Goal: Transaction & Acquisition: Purchase product/service

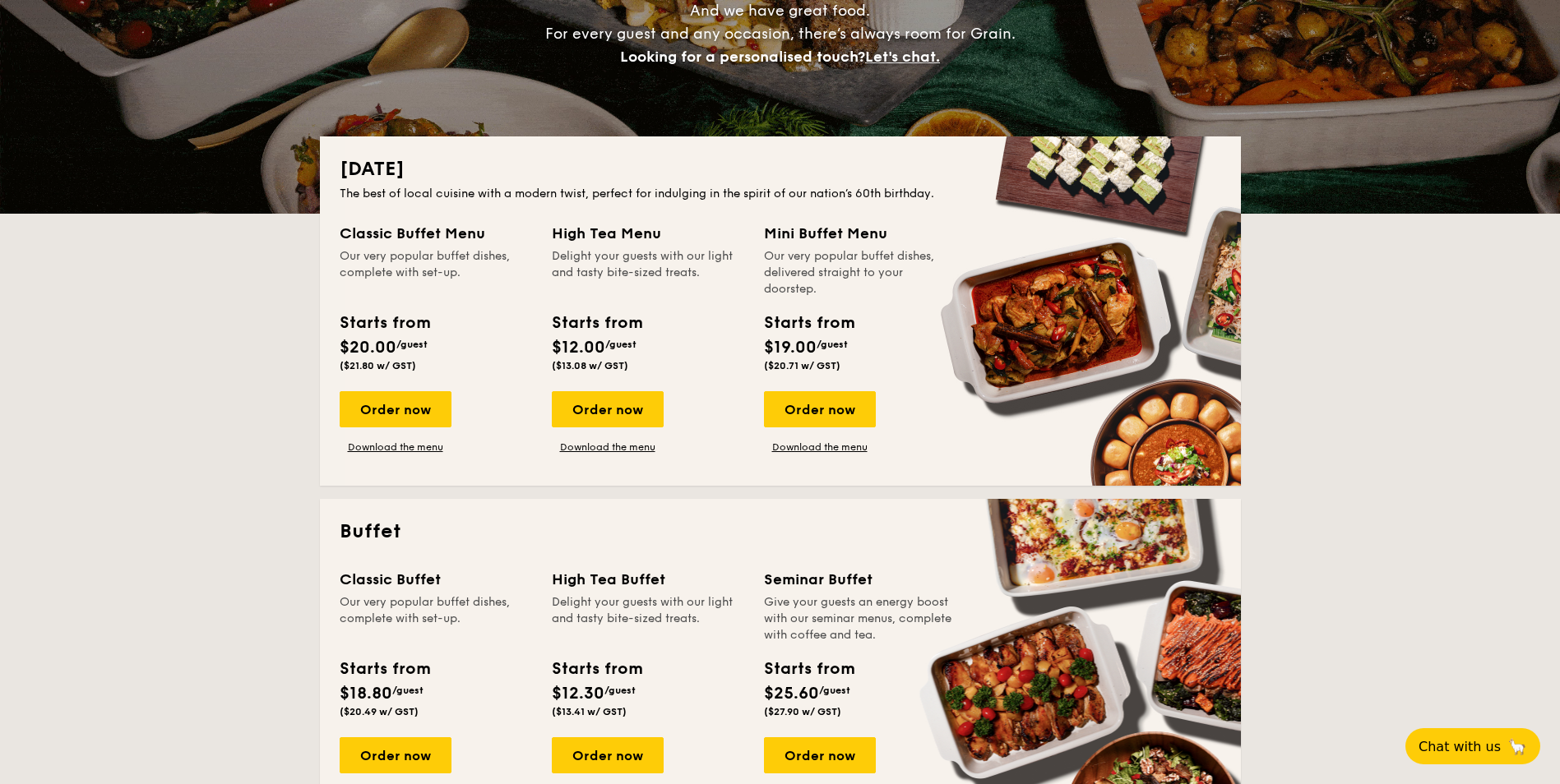
click at [825, 385] on div "Mini Buffet Menu Our very popular buffet dishes, delivered straight to your doo…" at bounding box center [860, 337] width 192 height 232
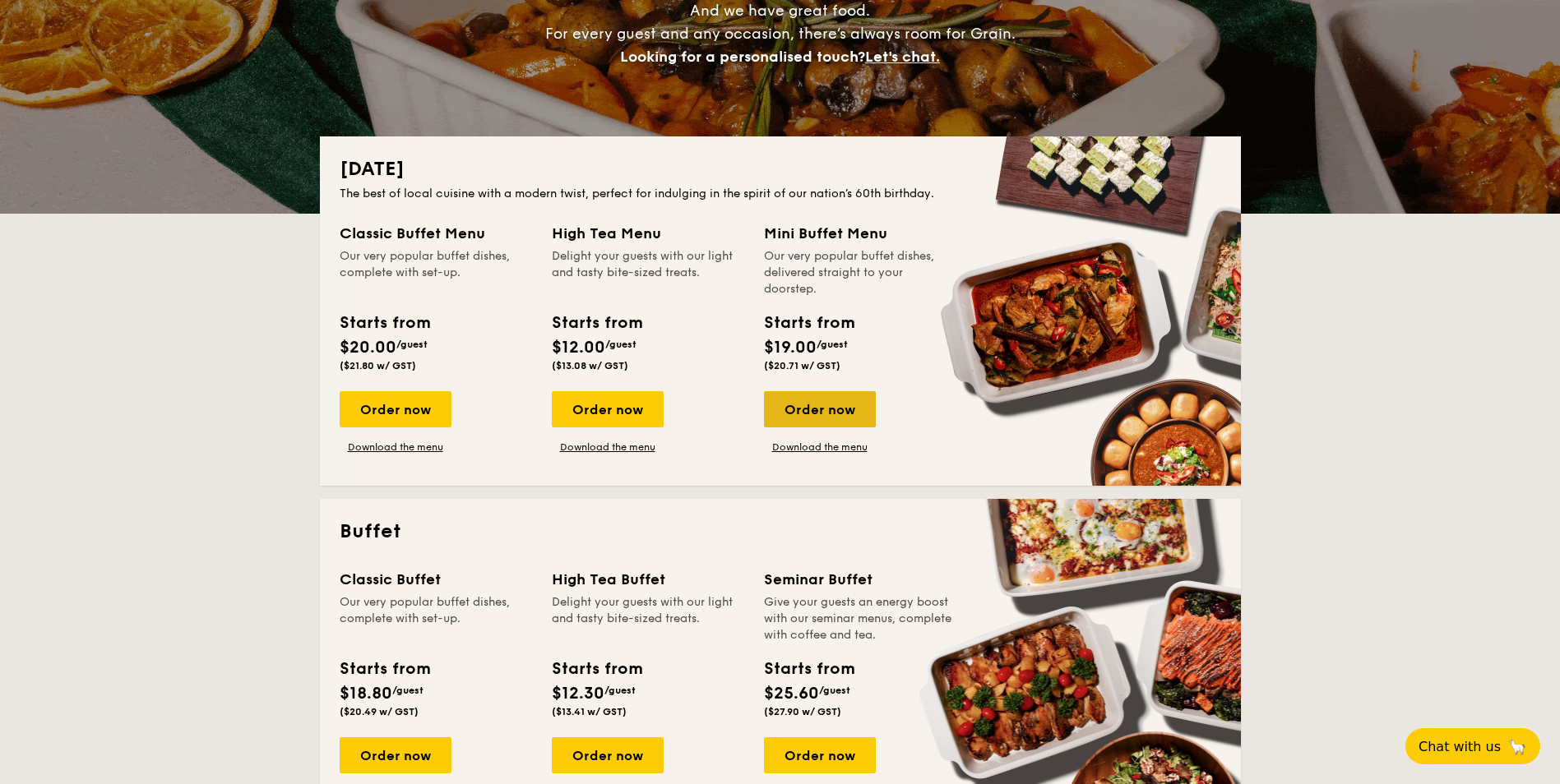
click at [827, 410] on div "Order now" at bounding box center [820, 409] width 111 height 37
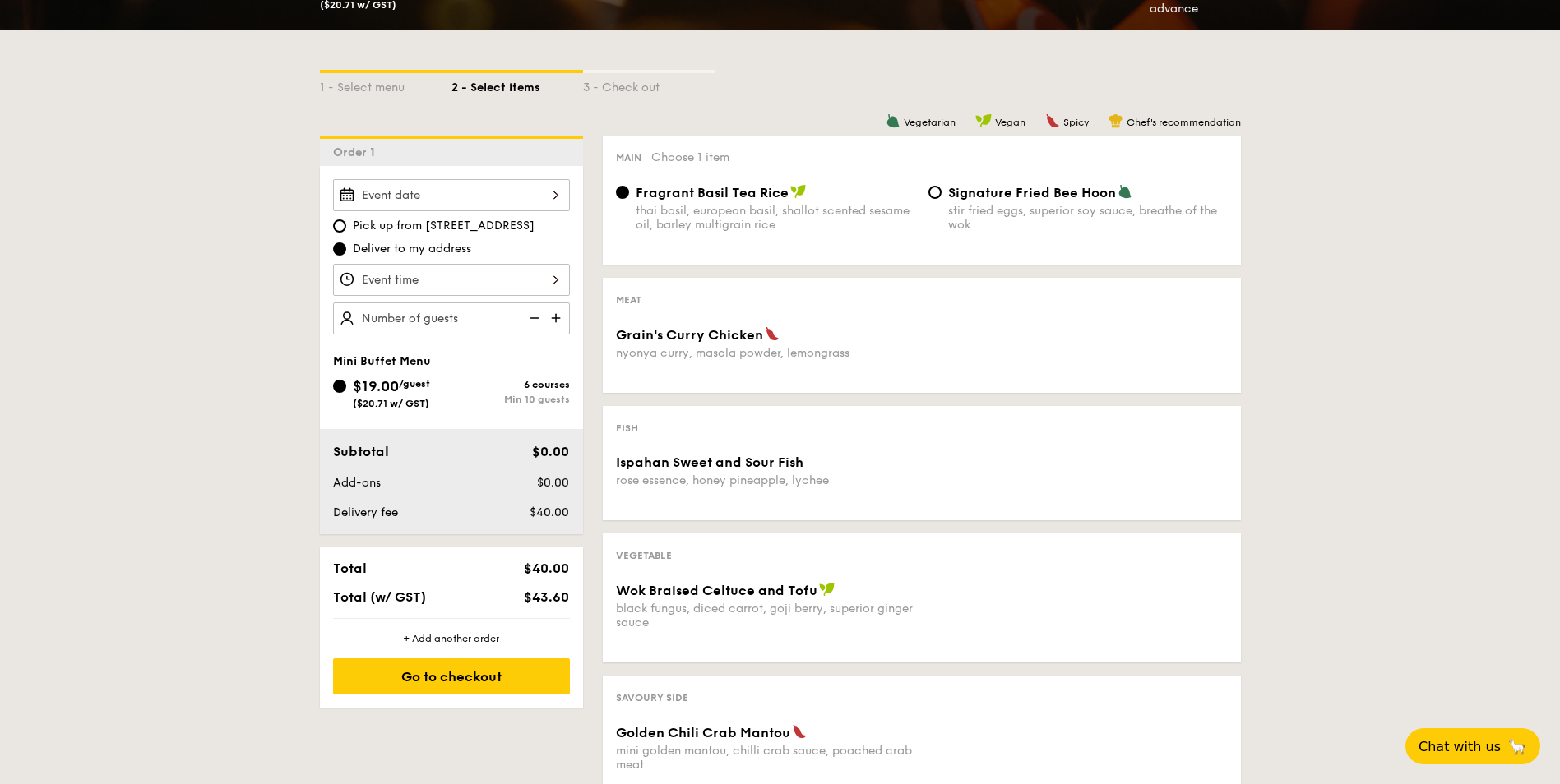
scroll to position [329, 0]
click at [441, 198] on input "Grain's Curry Chicken nyonya curry, masala powder, lemongrass" at bounding box center [451, 194] width 236 height 32
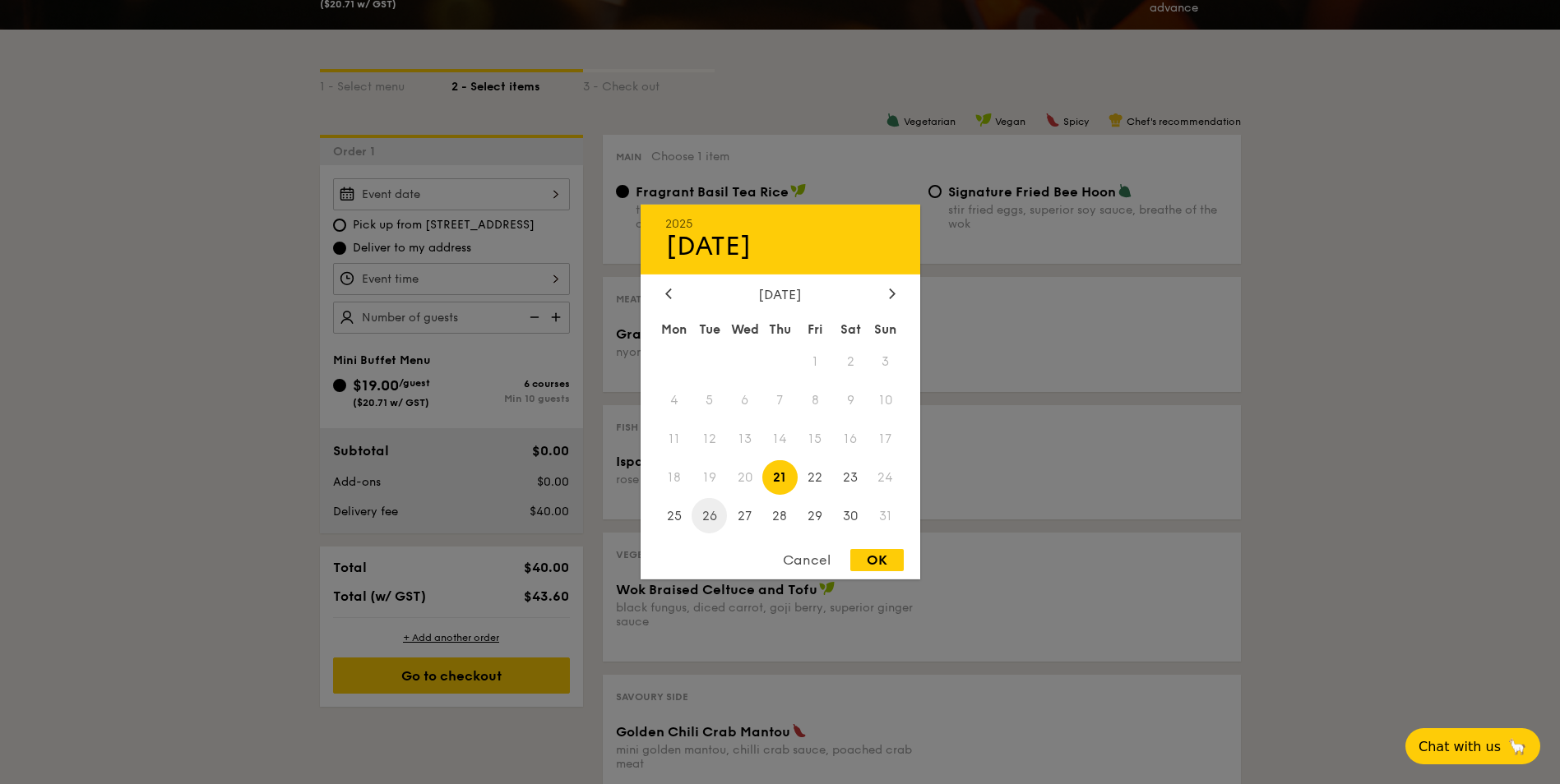
click at [712, 519] on span "26" at bounding box center [708, 515] width 36 height 36
click at [881, 561] on div "OK" at bounding box center [877, 559] width 54 height 22
type input "[DATE]"
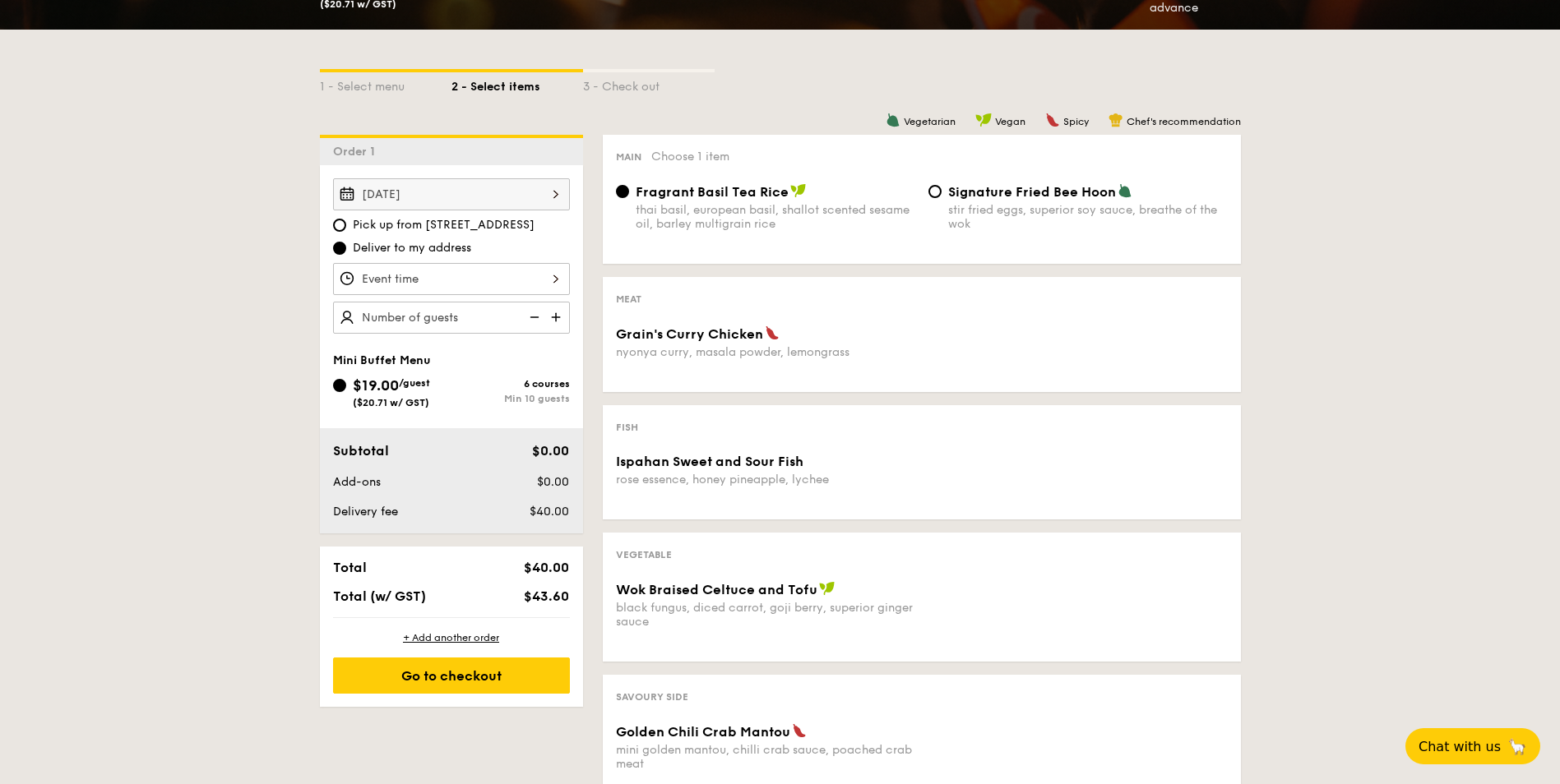
click at [440, 282] on input "Grain's Curry Chicken nyonya curry, masala powder, lemongrass" at bounding box center [451, 279] width 236 height 32
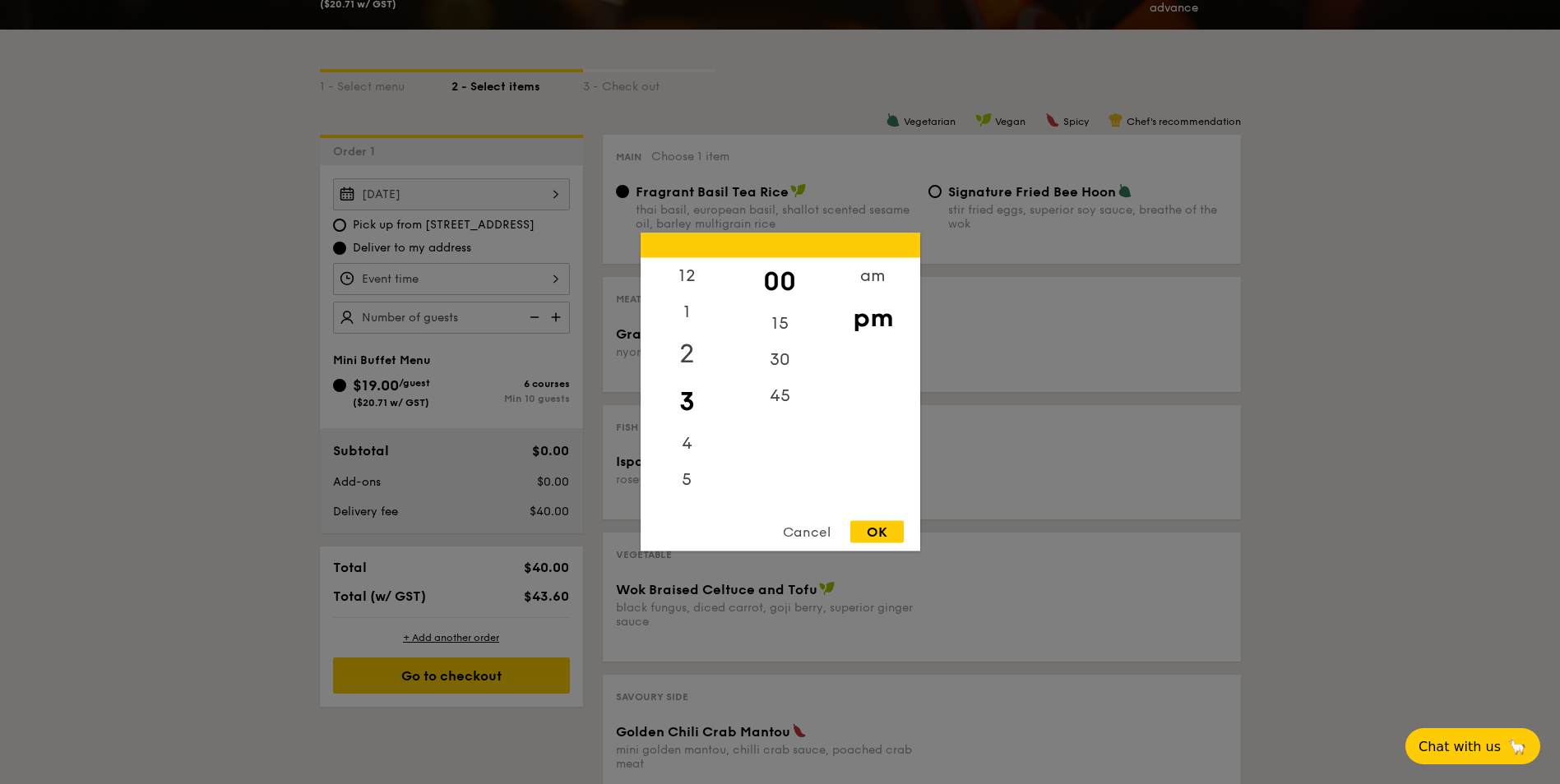
drag, startPoint x: 699, startPoint y: 282, endPoint x: 695, endPoint y: 371, distance: 89.1
click at [695, 373] on div "12 1 2 3 4 5 6 7 8 9 10 11" at bounding box center [686, 383] width 93 height 251
drag, startPoint x: 695, startPoint y: 373, endPoint x: 693, endPoint y: 275, distance: 98.0
click at [693, 275] on div "12" at bounding box center [686, 282] width 93 height 48
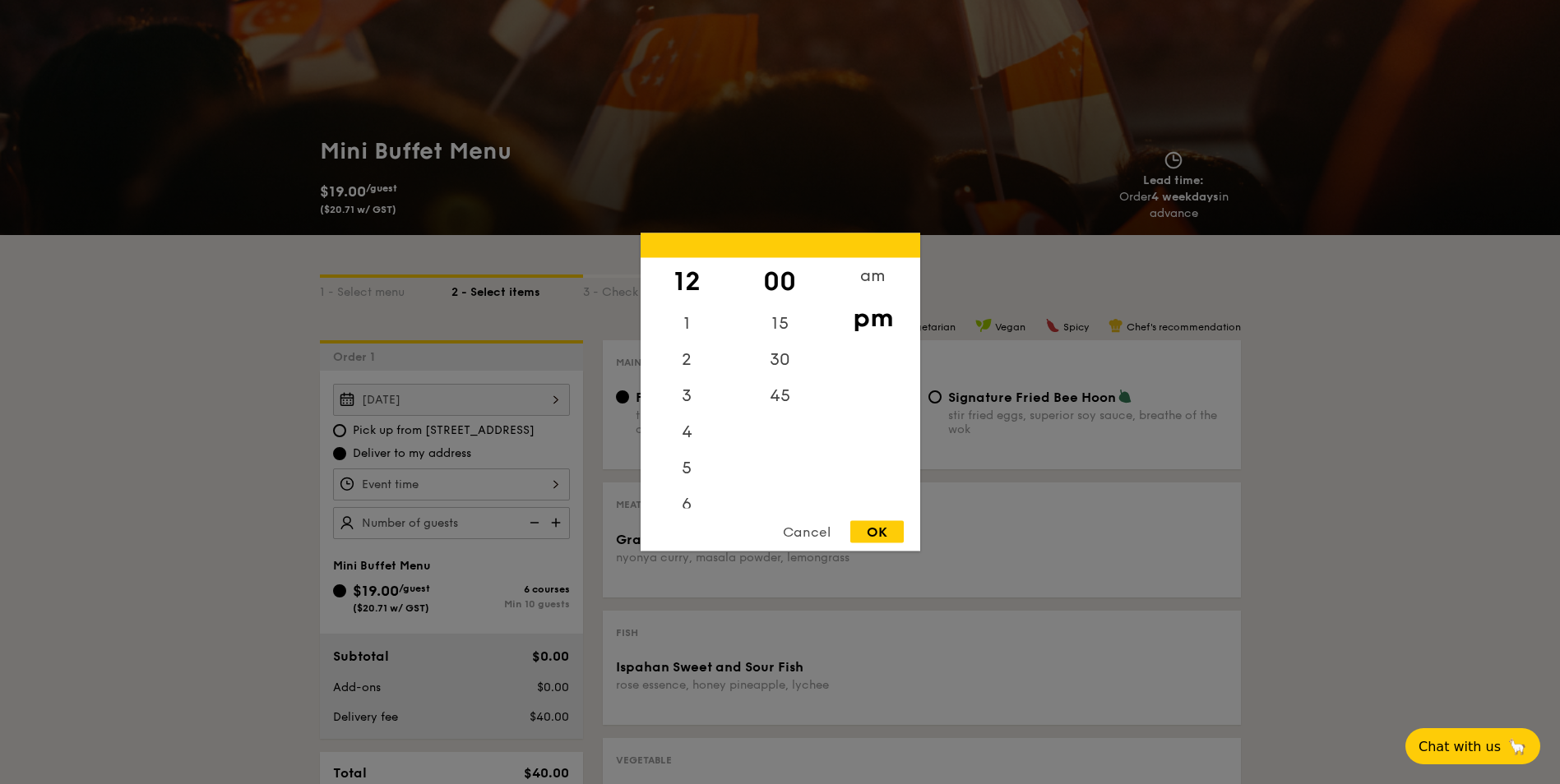
scroll to position [83, 0]
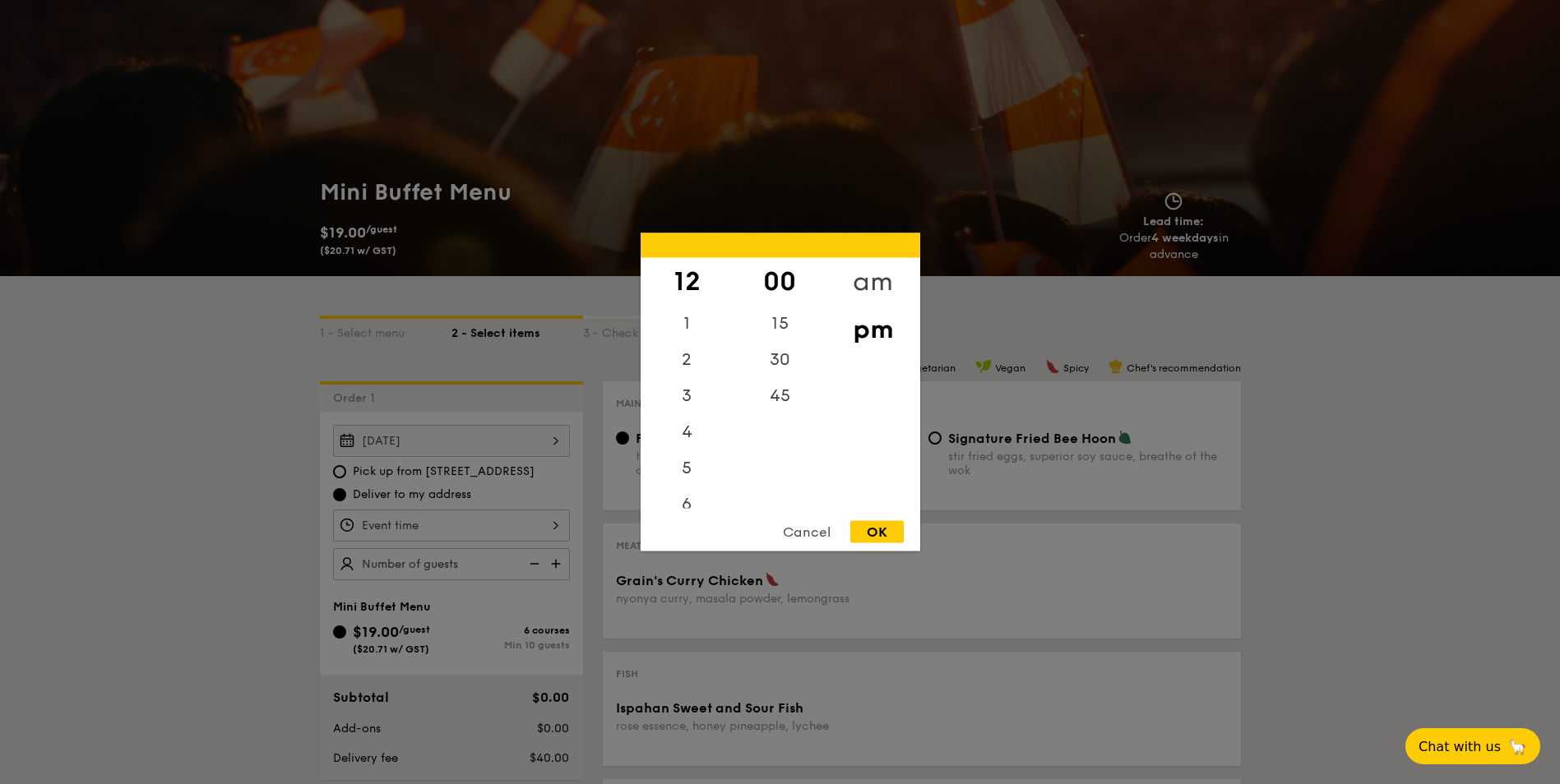
click at [879, 276] on div "am" at bounding box center [873, 282] width 93 height 48
click at [872, 328] on div "pm" at bounding box center [873, 330] width 93 height 48
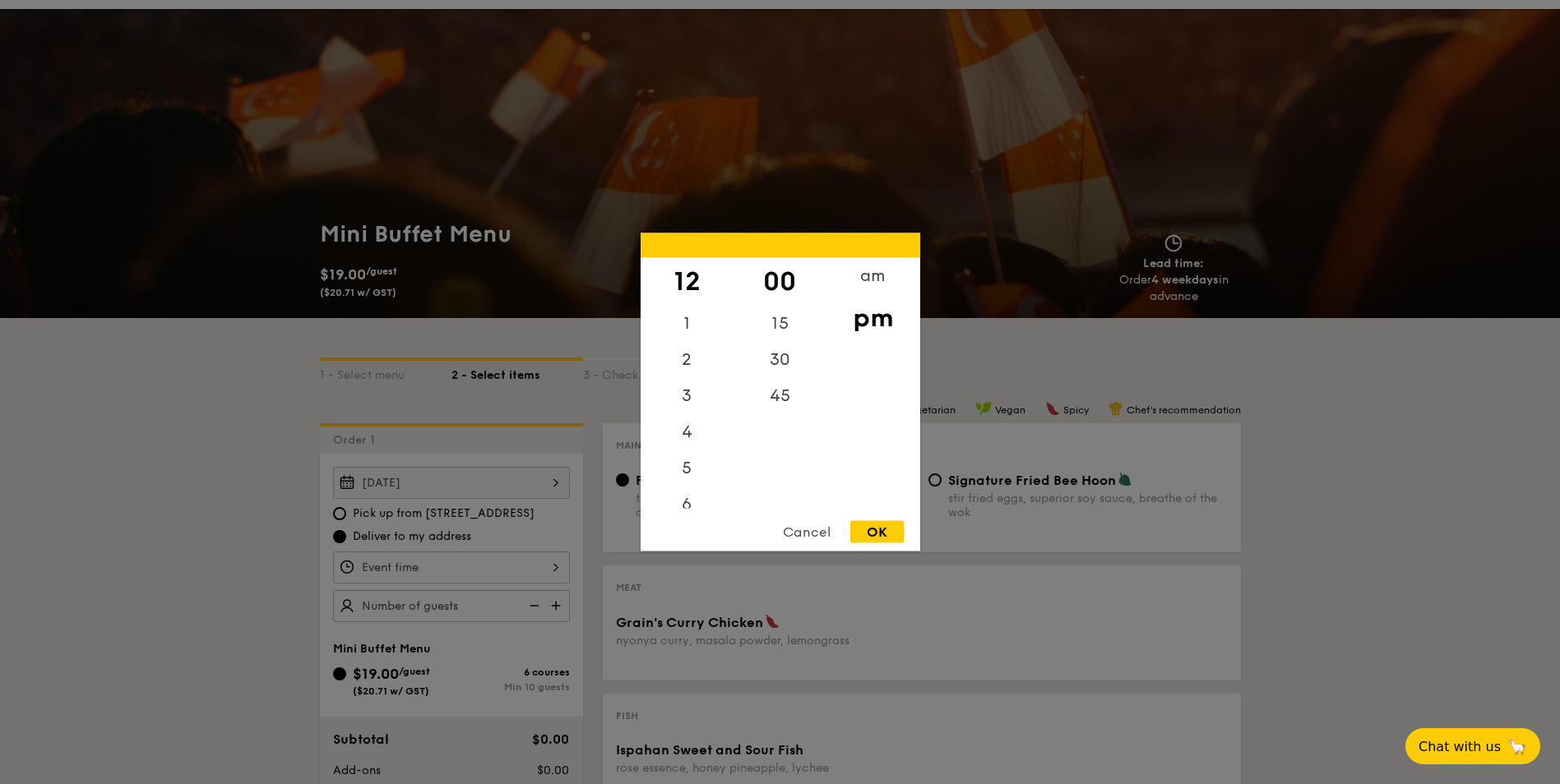
scroll to position [0, 0]
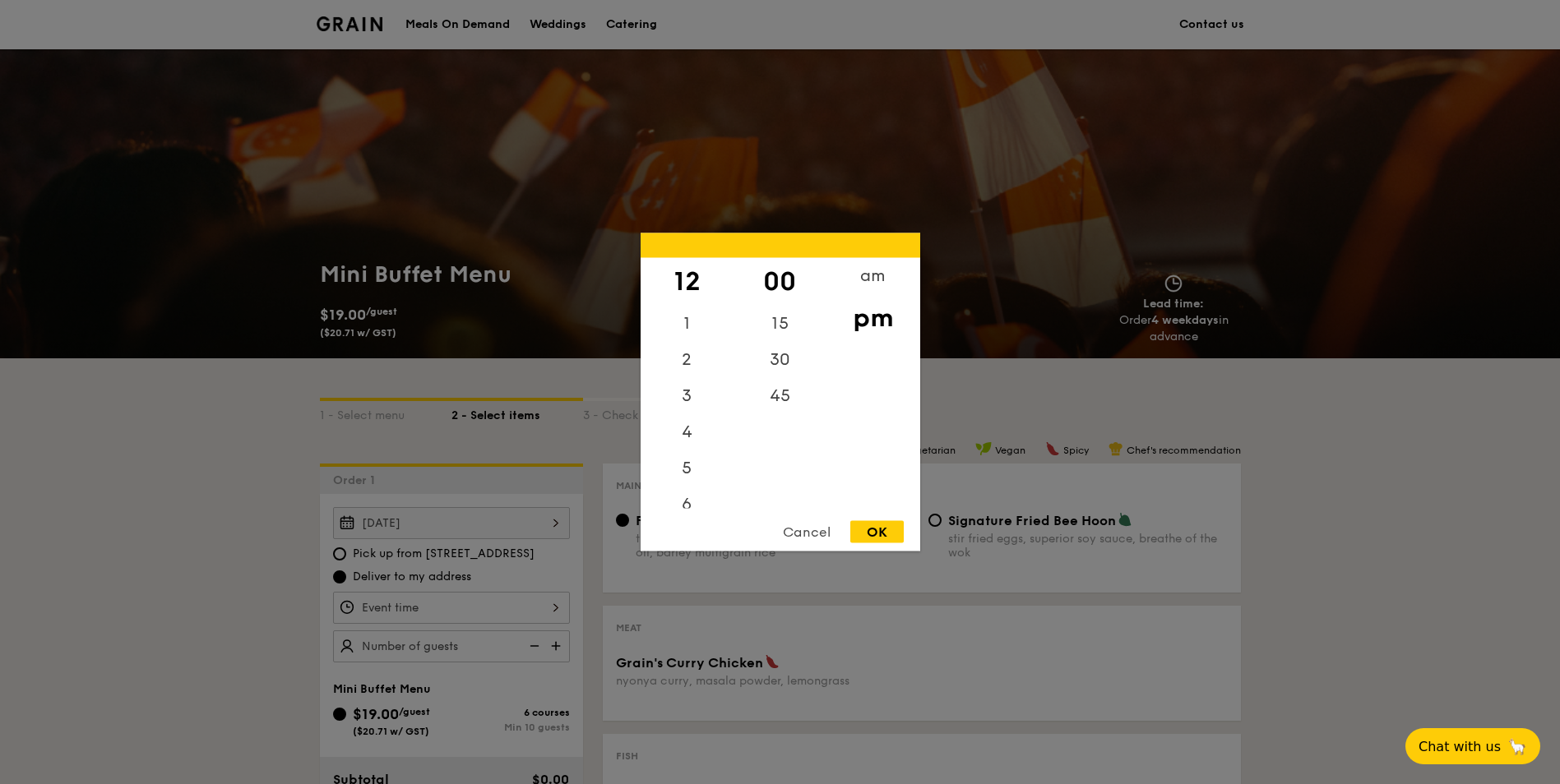
click at [883, 530] on div "OK" at bounding box center [877, 531] width 54 height 22
type input "12:00PM"
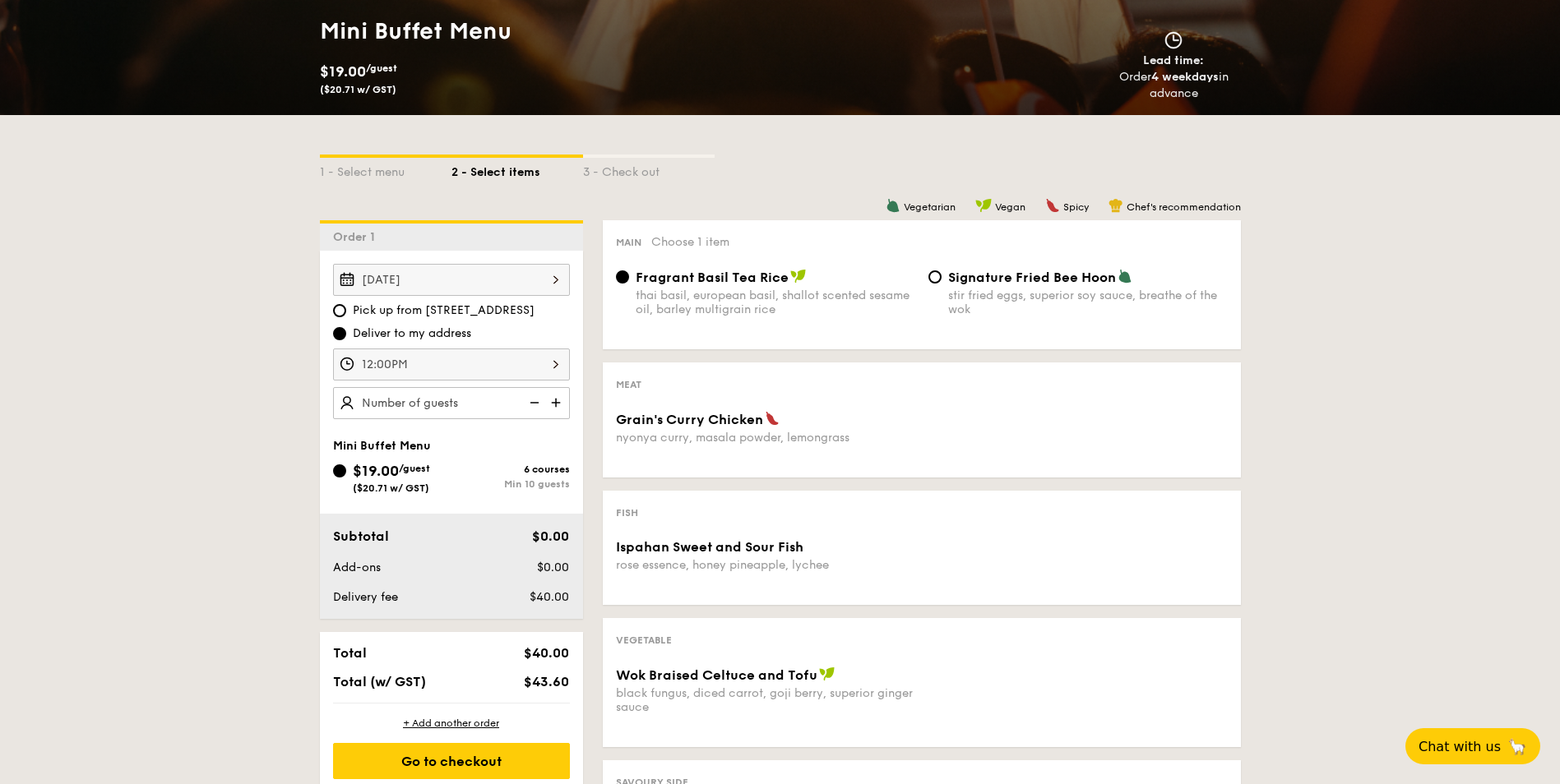
scroll to position [247, 0]
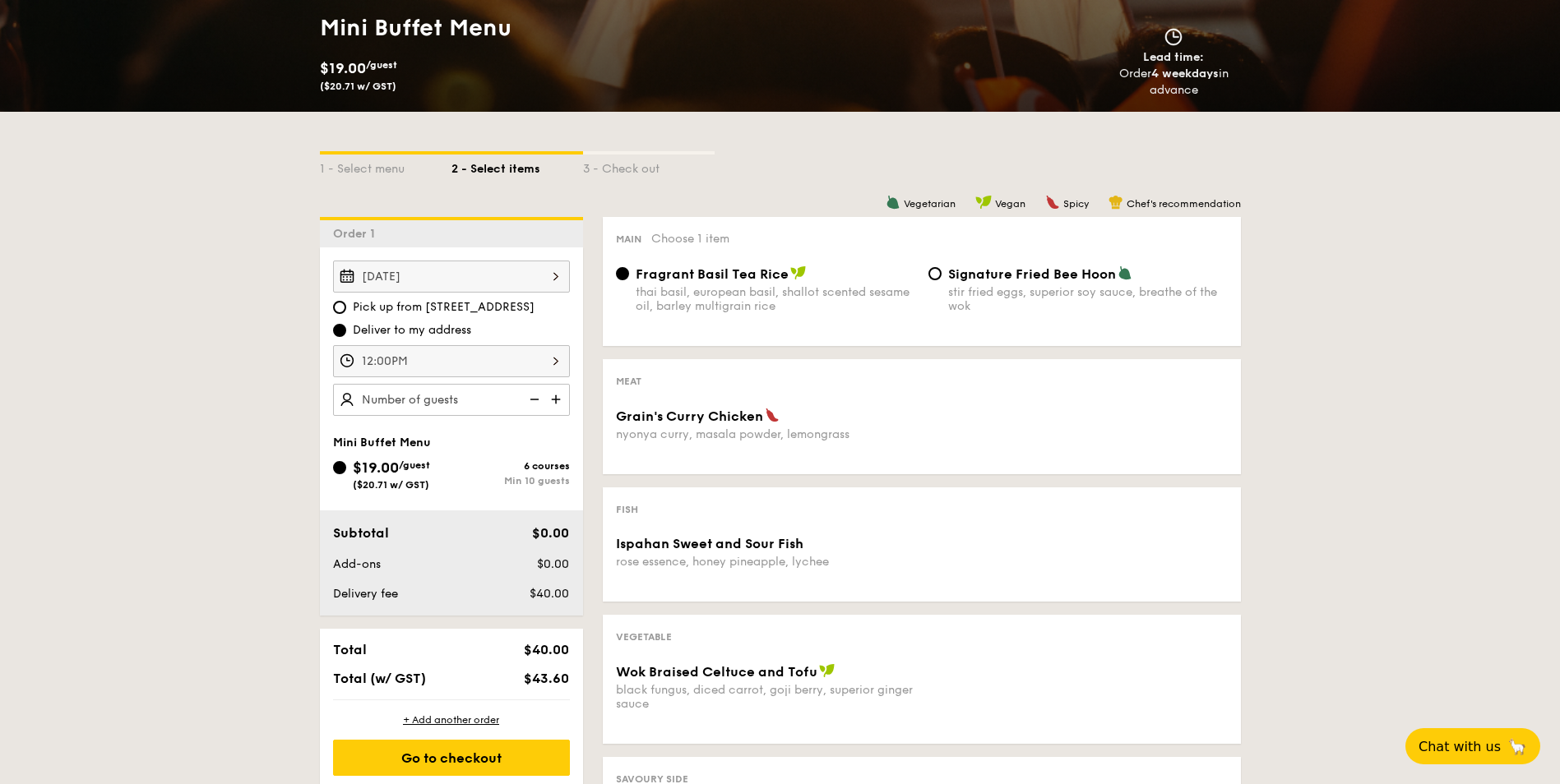
click at [556, 400] on img at bounding box center [557, 399] width 25 height 32
click at [532, 401] on img at bounding box center [532, 399] width 25 height 32
type input "10 guests"
click at [1052, 268] on span "Signature Fried Bee Hoon" at bounding box center [1031, 274] width 167 height 15
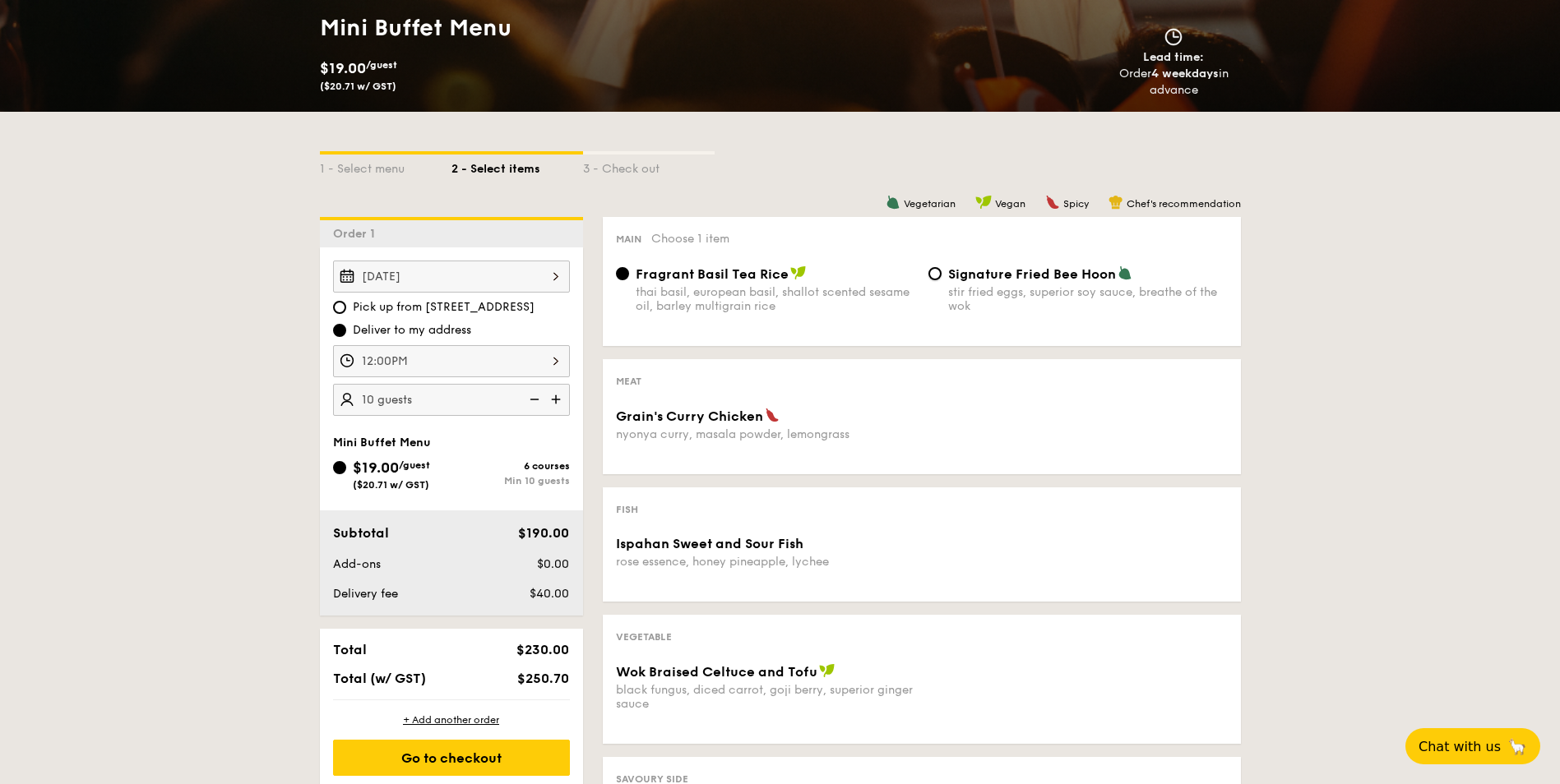
click at [941, 268] on input "Signature Fried Bee Hoon stir fried eggs, superior soy sauce, breathe of the wok" at bounding box center [935, 274] width 13 height 13
radio input "true"
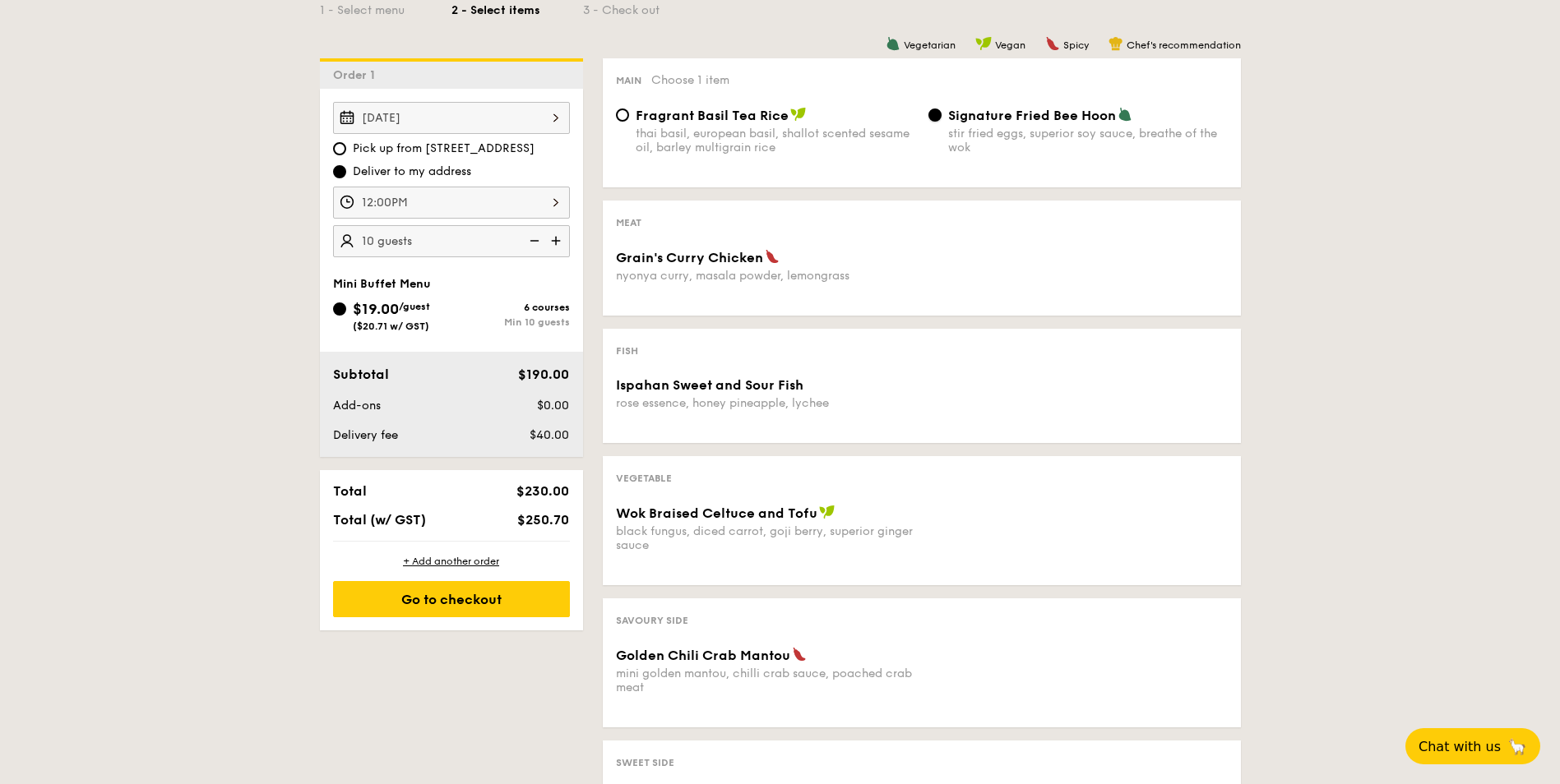
scroll to position [411, 0]
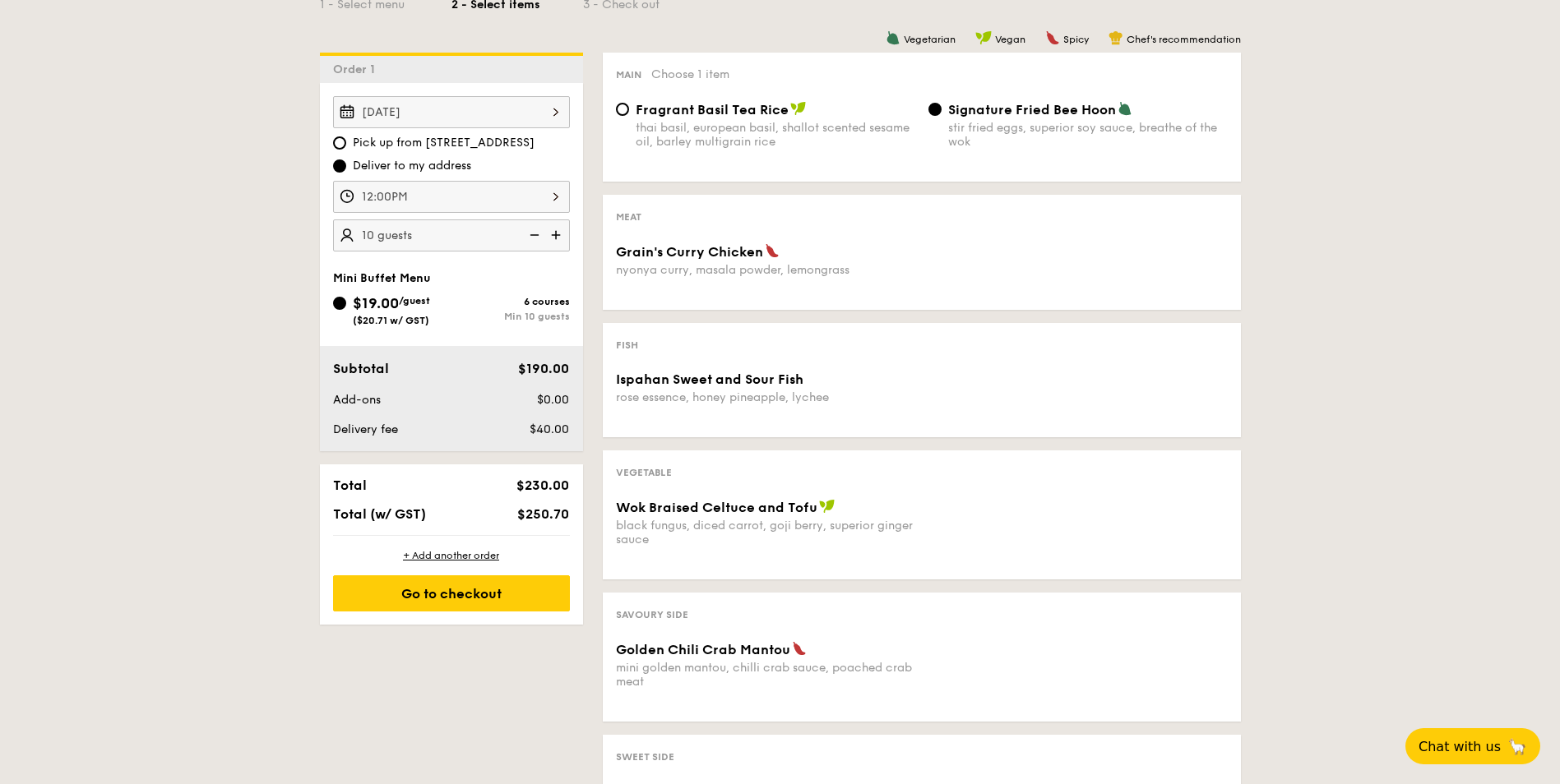
click at [688, 387] on div "Ispahan Sweet and Sour Fish rose essence, honey pineapple, lychee" at bounding box center [765, 388] width 299 height 33
click at [709, 511] on span "Wok Braised Celtuce and Tofu" at bounding box center [717, 507] width 202 height 15
click at [768, 680] on div "mini golden mantou, chilli crab sauce, poached crab meat" at bounding box center [765, 674] width 299 height 28
click at [810, 748] on div "Sweet Side" at bounding box center [922, 755] width 611 height 15
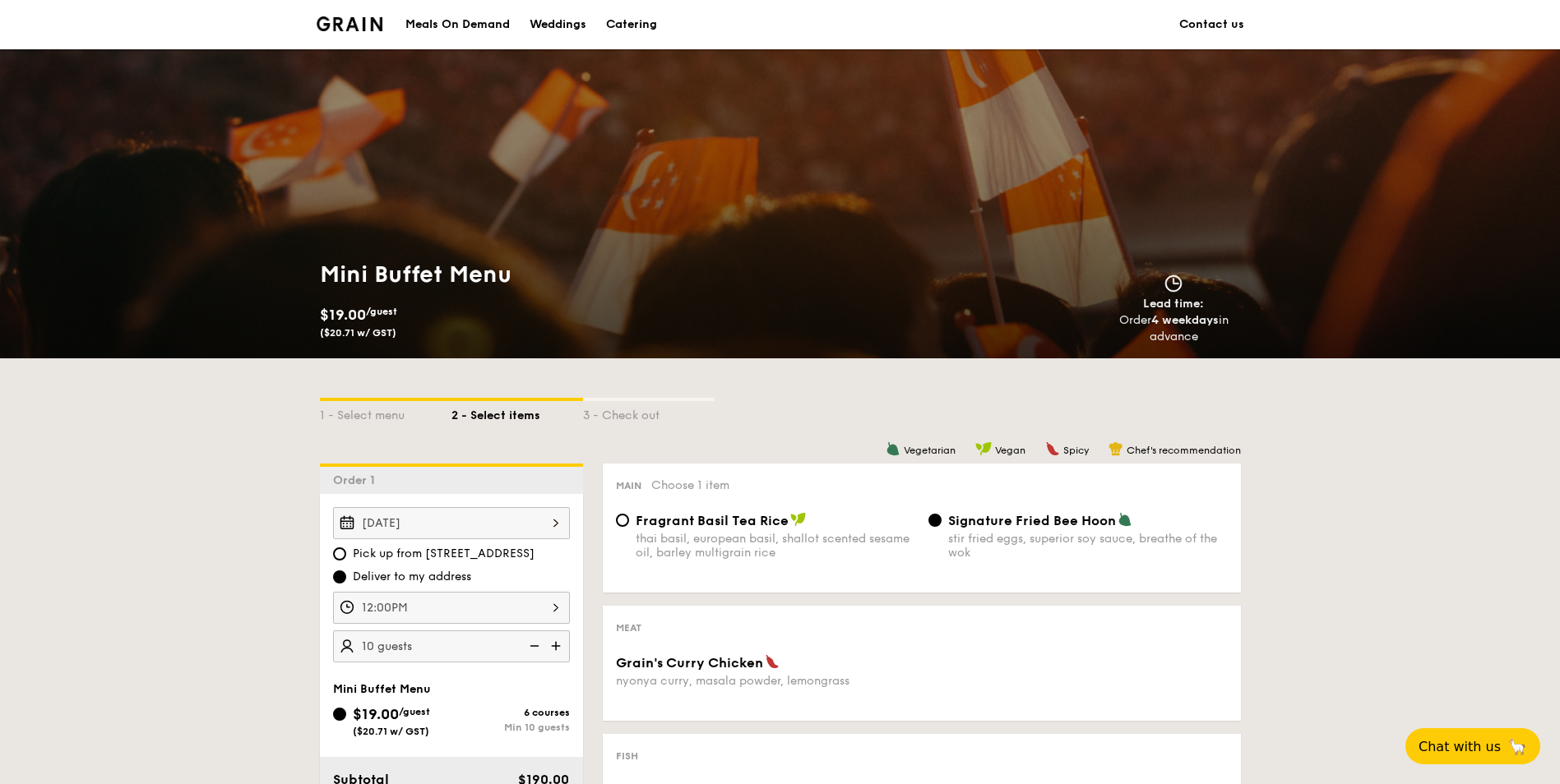
scroll to position [247, 0]
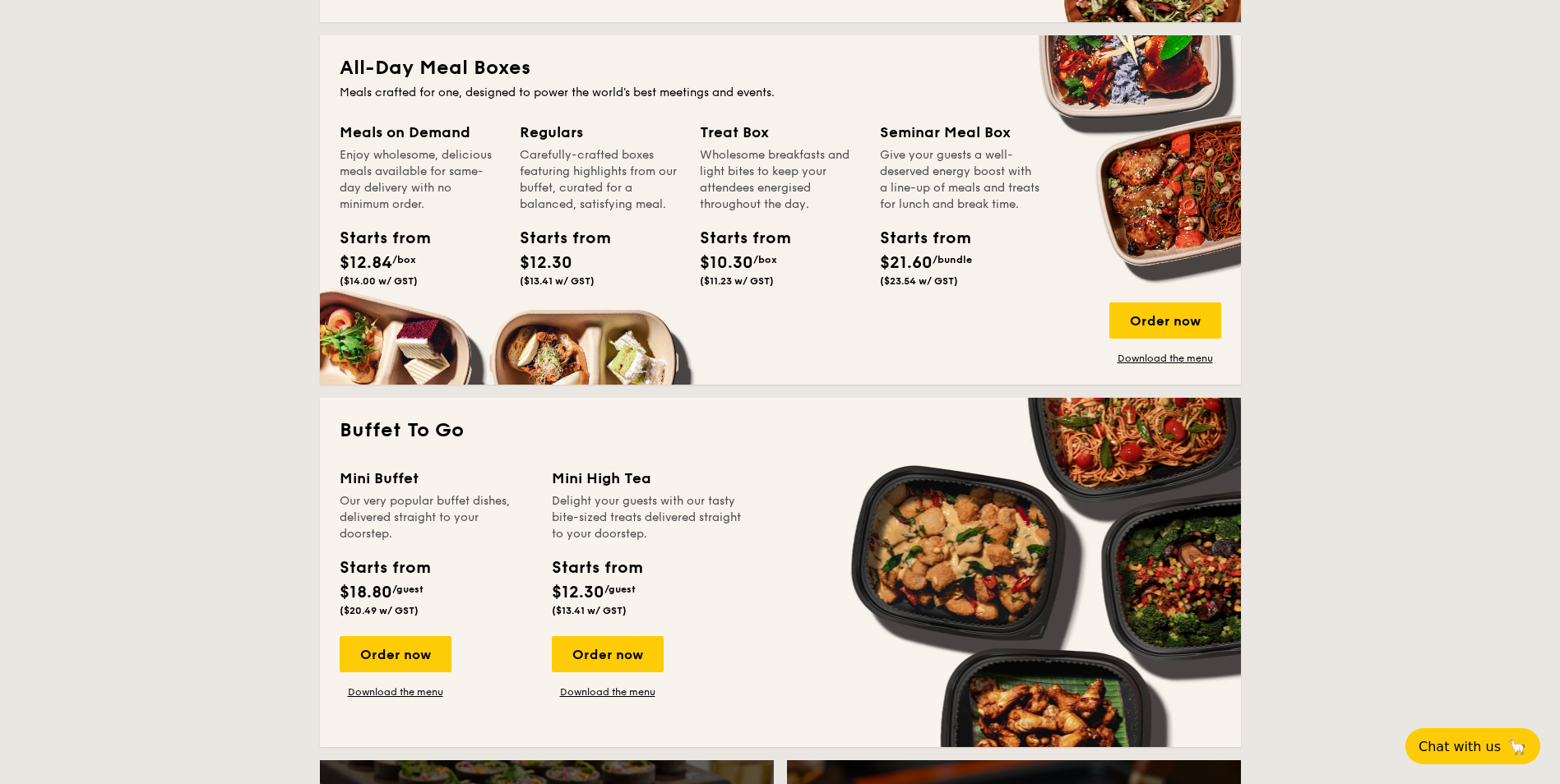
scroll to position [1233, 0]
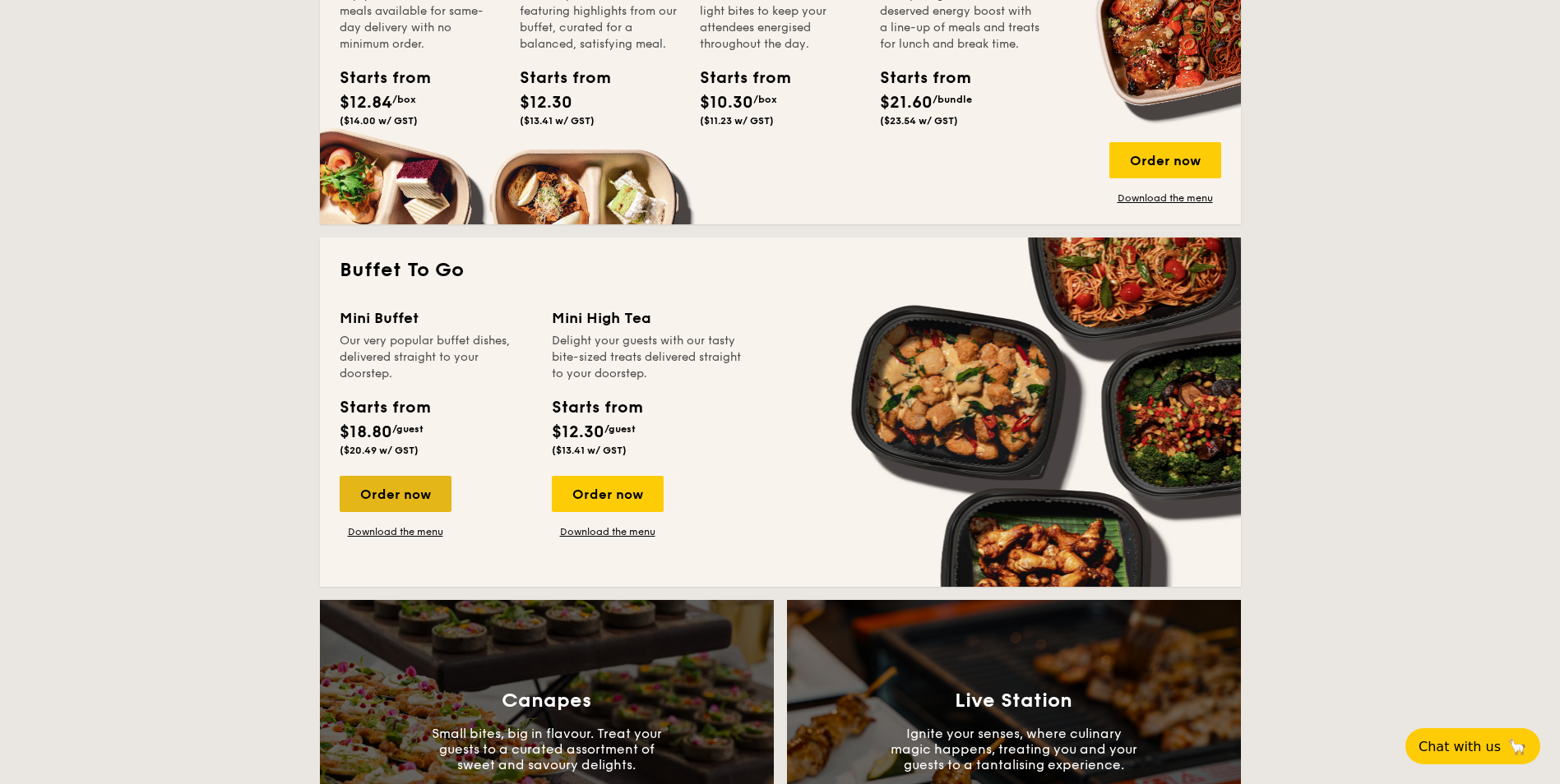
click at [388, 493] on div "Order now" at bounding box center [395, 494] width 111 height 37
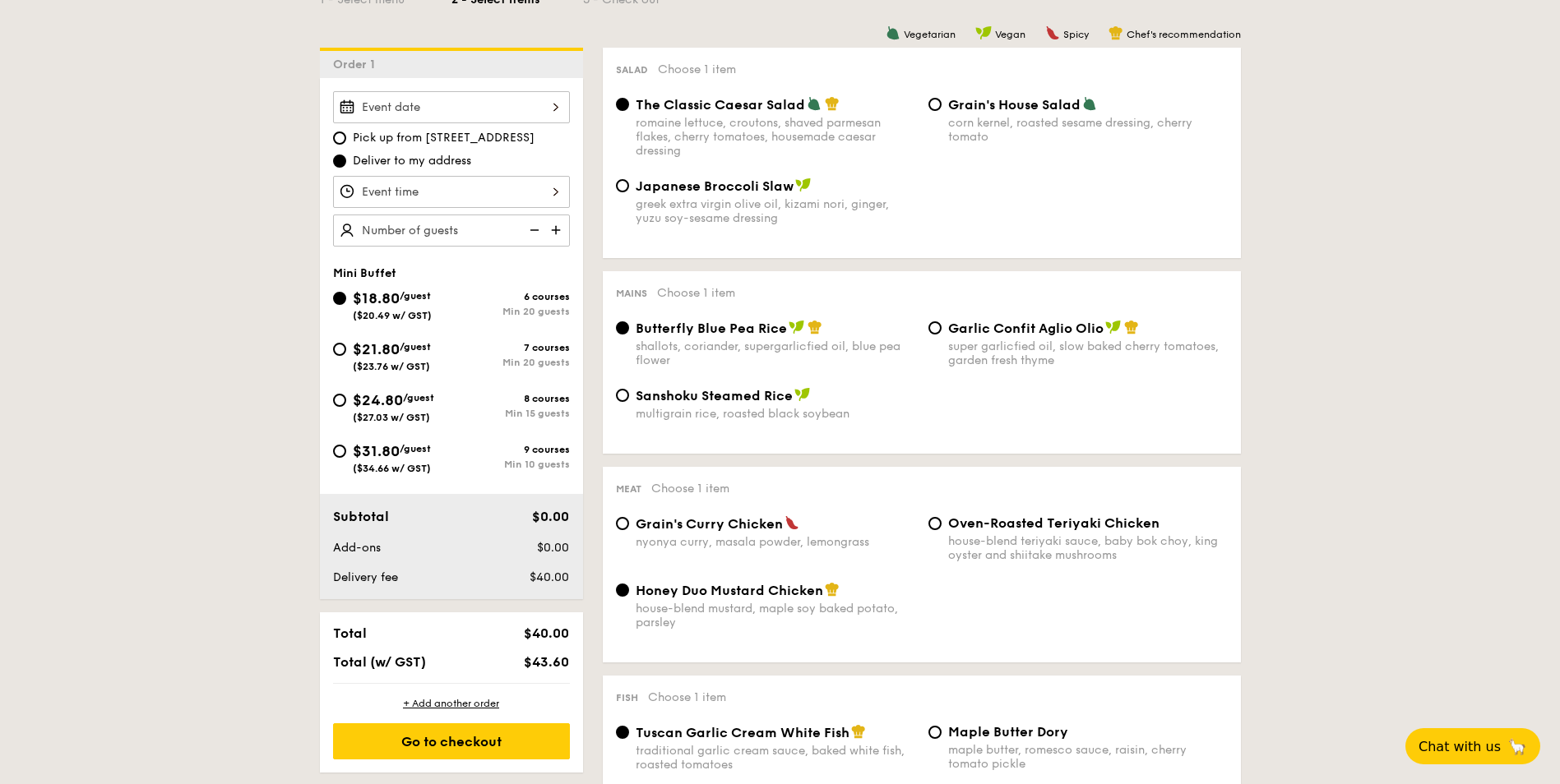
scroll to position [498, 0]
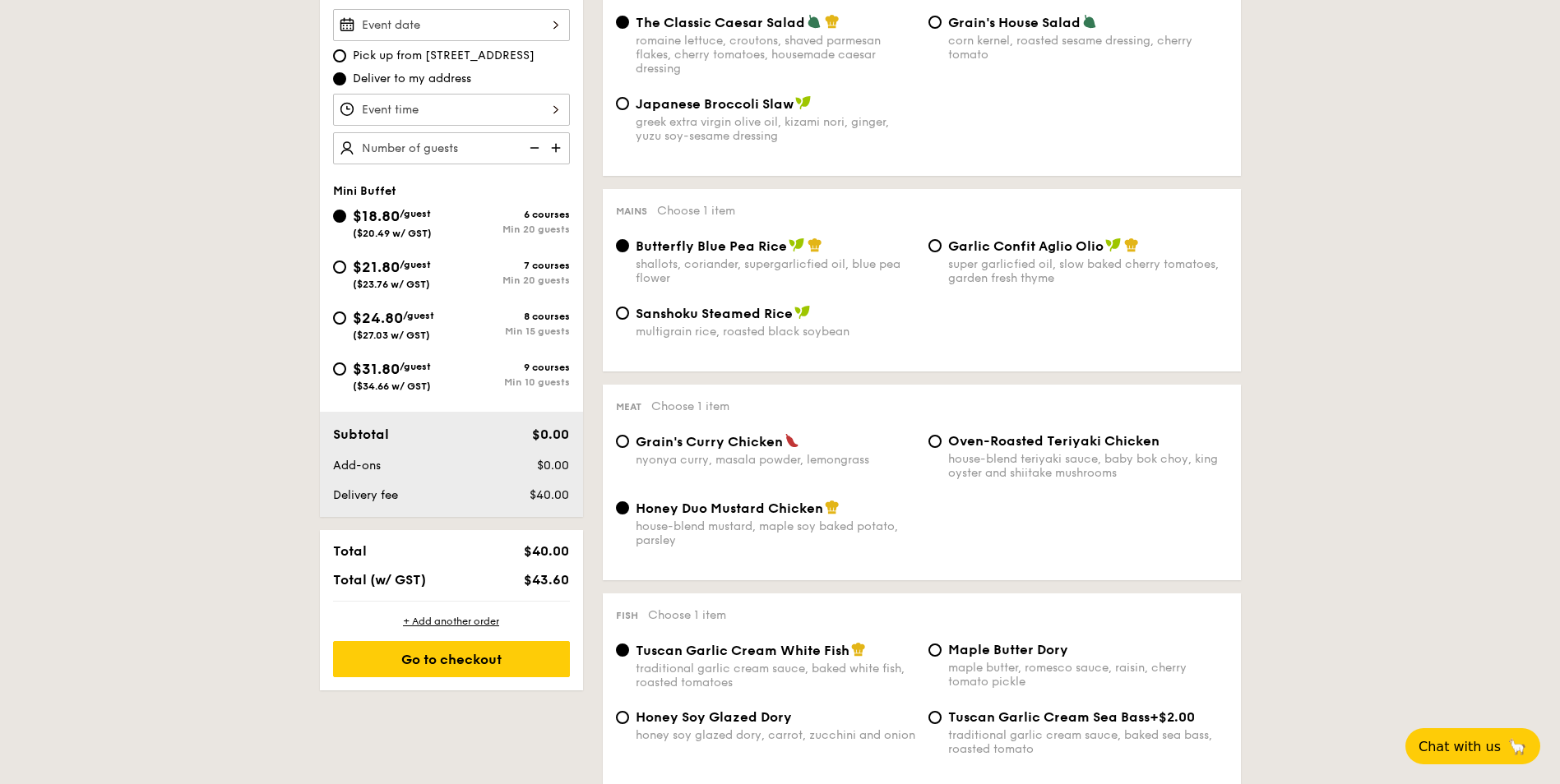
click at [1002, 269] on div "super garlicfied oil, slow baked cherry tomatoes, garden fresh thyme" at bounding box center [1087, 271] width 280 height 28
click at [941, 253] on input "Garlic Confit Aglio Olio super garlicfied oil, slow baked cherry tomatoes, gard…" at bounding box center [935, 246] width 13 height 13
radio input "true"
click at [639, 258] on div "shallots, coriander, supergarlicfied oil, blue pea flower" at bounding box center [775, 271] width 280 height 28
click at [629, 253] on input "Butterfly Blue Pea Rice shallots, coriander, supergarlicfied oil, blue pea flow…" at bounding box center [623, 246] width 13 height 13
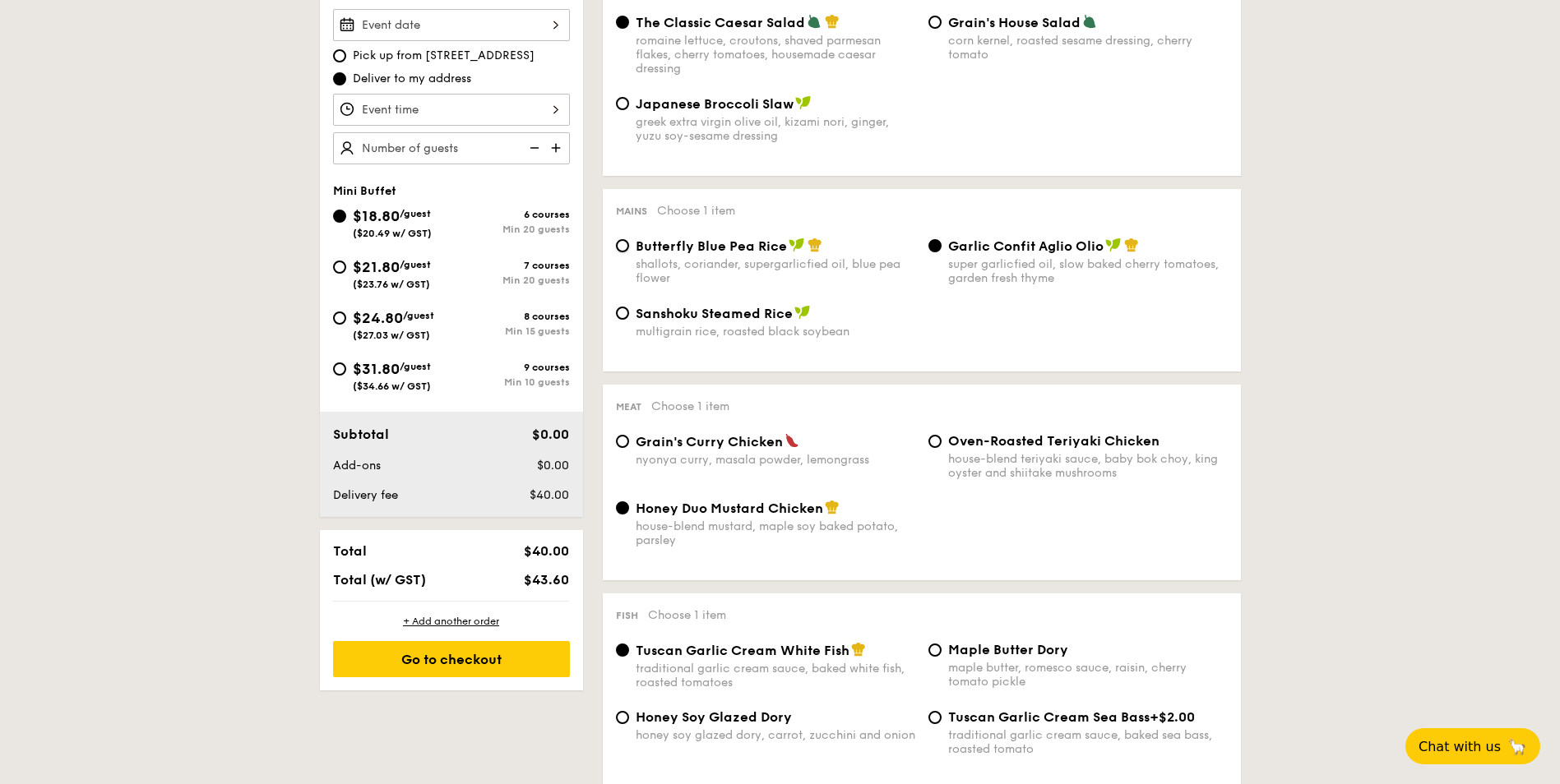
radio input "true"
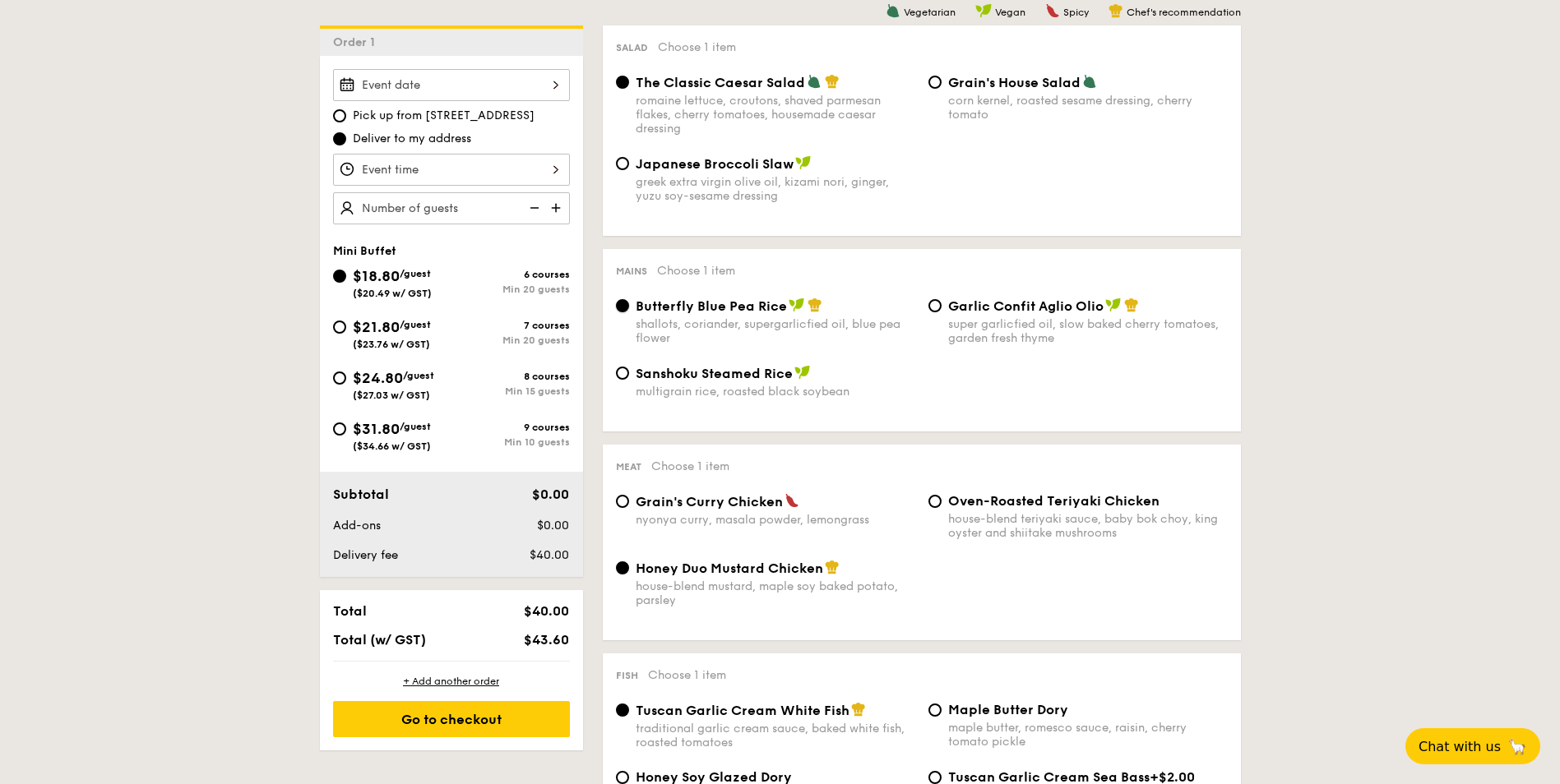
scroll to position [416, 0]
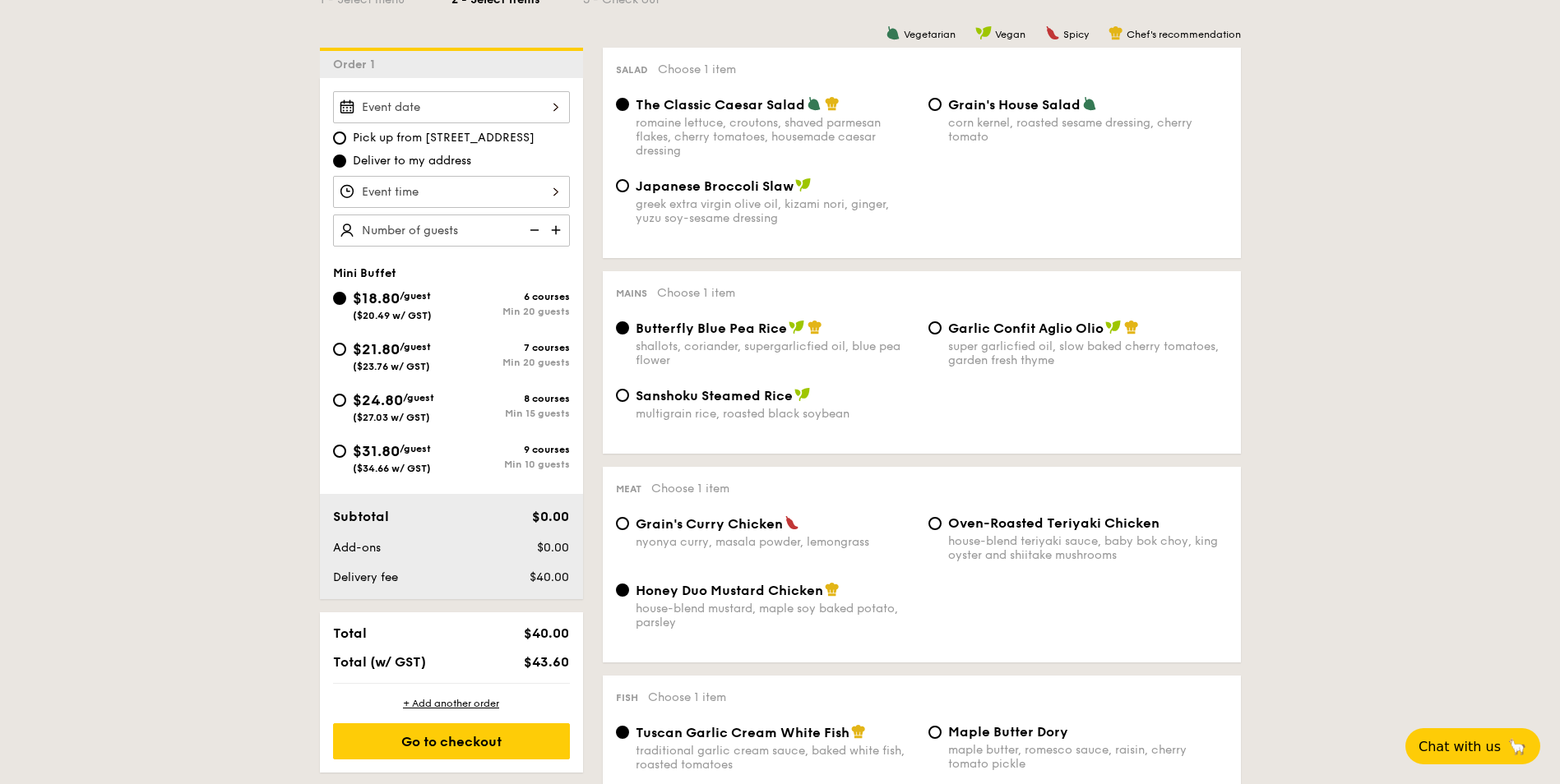
click at [558, 231] on img at bounding box center [557, 230] width 25 height 32
type input "25 guests"
click at [379, 358] on div "$21.80 /guest ($23.76 w/ GST)" at bounding box center [391, 355] width 78 height 35
click at [346, 355] on input "$21.80 /guest ($23.76 w/ GST) 7 courses Min 20 guests" at bounding box center [339, 350] width 13 height 13
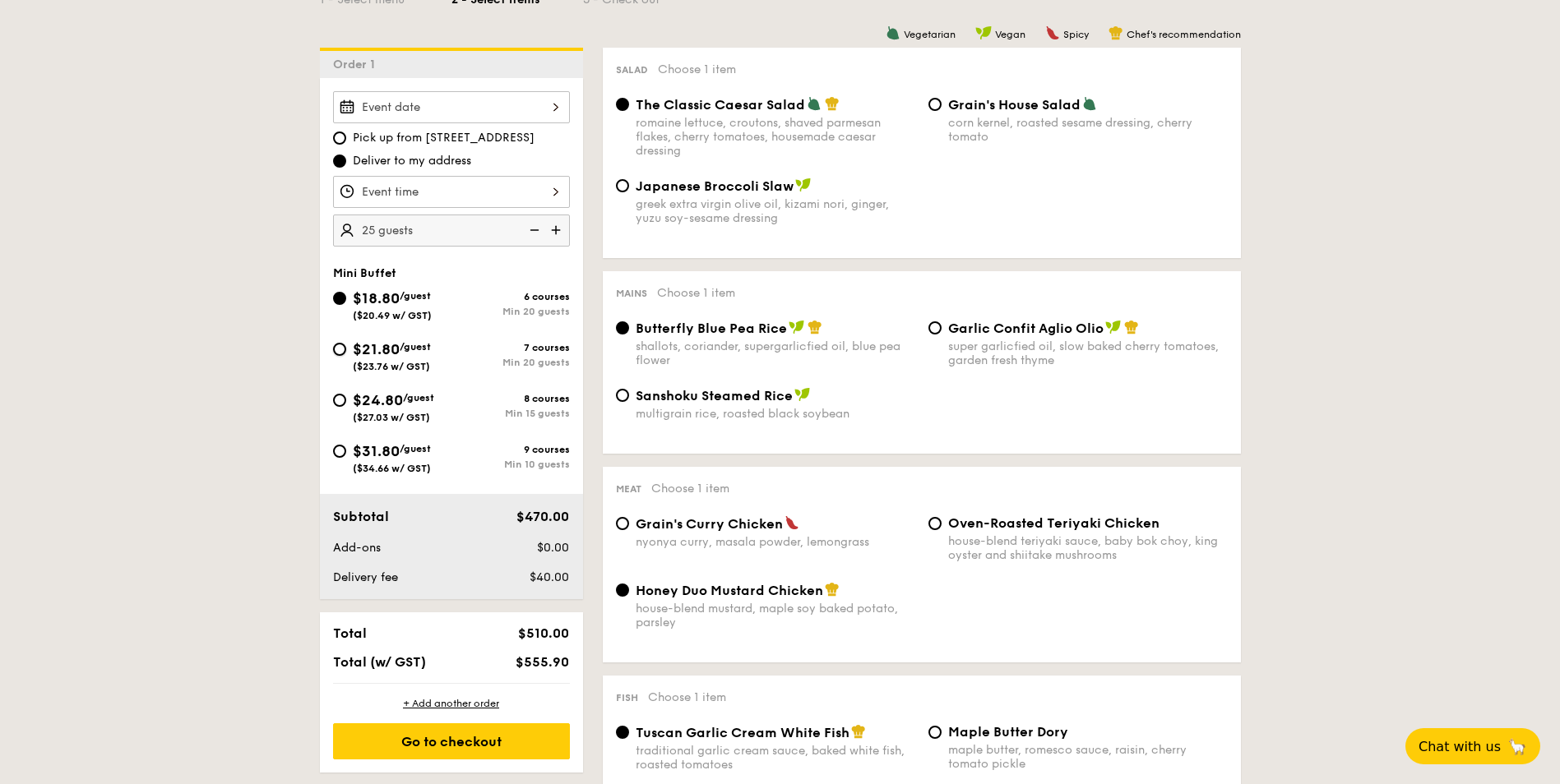
radio input "true"
radio input "false"
radio input "true"
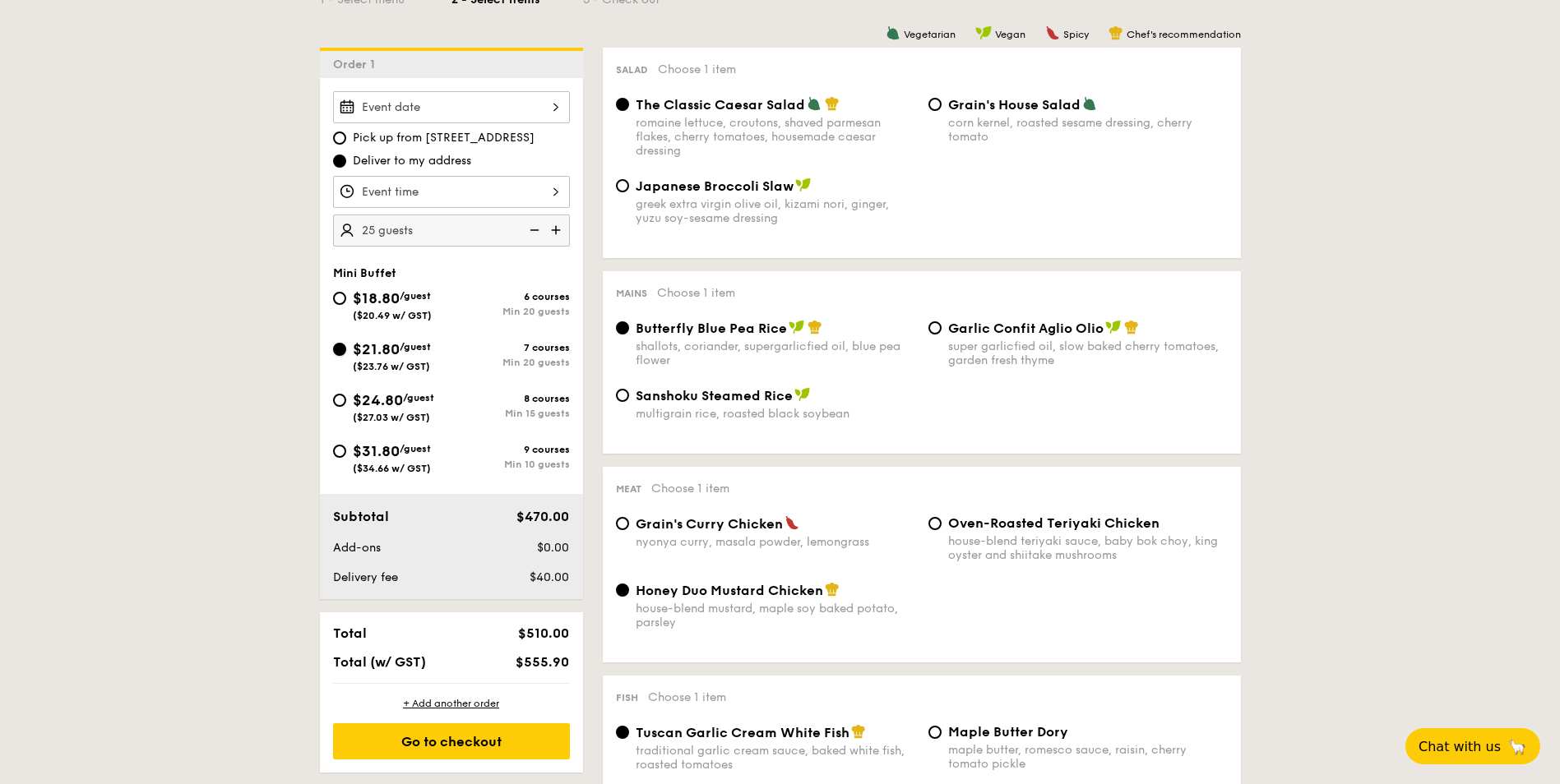
radio input "true"
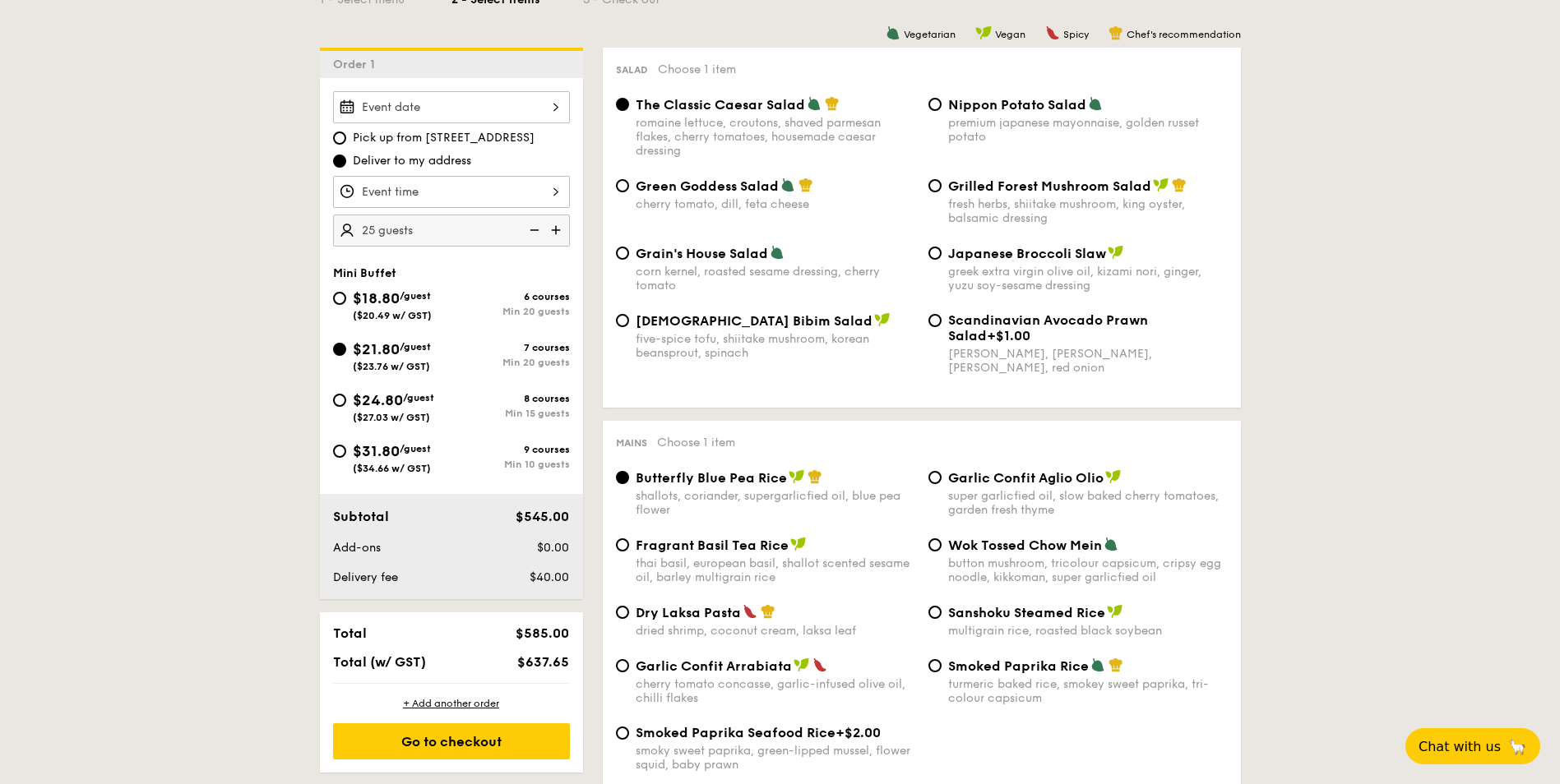
click at [344, 457] on div "$31.80 /guest ($34.66 w/ GST)" at bounding box center [391, 457] width 118 height 35
click at [344, 457] on input "$31.80 /guest ($34.66 w/ GST) 9 courses Min 10 guests" at bounding box center [339, 452] width 13 height 13
radio input "true"
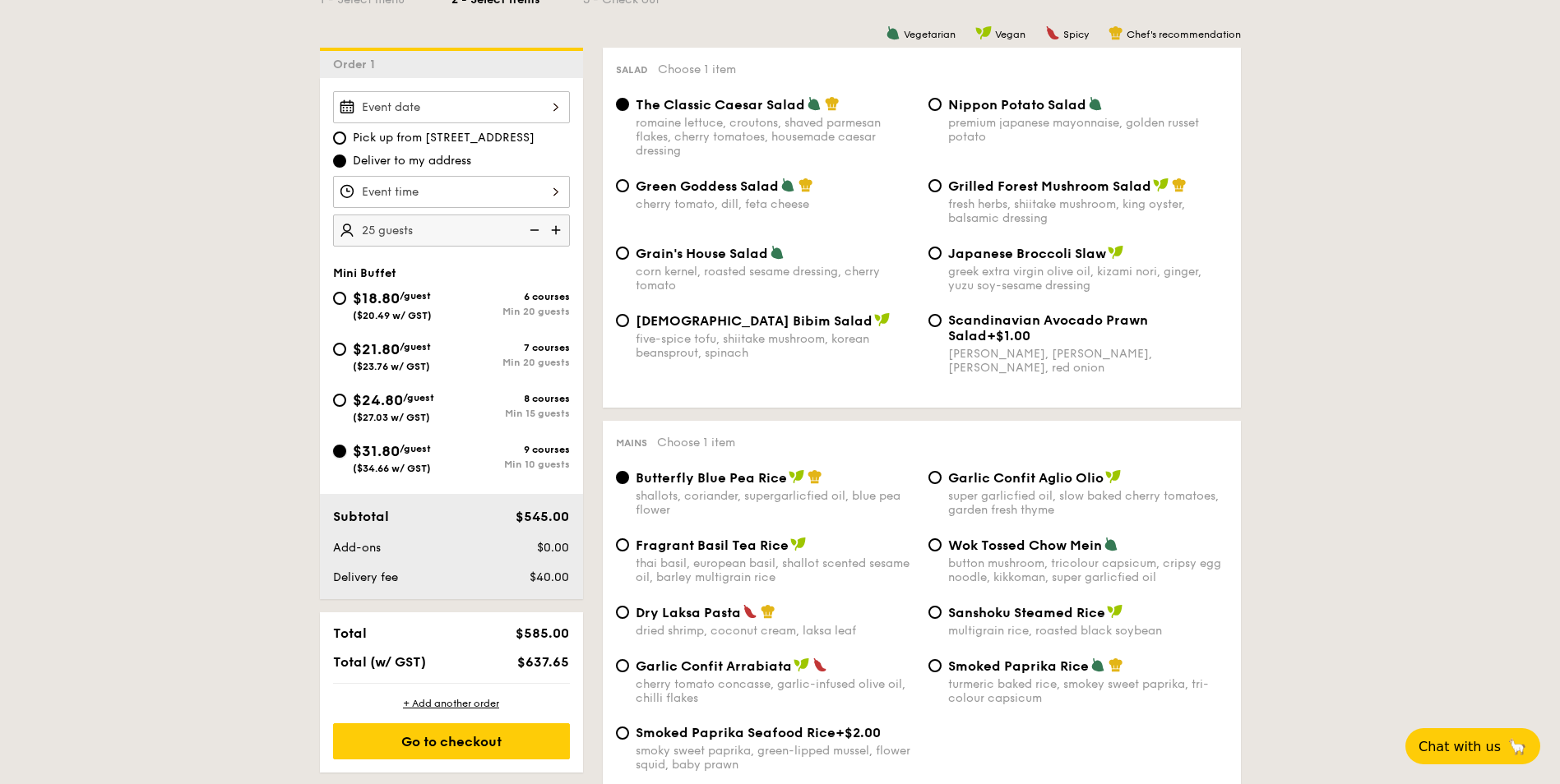
radio input "true"
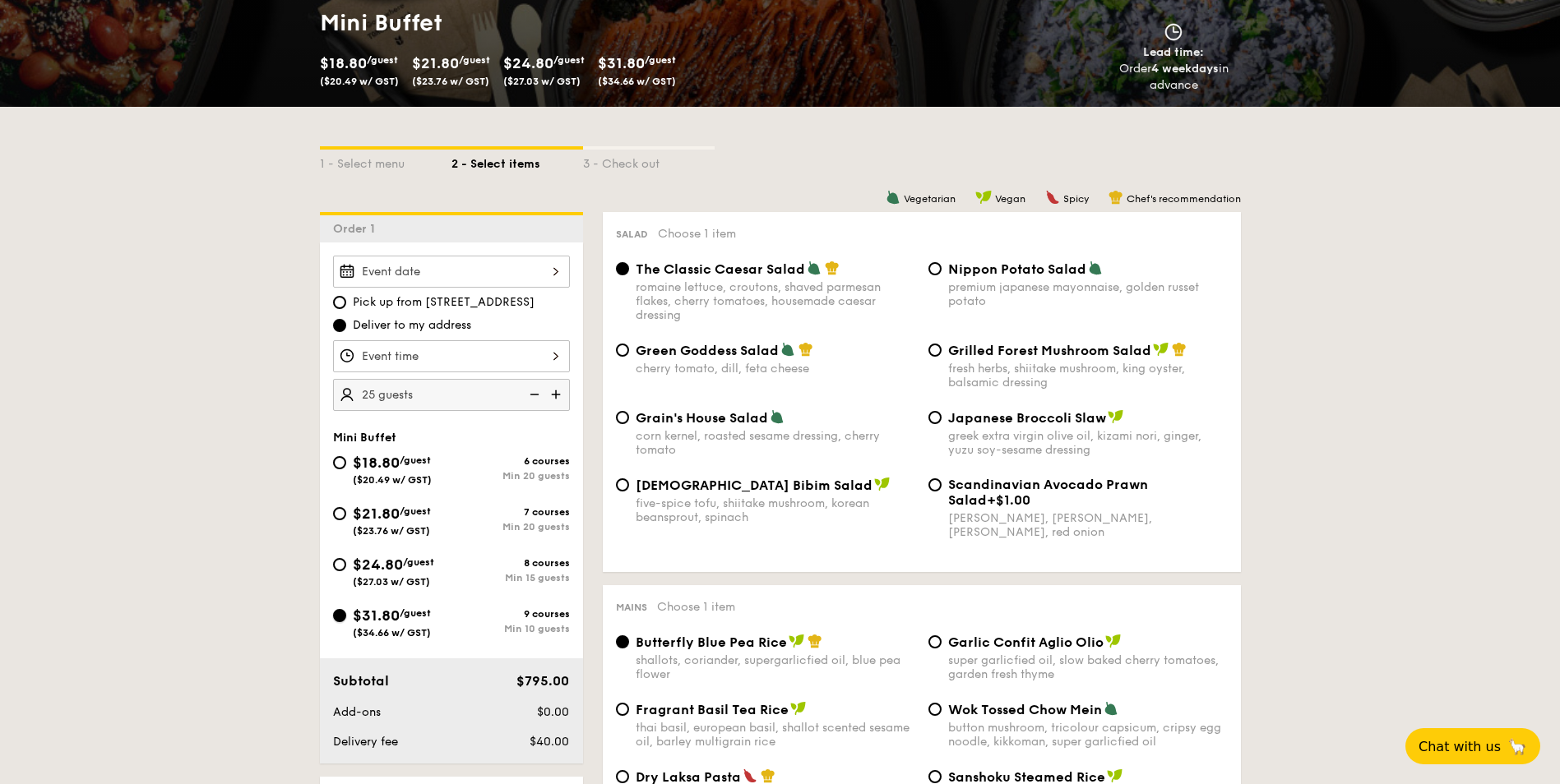
scroll to position [333, 0]
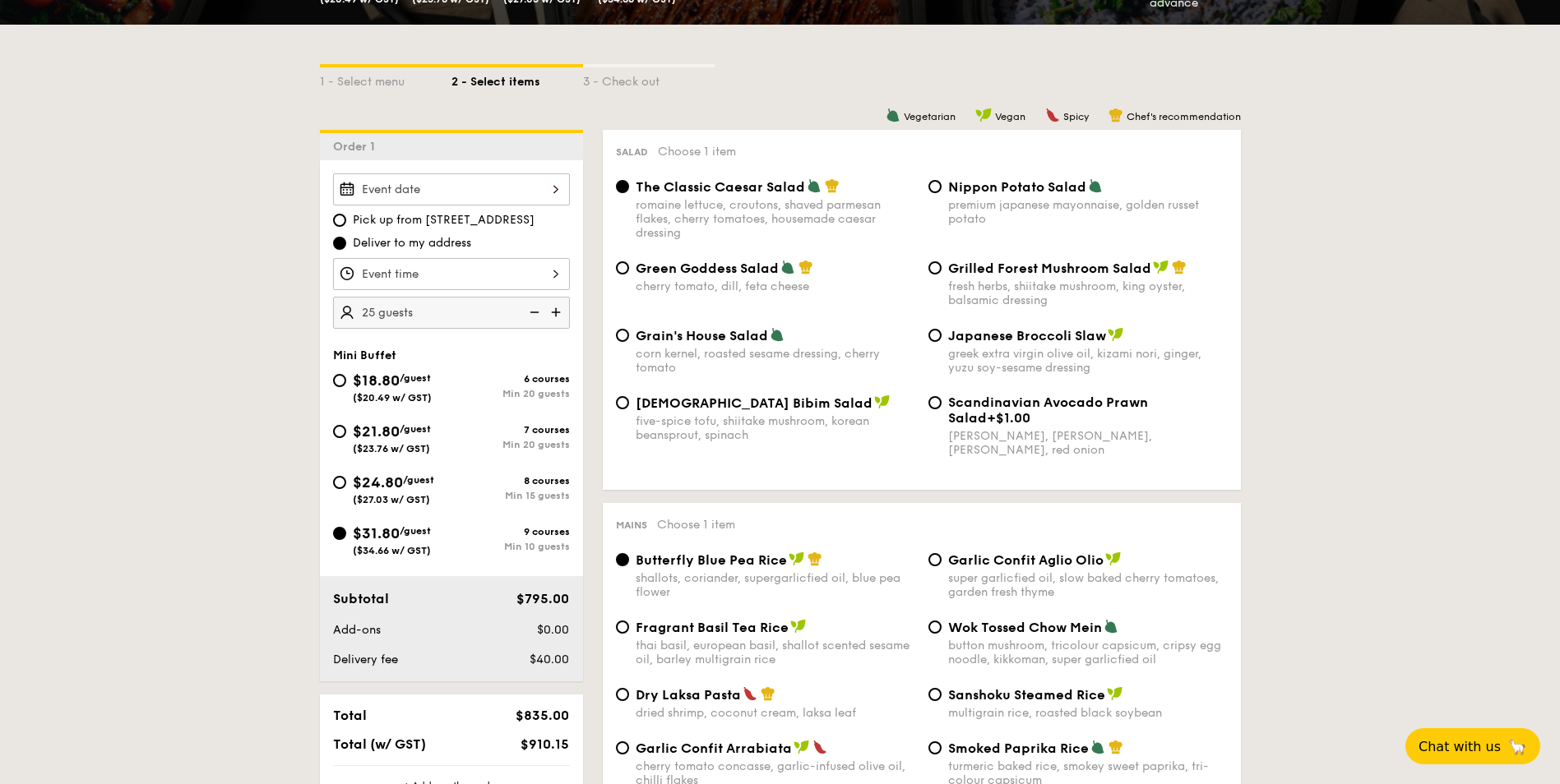
drag, startPoint x: 722, startPoint y: 286, endPoint x: 736, endPoint y: 292, distance: 15.2
click at [736, 292] on div "cherry tomato, dill, feta cheese" at bounding box center [775, 286] width 280 height 14
drag, startPoint x: 736, startPoint y: 292, endPoint x: 730, endPoint y: 308, distance: 17.1
click at [730, 308] on div "Green Goddess Salad cherry tomato, [PERSON_NAME], feta cheese Grilled Forest Mu…" at bounding box center [922, 293] width 625 height 67
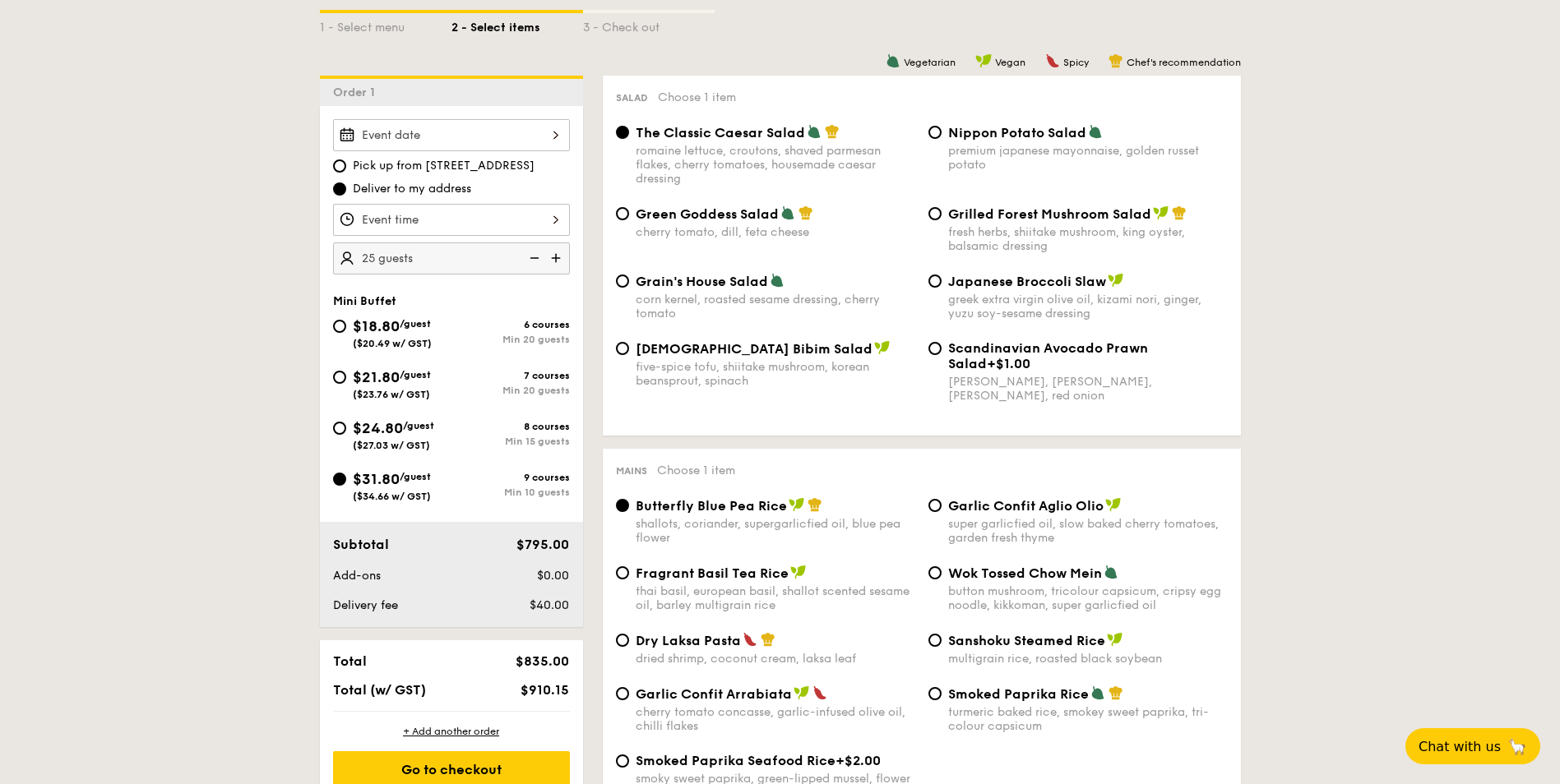
scroll to position [416, 0]
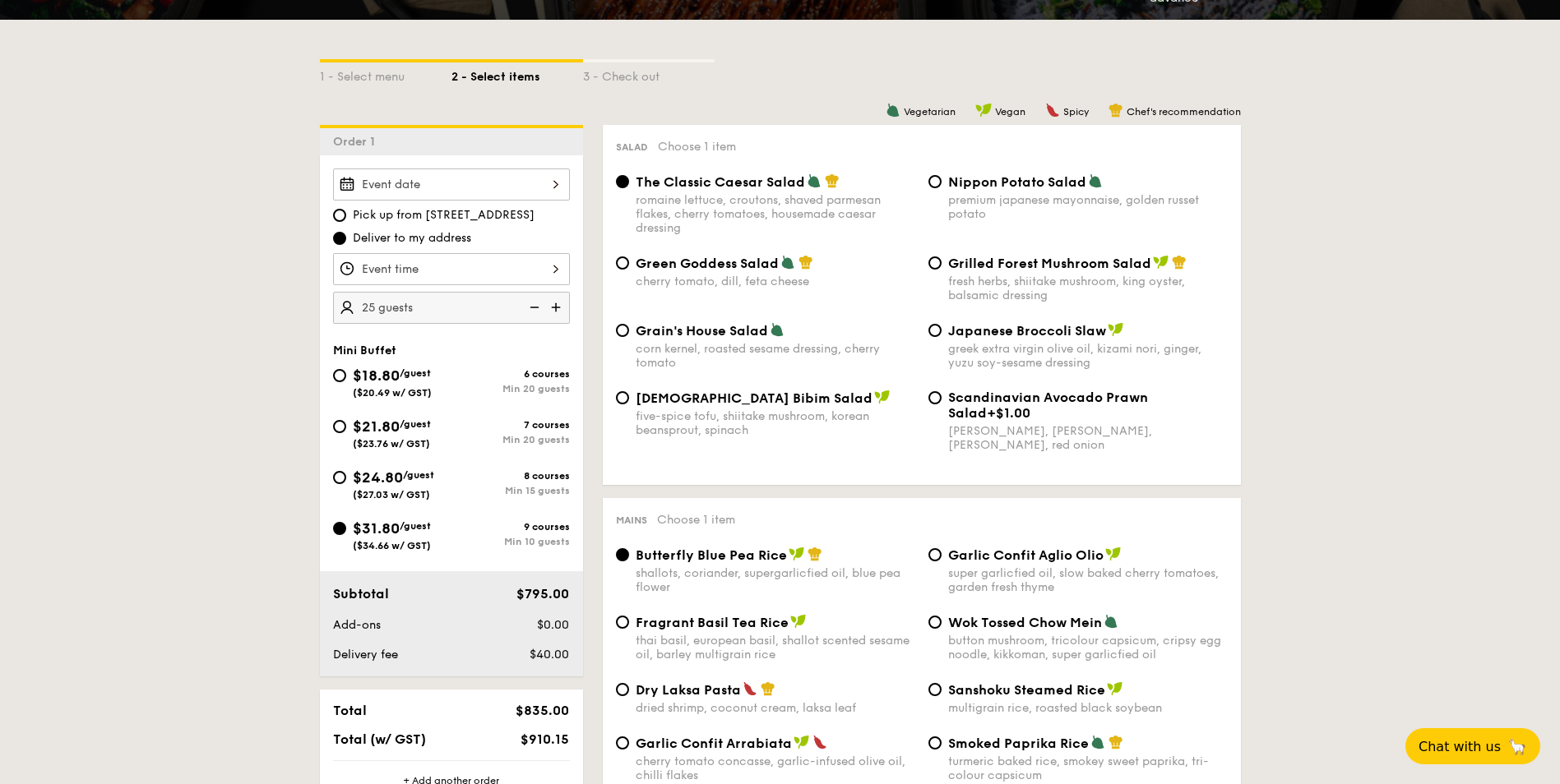
scroll to position [333, 0]
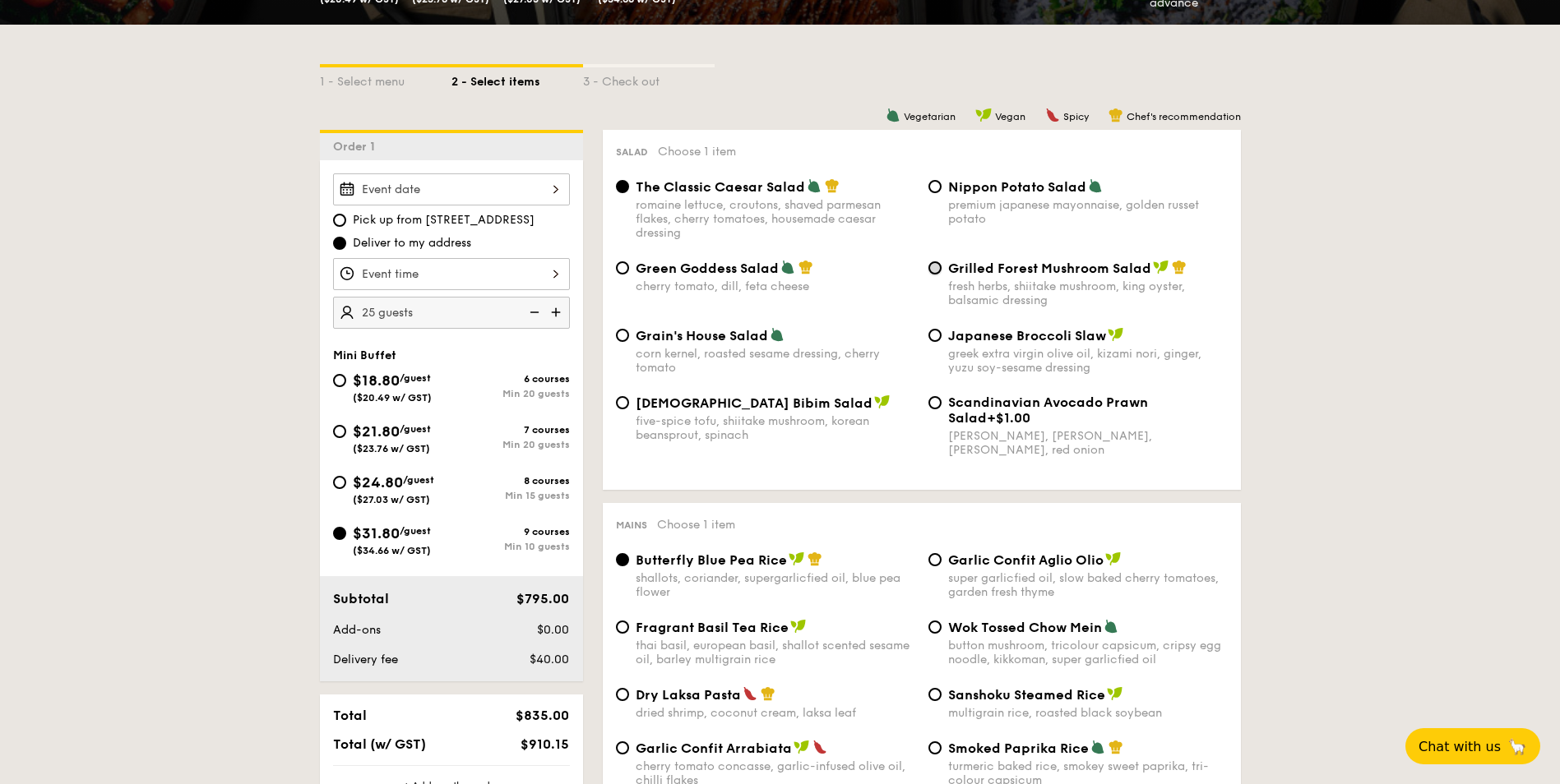
click at [936, 267] on input "Grilled Forest Mushroom Salad fresh herbs, shiitake mushroom, king oyster, bals…" at bounding box center [935, 268] width 13 height 13
radio input "true"
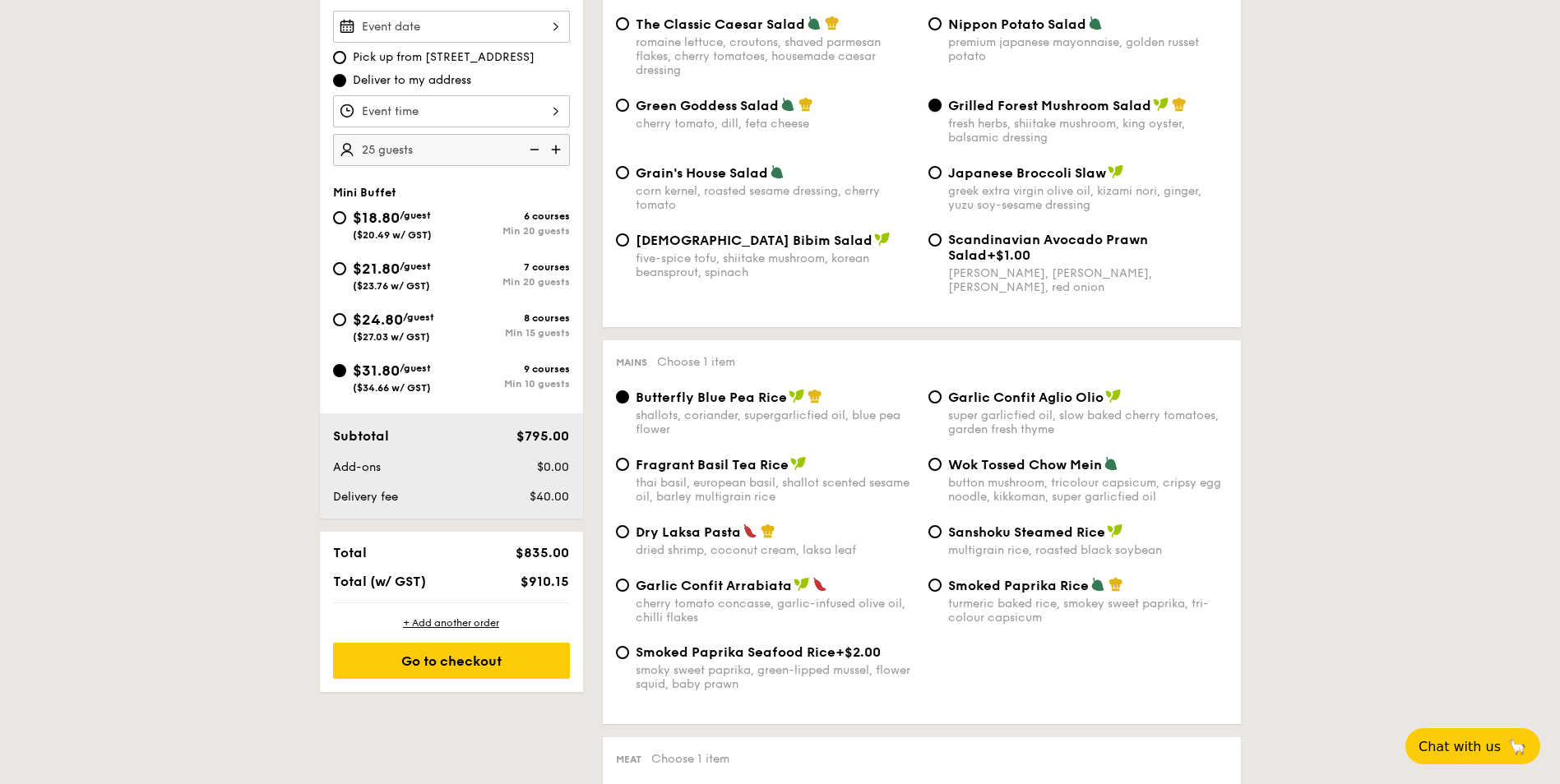
scroll to position [498, 0]
click at [962, 541] on div "Sanshoku Steamed Rice multigrain rice, roasted black soybean" at bounding box center [1087, 538] width 280 height 34
click at [941, 537] on input "Sanshoku Steamed Rice multigrain rice, roasted black soybean" at bounding box center [935, 530] width 13 height 13
radio input "true"
click at [655, 537] on span "Dry Laksa Pasta" at bounding box center [687, 530] width 105 height 15
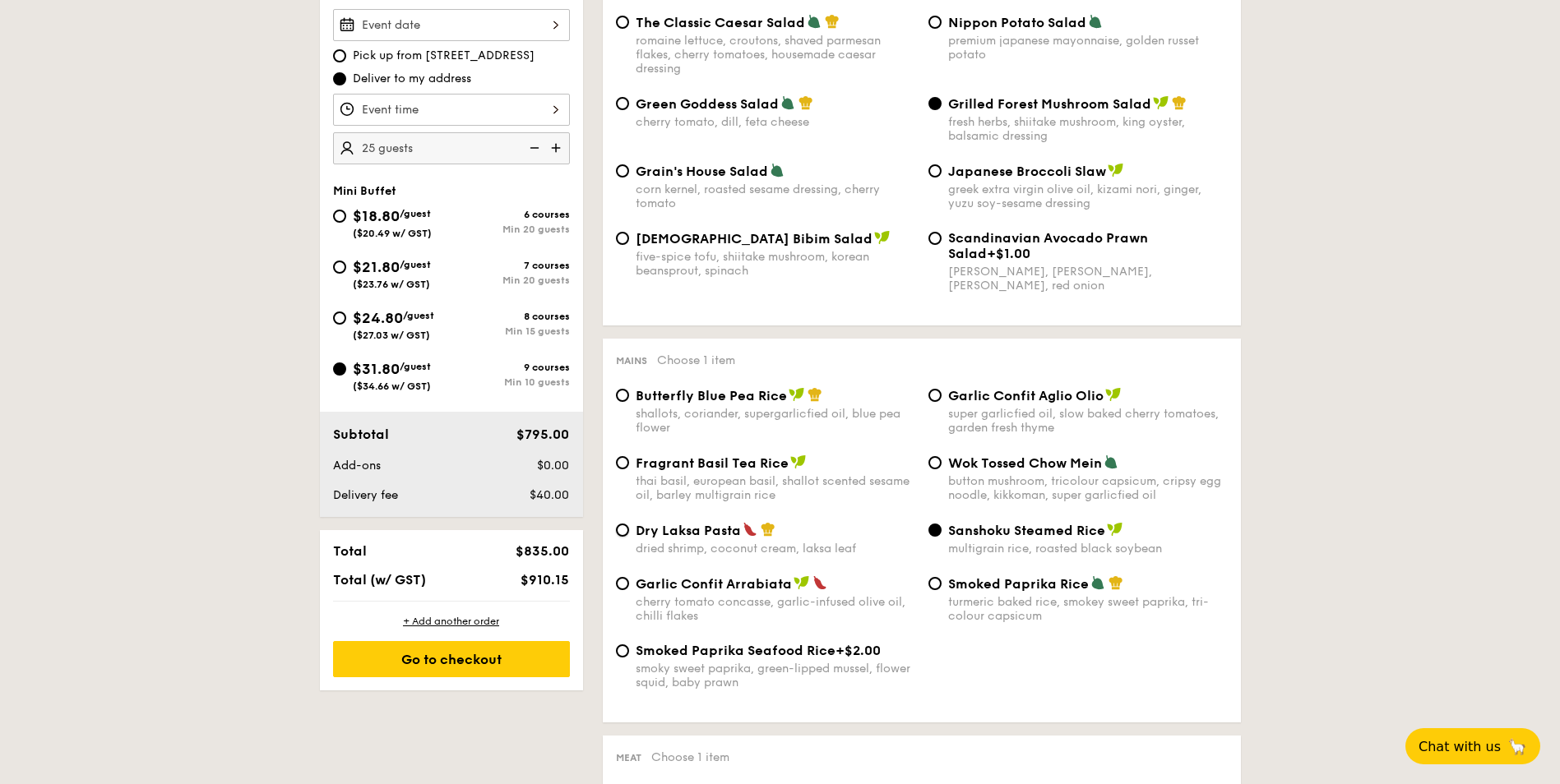
click at [629, 537] on input "Dry Laksa Pasta dried shrimp, coconut cream, laksa leaf" at bounding box center [623, 530] width 13 height 13
radio input "true"
click at [630, 659] on div "Smoked Paprika Seafood Rice +$2.00 smoky sweet paprika, green-lipped mussel, fl…" at bounding box center [765, 666] width 312 height 47
click at [633, 649] on div "Smoked Paprika Seafood Rice +$2.00 smoky sweet paprika, green-lipped mussel, fl…" at bounding box center [765, 666] width 312 height 47
click at [628, 656] on div "Smoked Paprika Seafood Rice +$2.00 smoky sweet paprika, green-lipped mussel, fl…" at bounding box center [765, 666] width 312 height 47
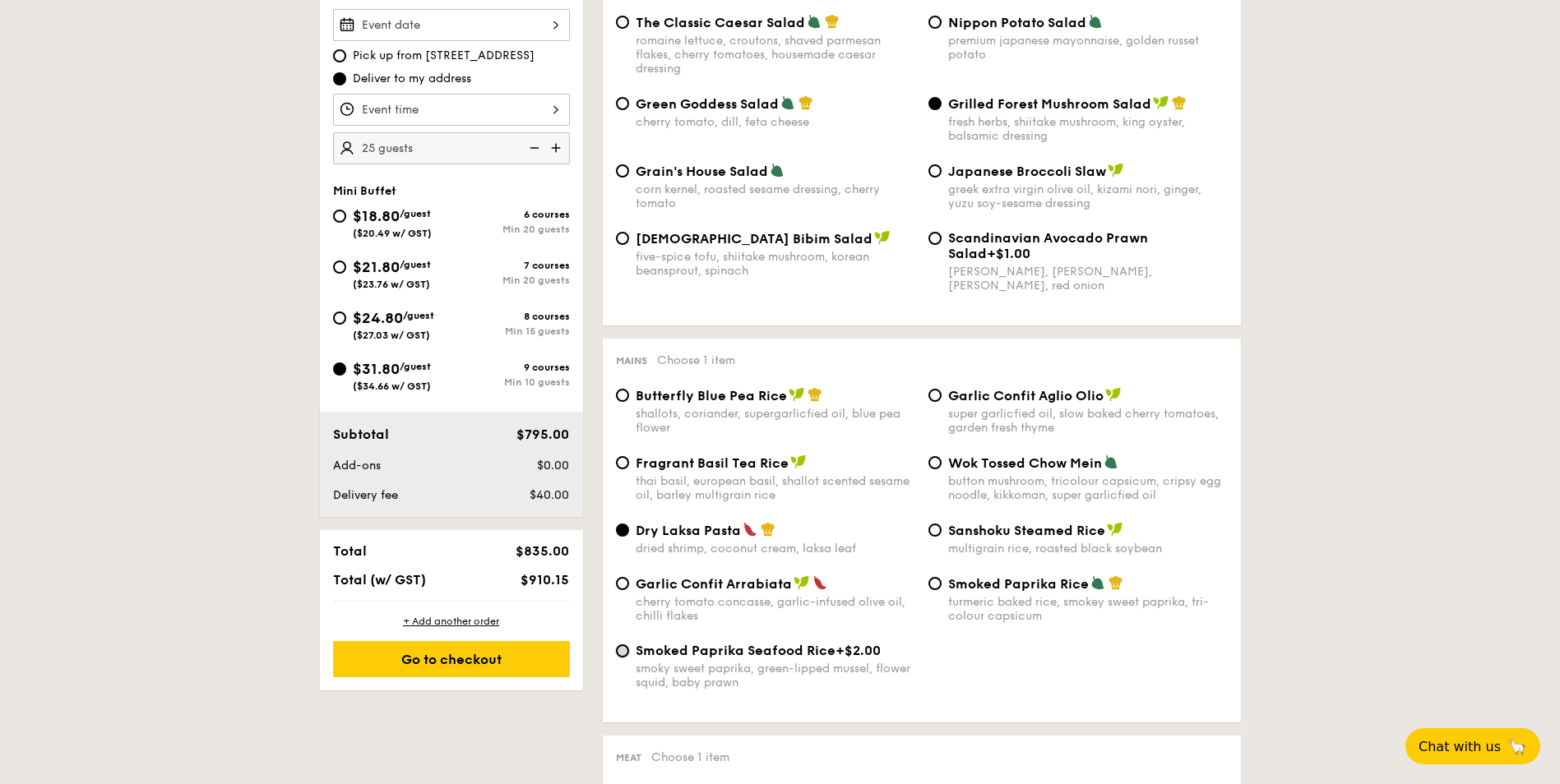
click at [626, 655] on input "Smoked Paprika Seafood Rice +$2.00 smoky sweet paprika, green-lipped mussel, fl…" at bounding box center [623, 651] width 13 height 13
radio input "true"
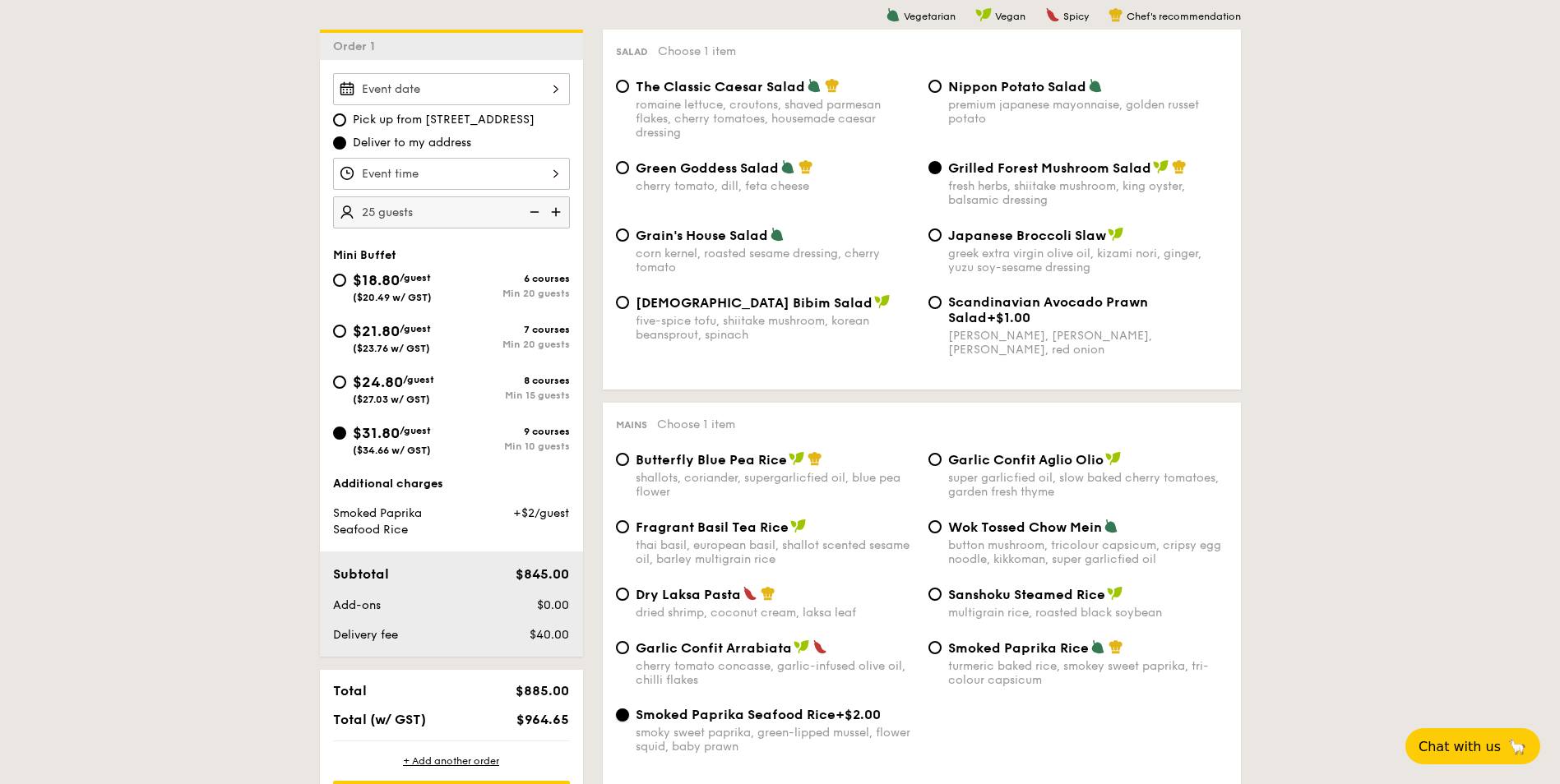
scroll to position [416, 0]
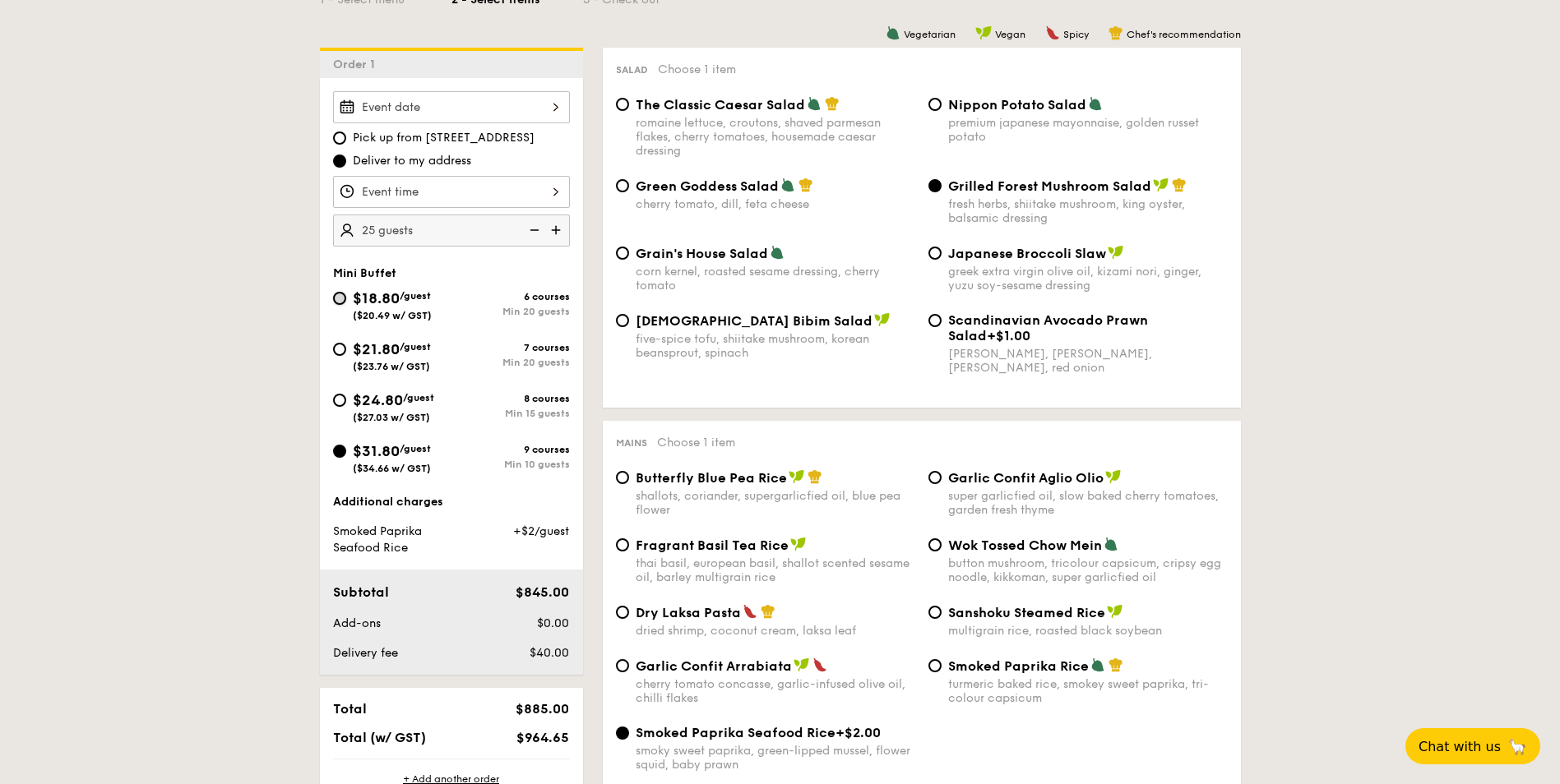
click at [341, 304] on input "$18.80 /guest ($20.49 w/ GST) 6 courses Min 20 guests" at bounding box center [339, 299] width 13 height 13
radio input "true"
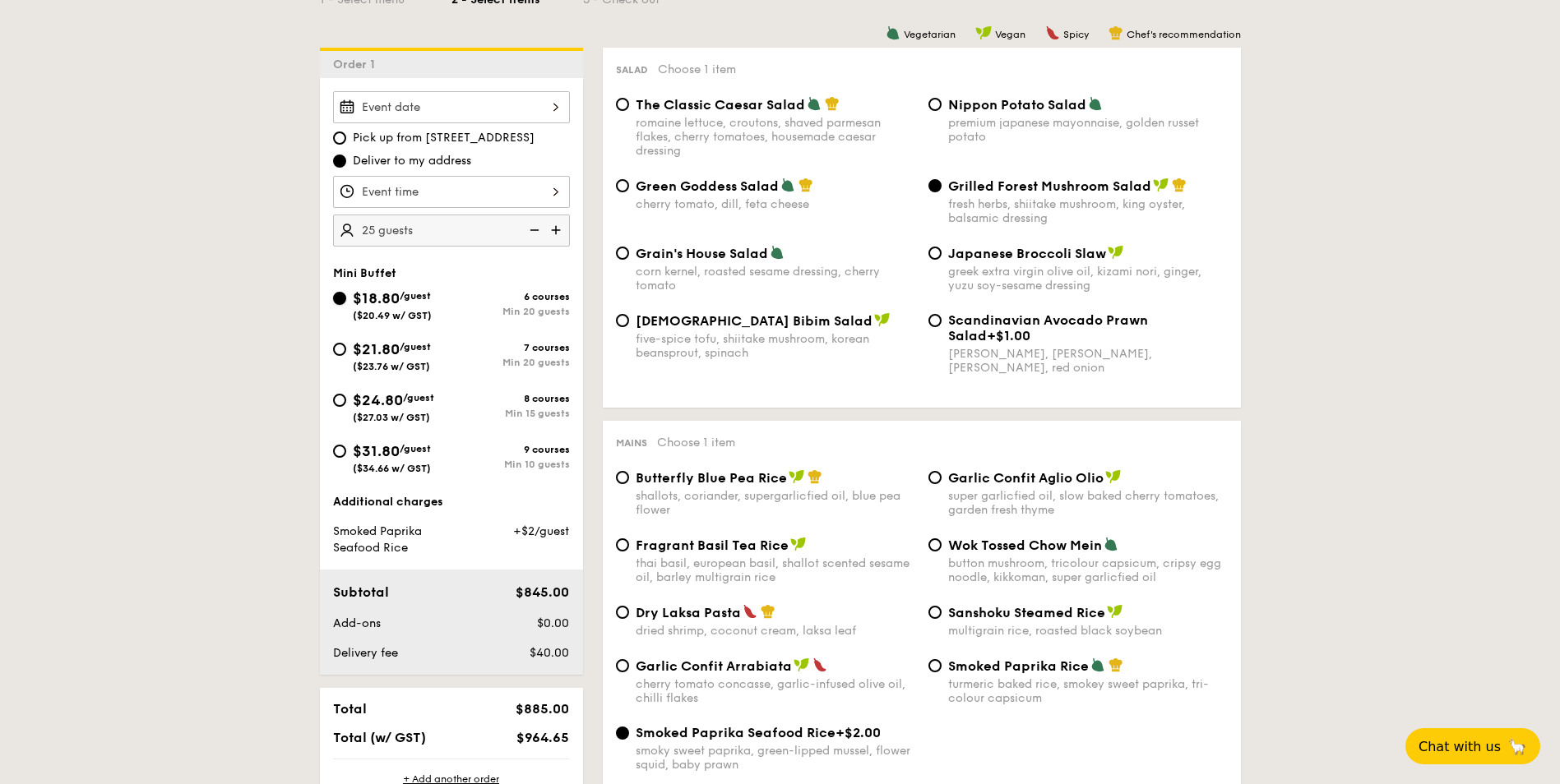
radio input "true"
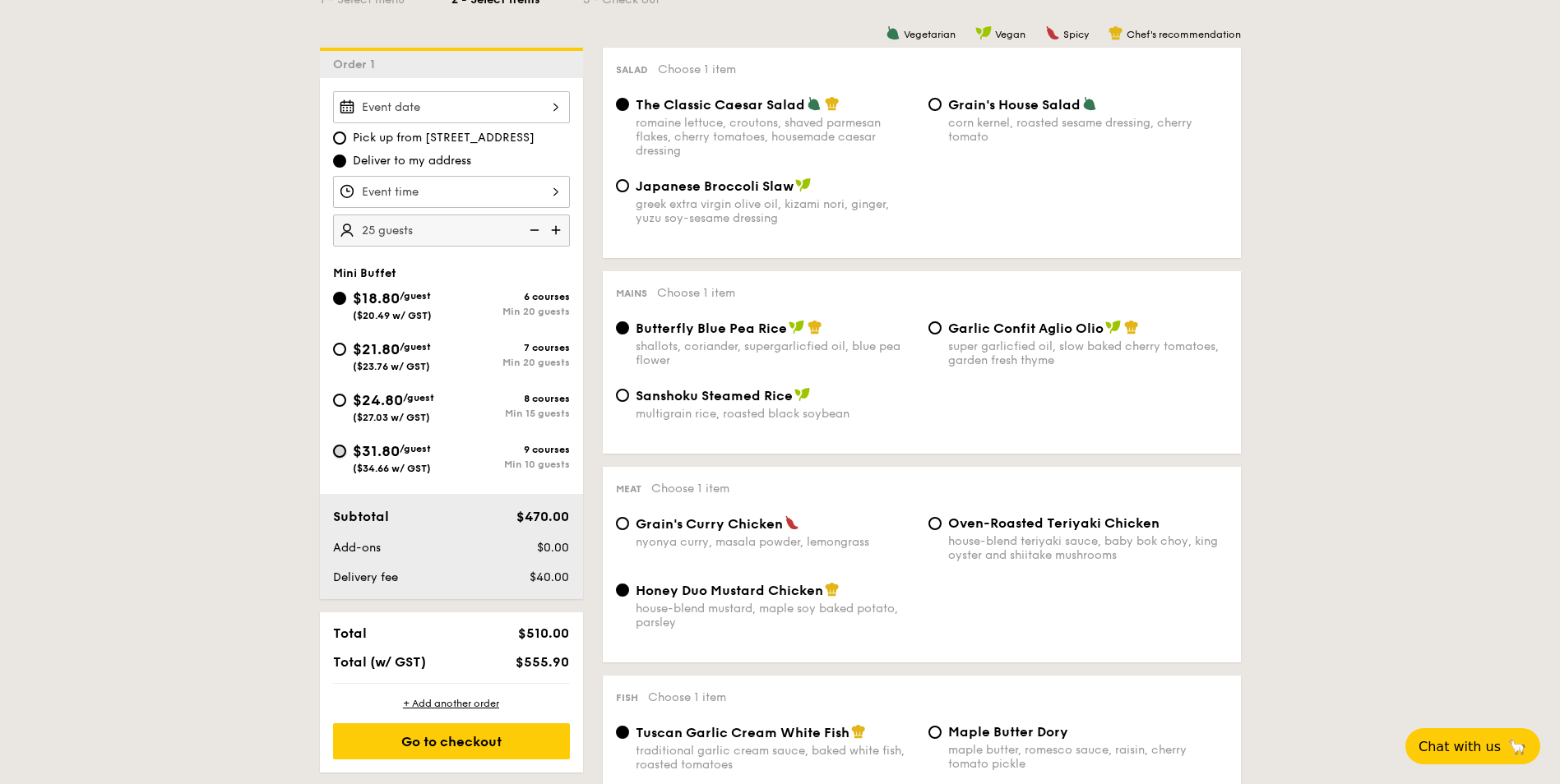
click at [341, 453] on input "$31.80 /guest ($34.66 w/ GST) 9 courses Min 10 guests" at bounding box center [339, 452] width 13 height 13
radio input "true"
radio input "false"
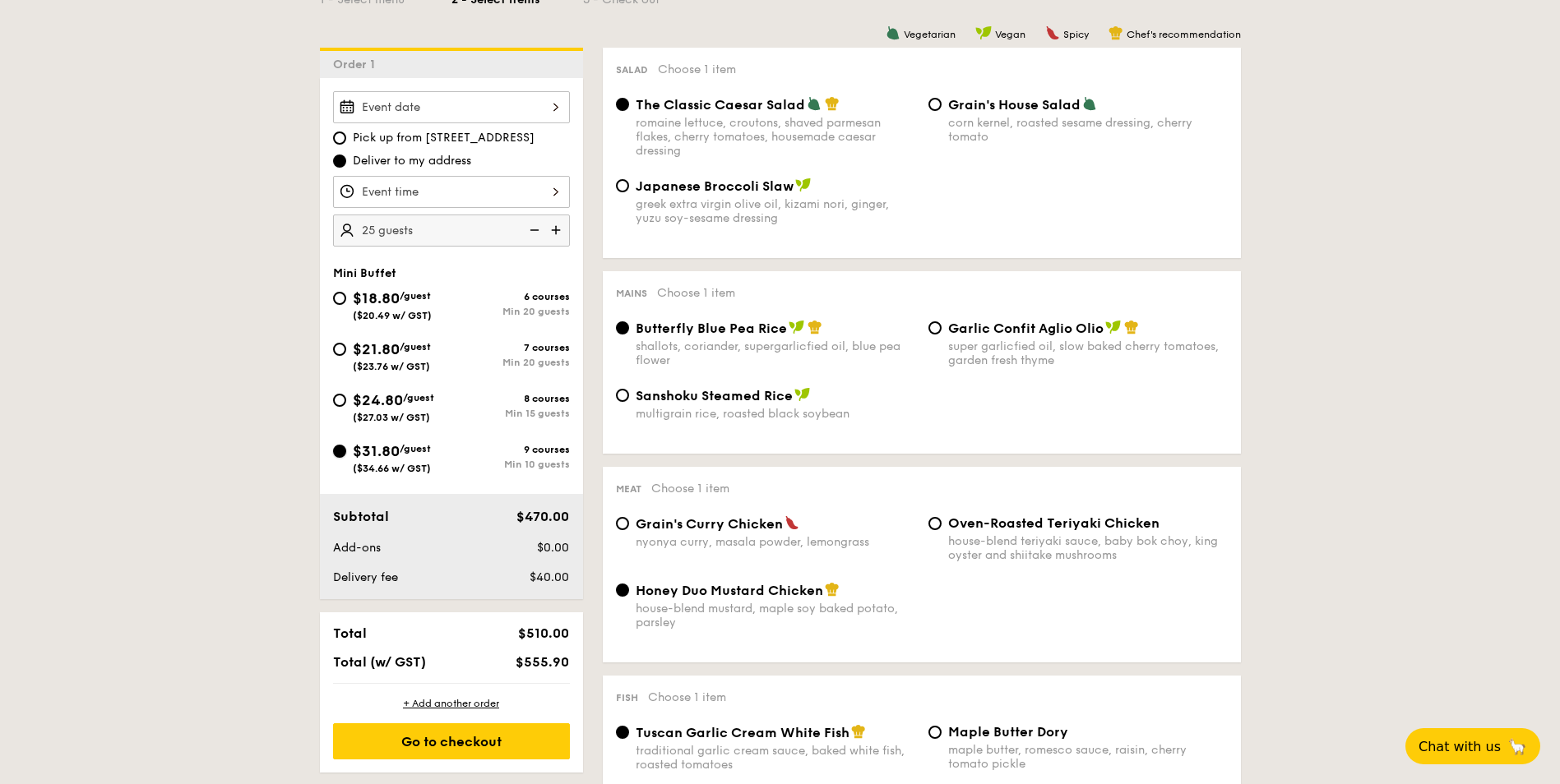
radio input "true"
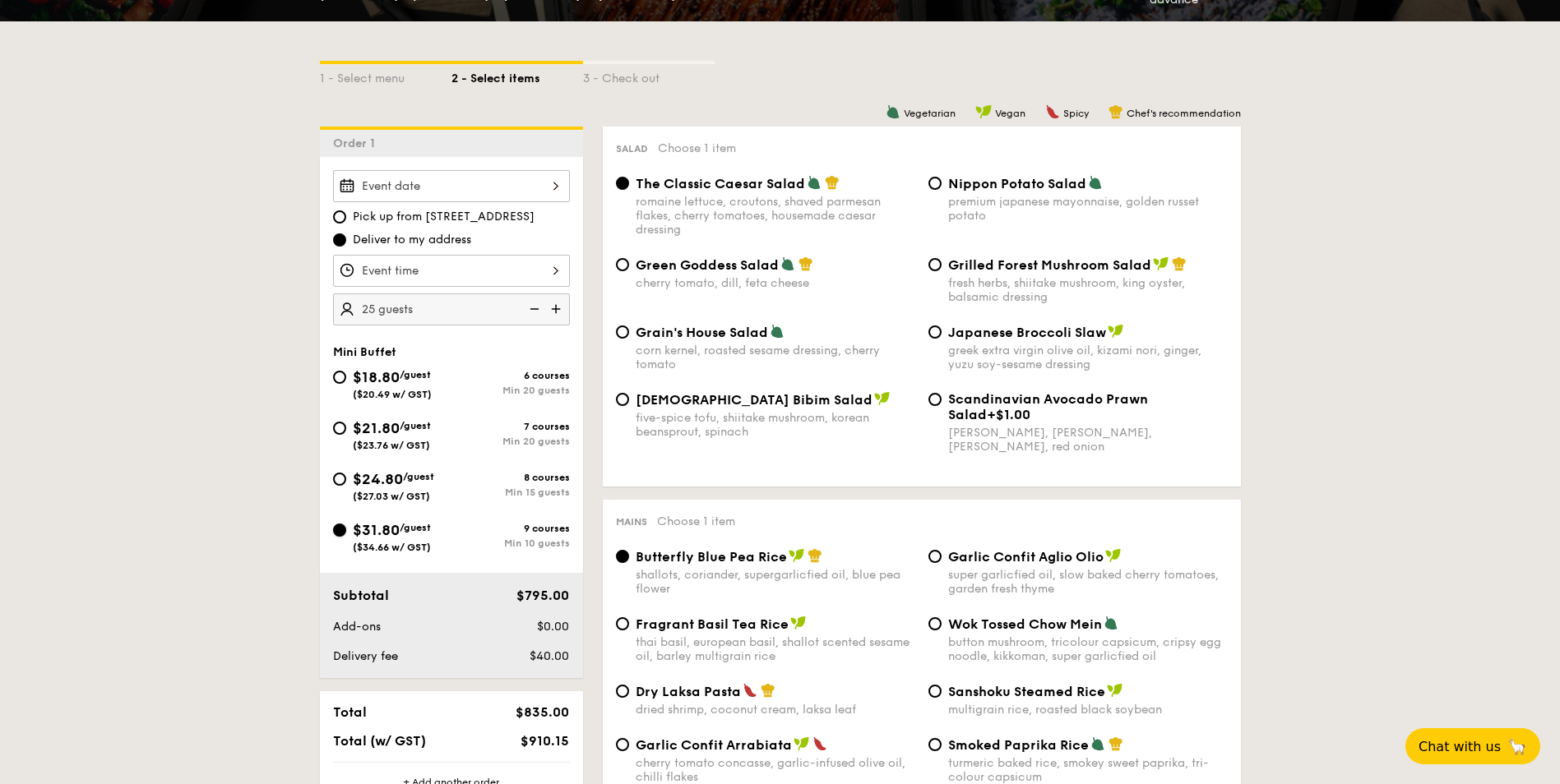
scroll to position [252, 0]
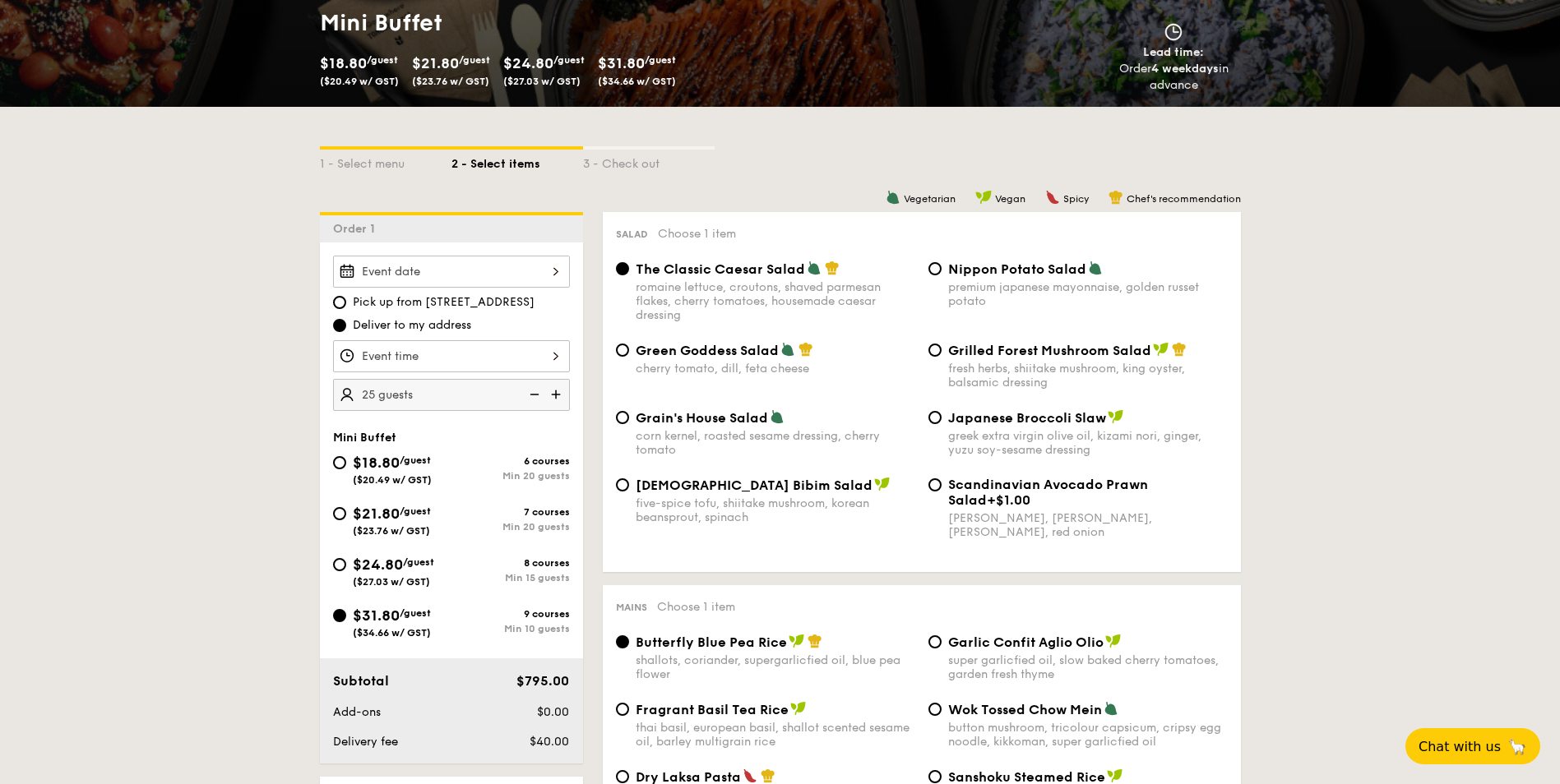
click at [537, 393] on img at bounding box center [532, 394] width 25 height 32
type input "10 guests"
click at [537, 393] on img at bounding box center [532, 394] width 25 height 32
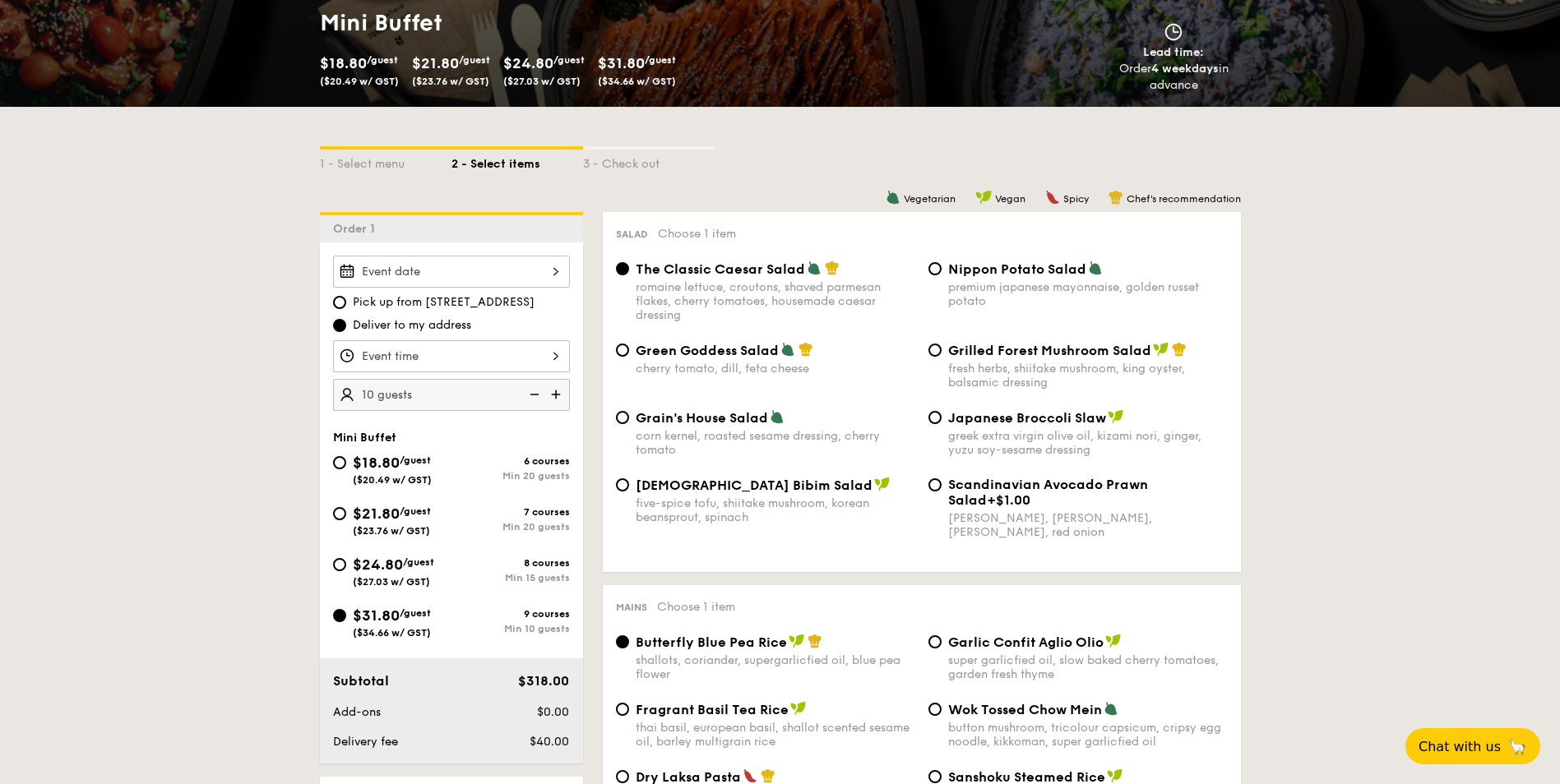
click at [537, 393] on img at bounding box center [532, 394] width 25 height 32
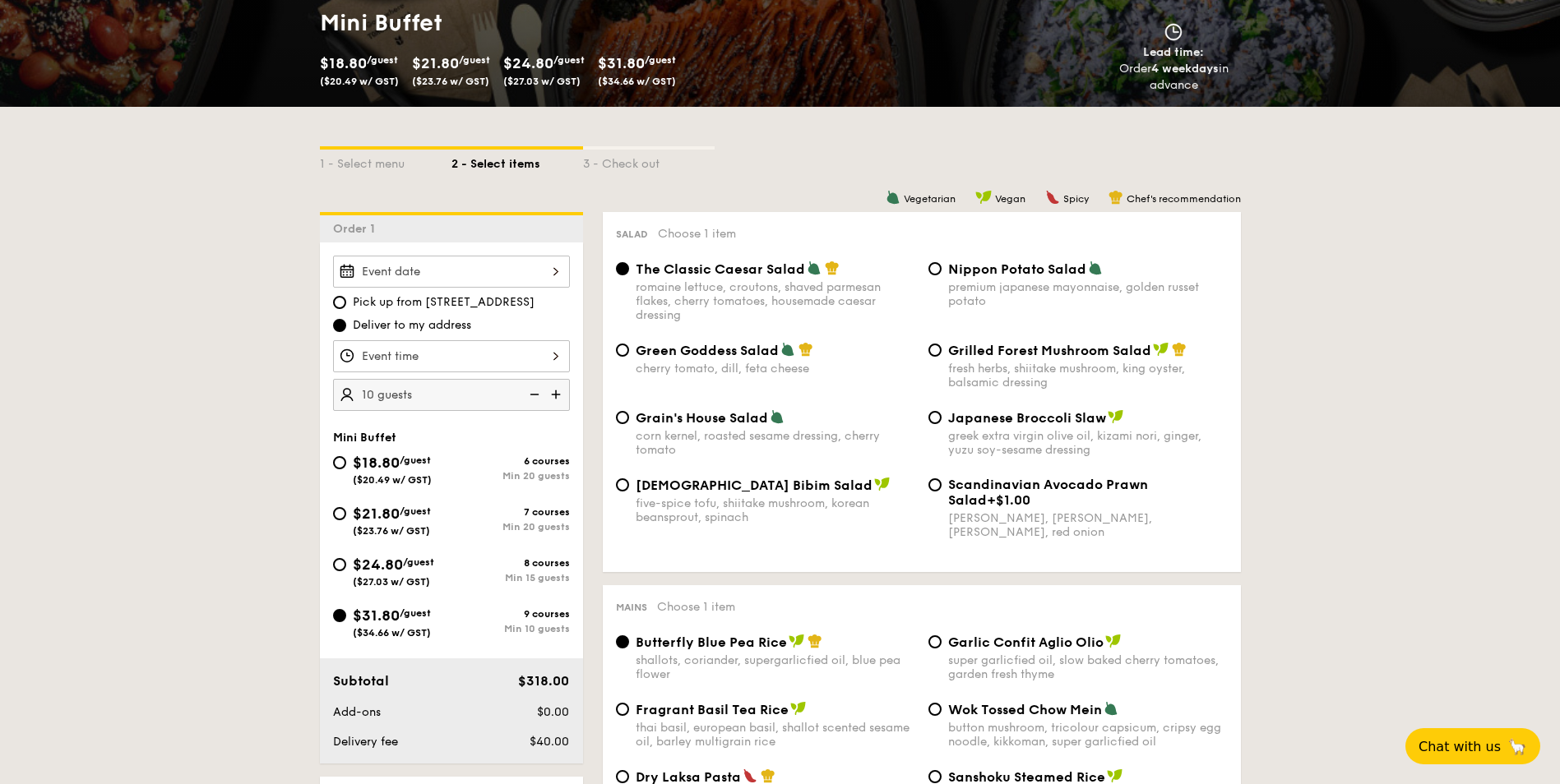
click at [537, 393] on img at bounding box center [532, 394] width 25 height 32
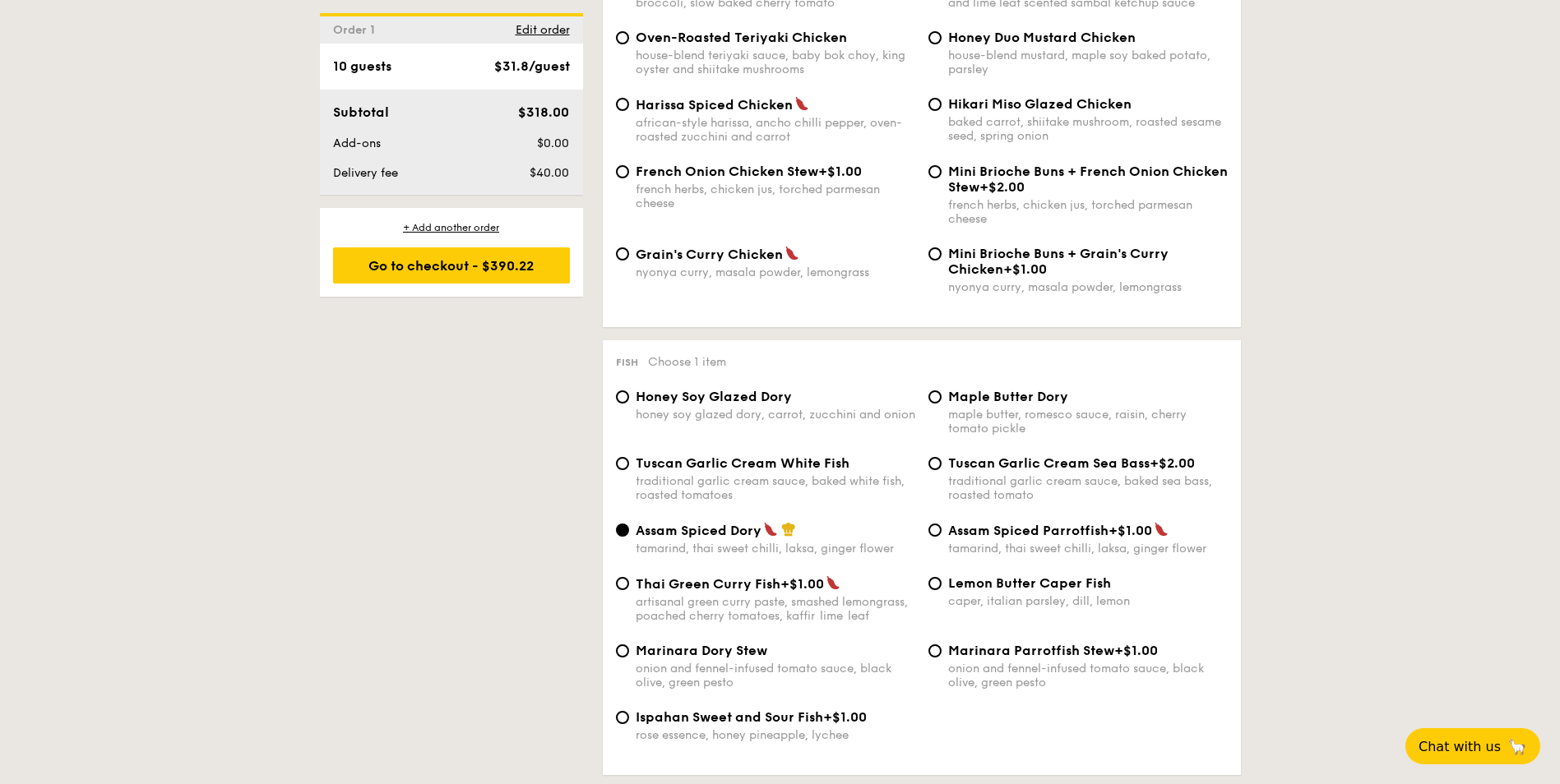
scroll to position [1566, 0]
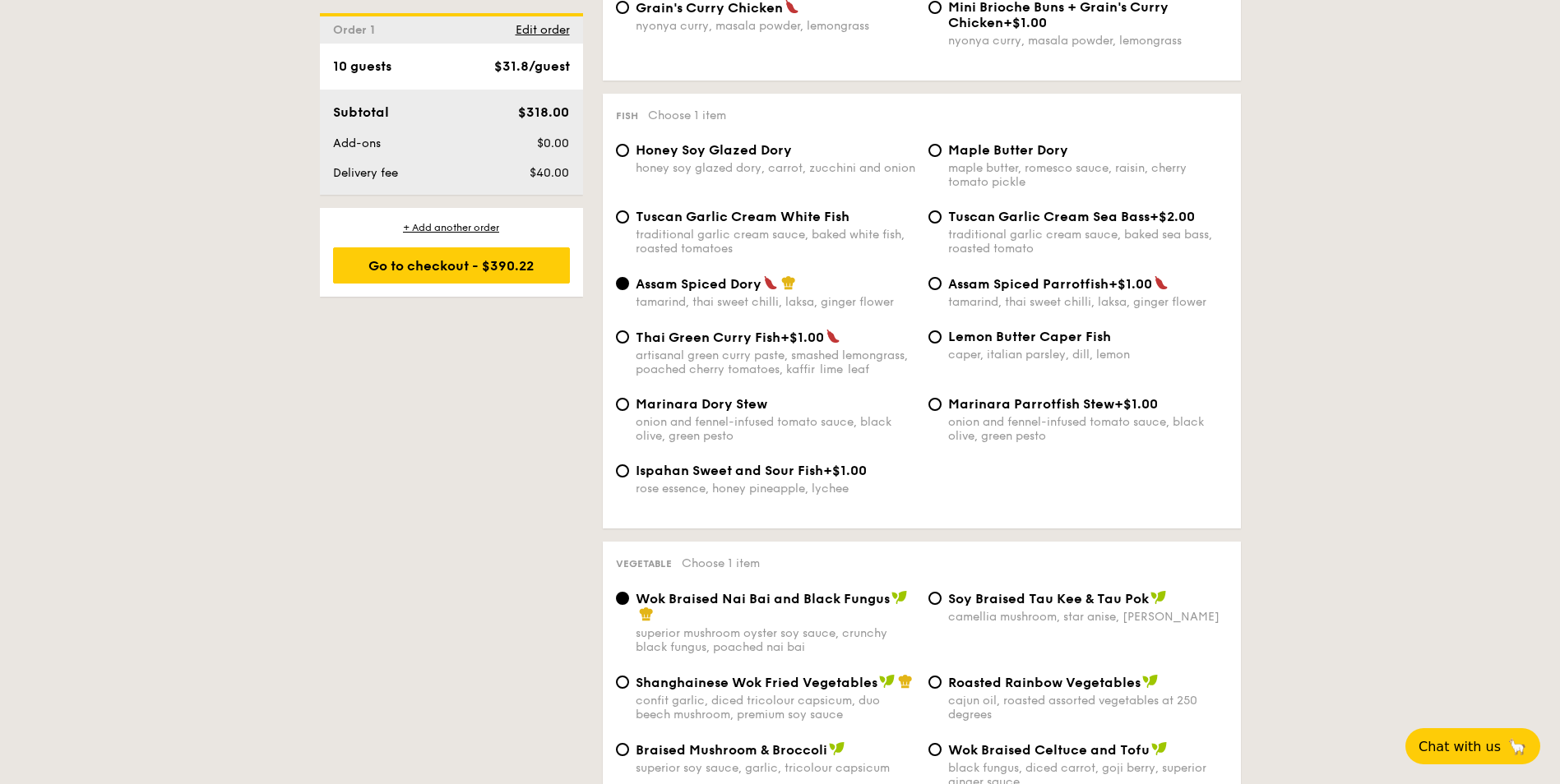
click at [964, 485] on div "Ispahan Sweet and Sour Fish +$1.00 rose essence, honey pineapple, lychee" at bounding box center [922, 489] width 625 height 53
click at [980, 497] on div "Ispahan Sweet and Sour Fish +$1.00 rose essence, honey pineapple, lychee" at bounding box center [922, 489] width 625 height 53
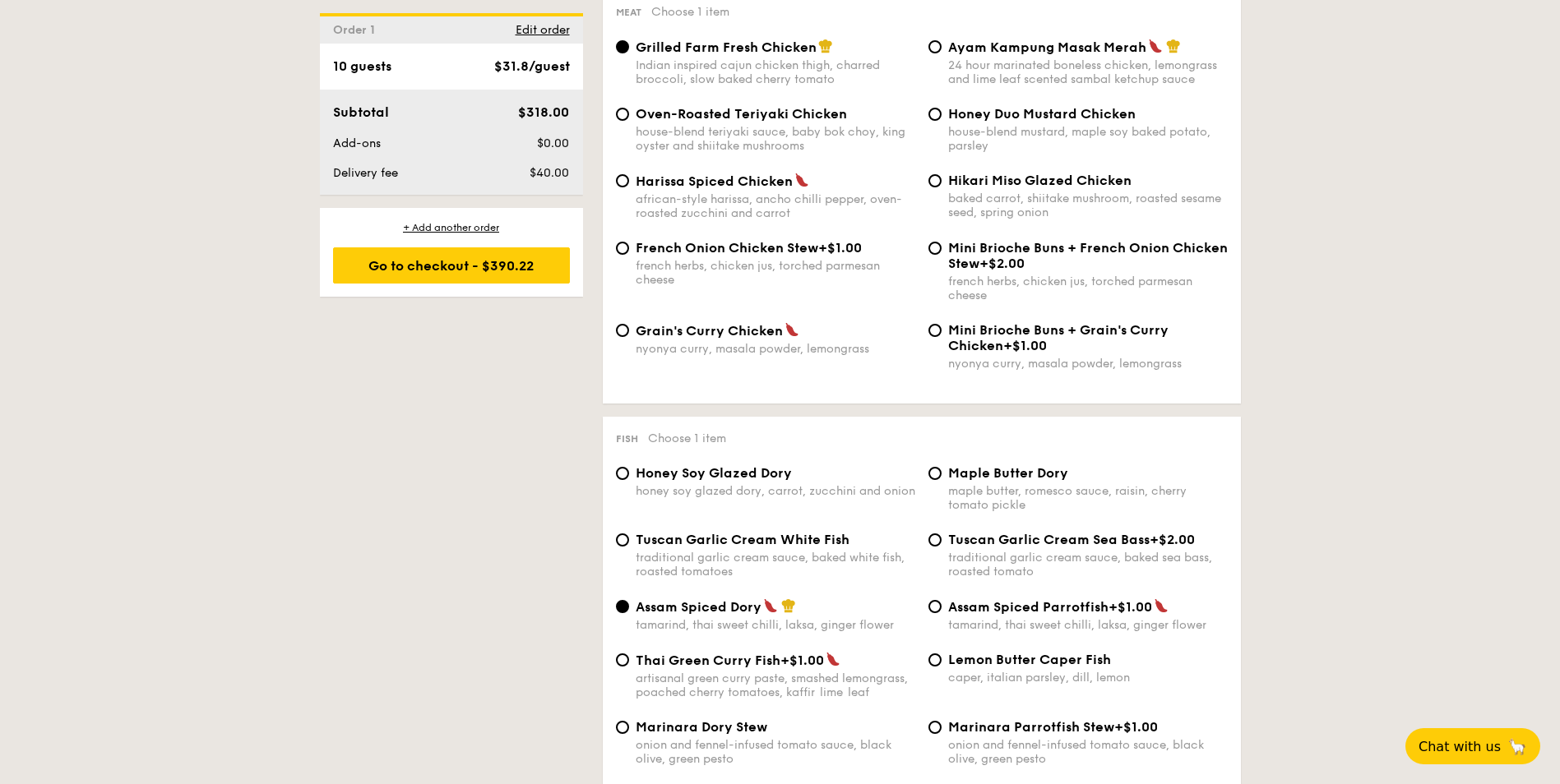
scroll to position [1237, 0]
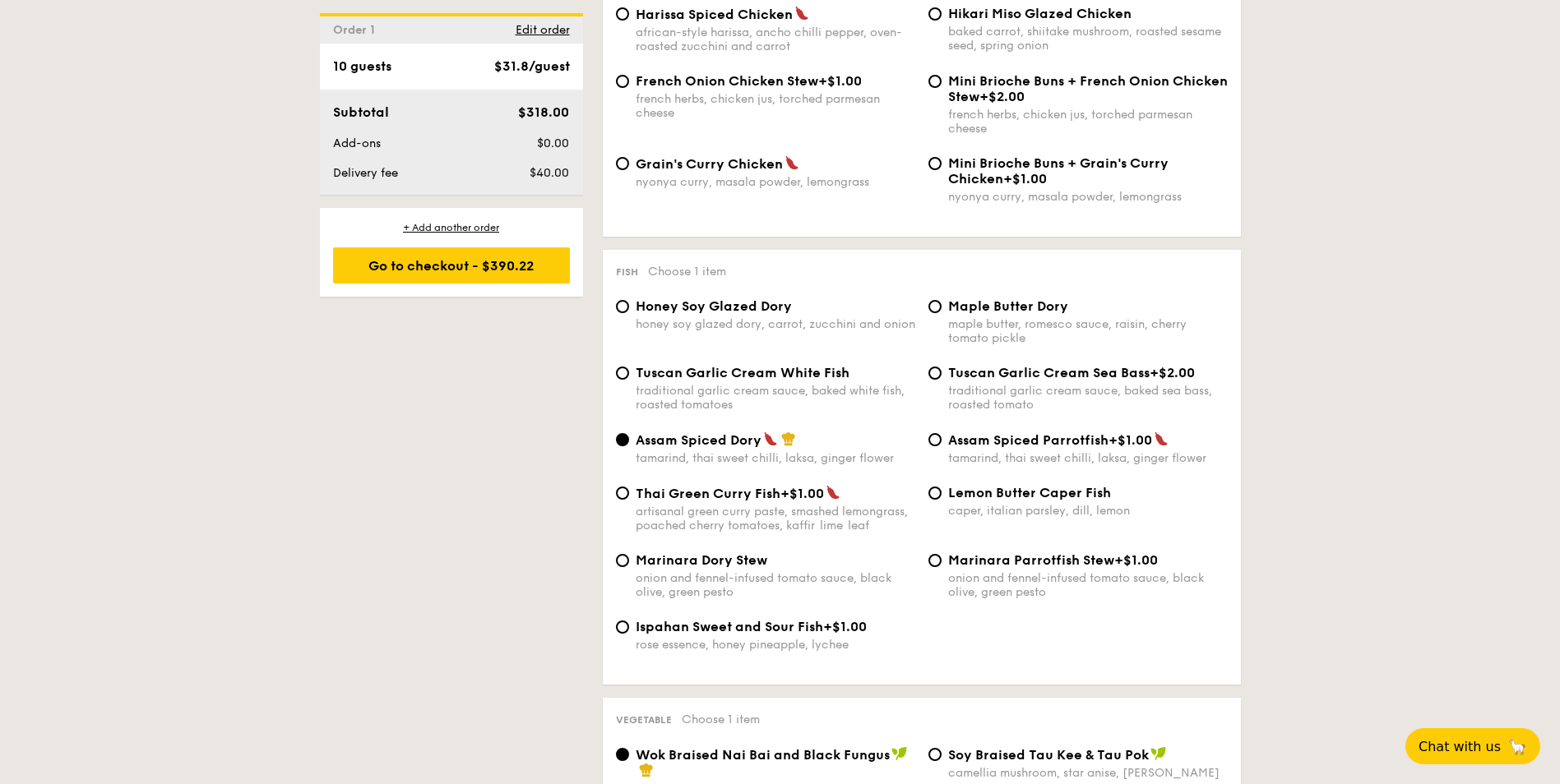
scroll to position [1483, 0]
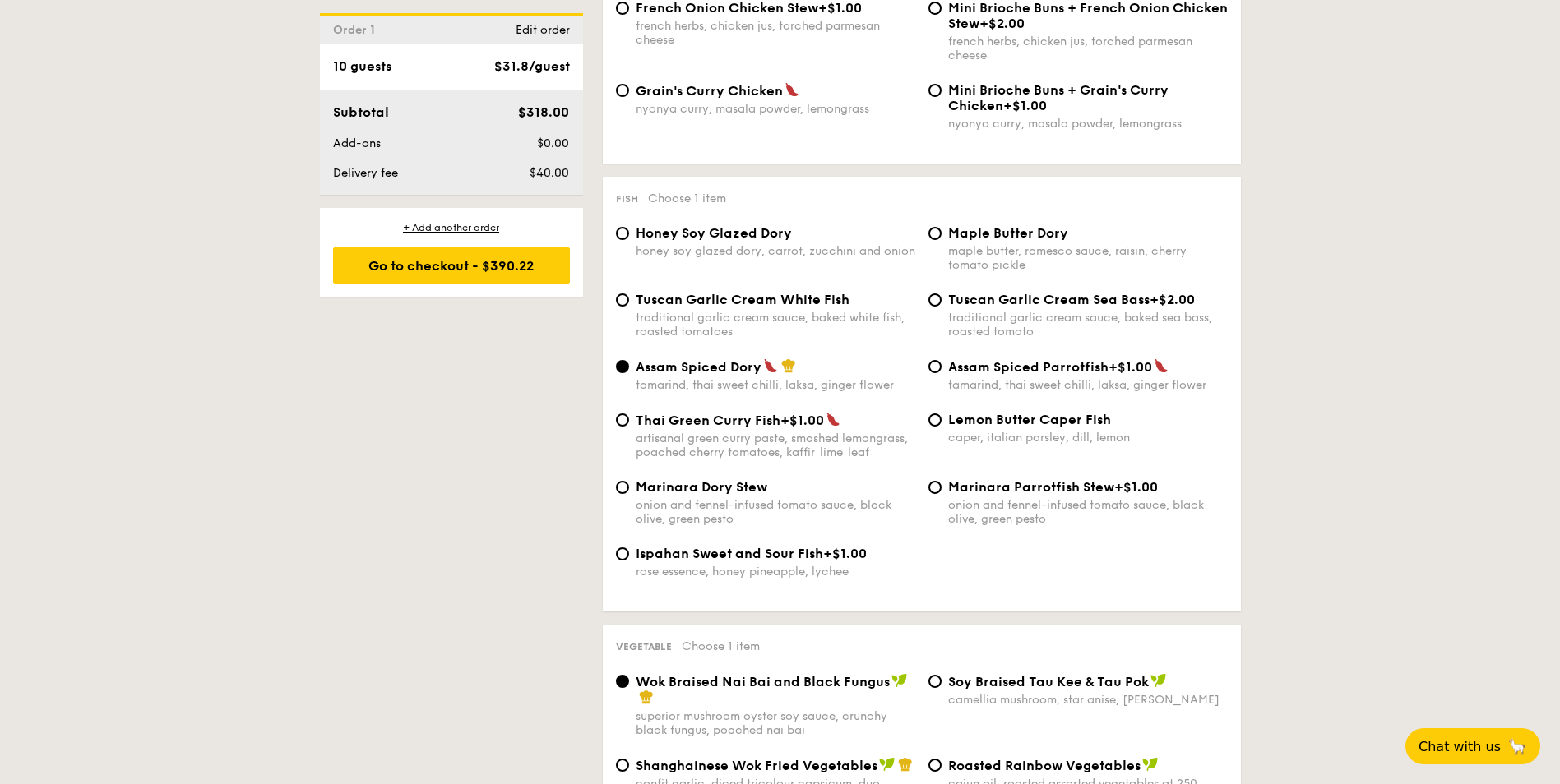
click at [1030, 582] on div "Ispahan Sweet and Sour Fish +$1.00 rose essence, honey pineapple, lychee" at bounding box center [922, 572] width 625 height 53
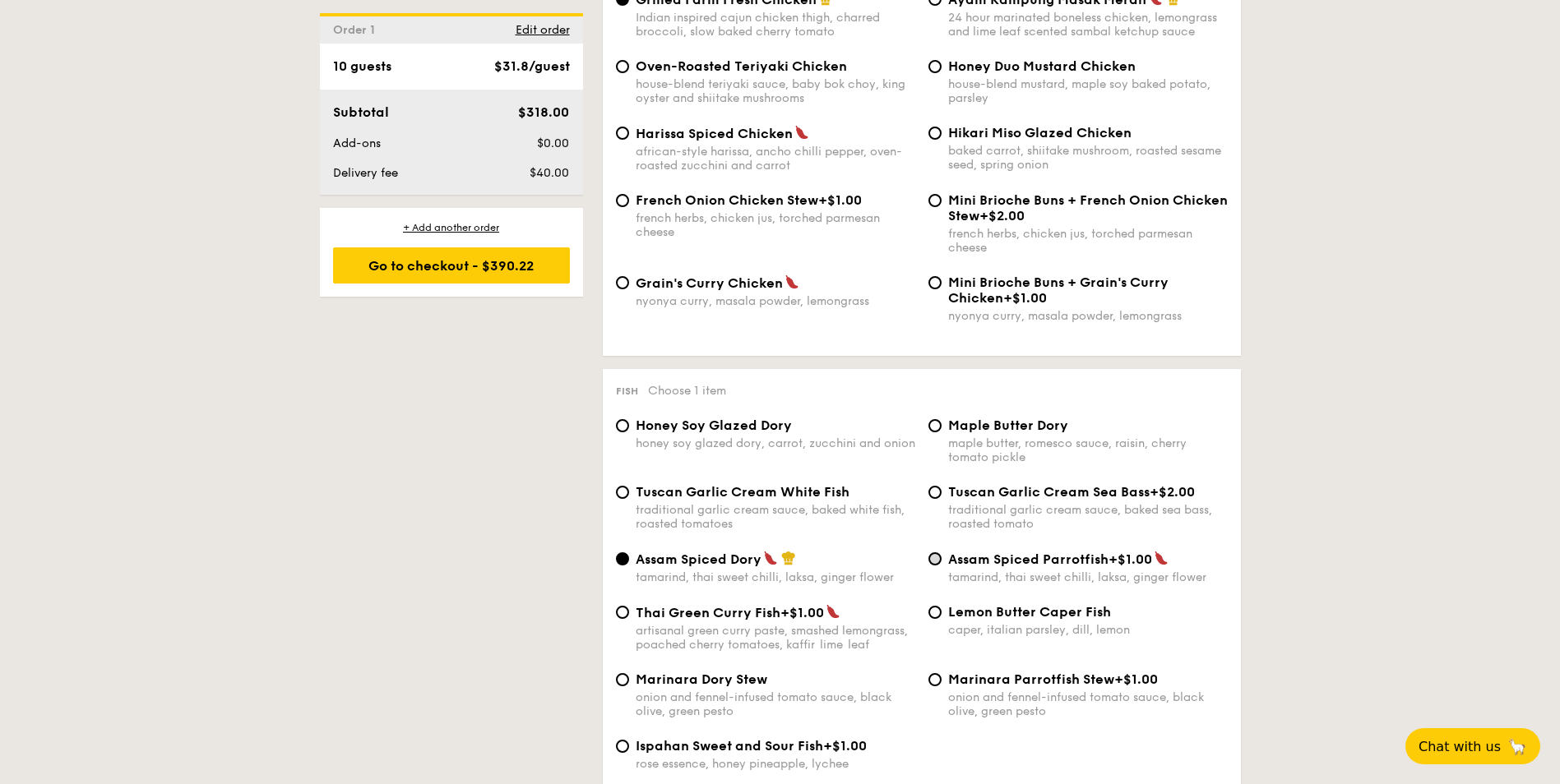
scroll to position [1320, 0]
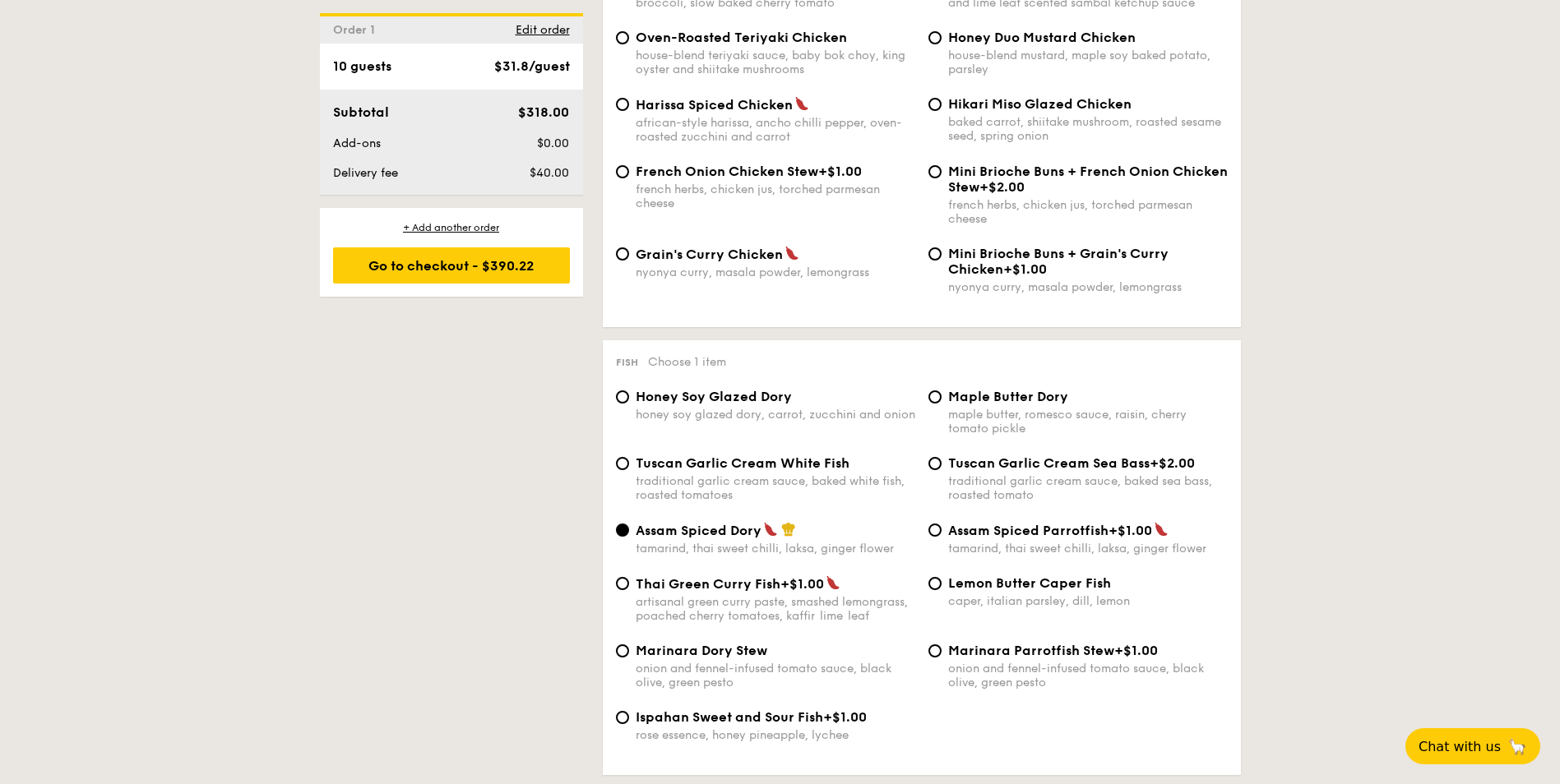
click at [780, 600] on div "artisanal green curry paste, smashed lemongrass, poached cherry tomatoes, kaffi…" at bounding box center [775, 608] width 280 height 28
click at [629, 590] on input "Thai Green [PERSON_NAME] Fish +$1.00 artisanal green [PERSON_NAME] paste, smash…" at bounding box center [623, 583] width 13 height 13
radio input "true"
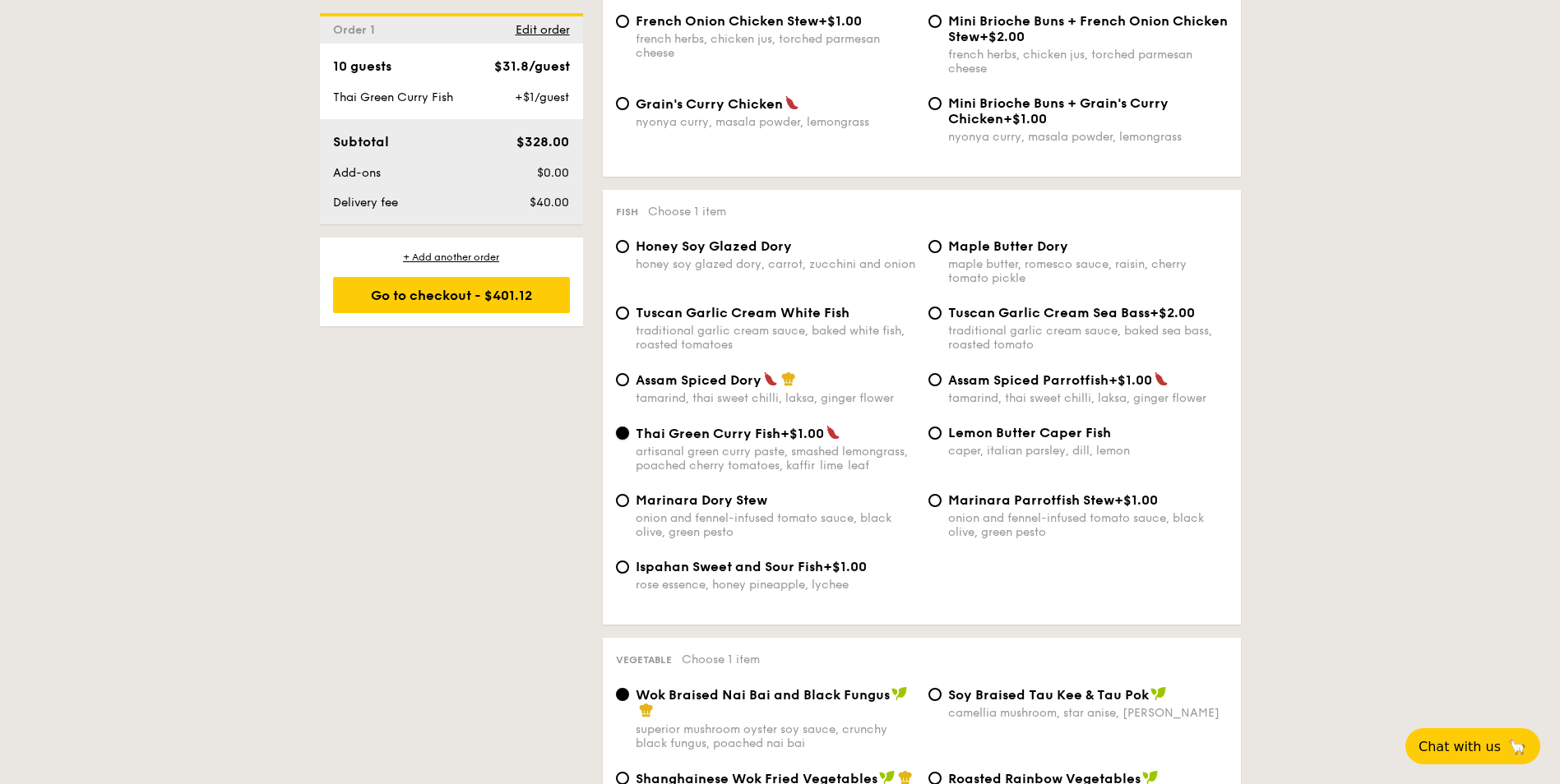
scroll to position [1483, 0]
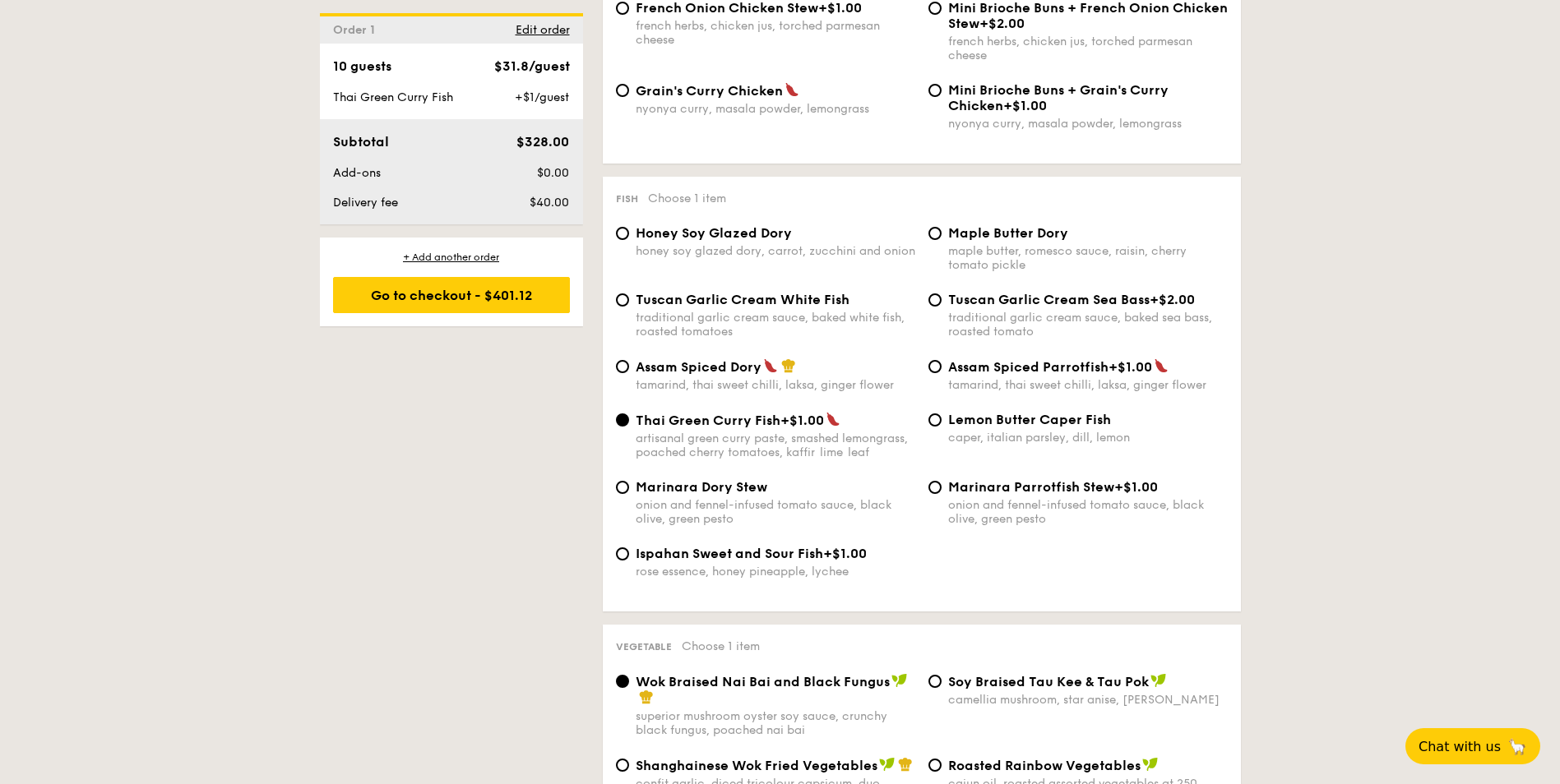
click at [715, 371] on span "Assam Spiced Dory" at bounding box center [698, 367] width 126 height 15
click at [629, 371] on input "Assam Spiced Dory tamarind, thai sweet chilli, laksa, ginger flower" at bounding box center [623, 367] width 13 height 13
radio input "true"
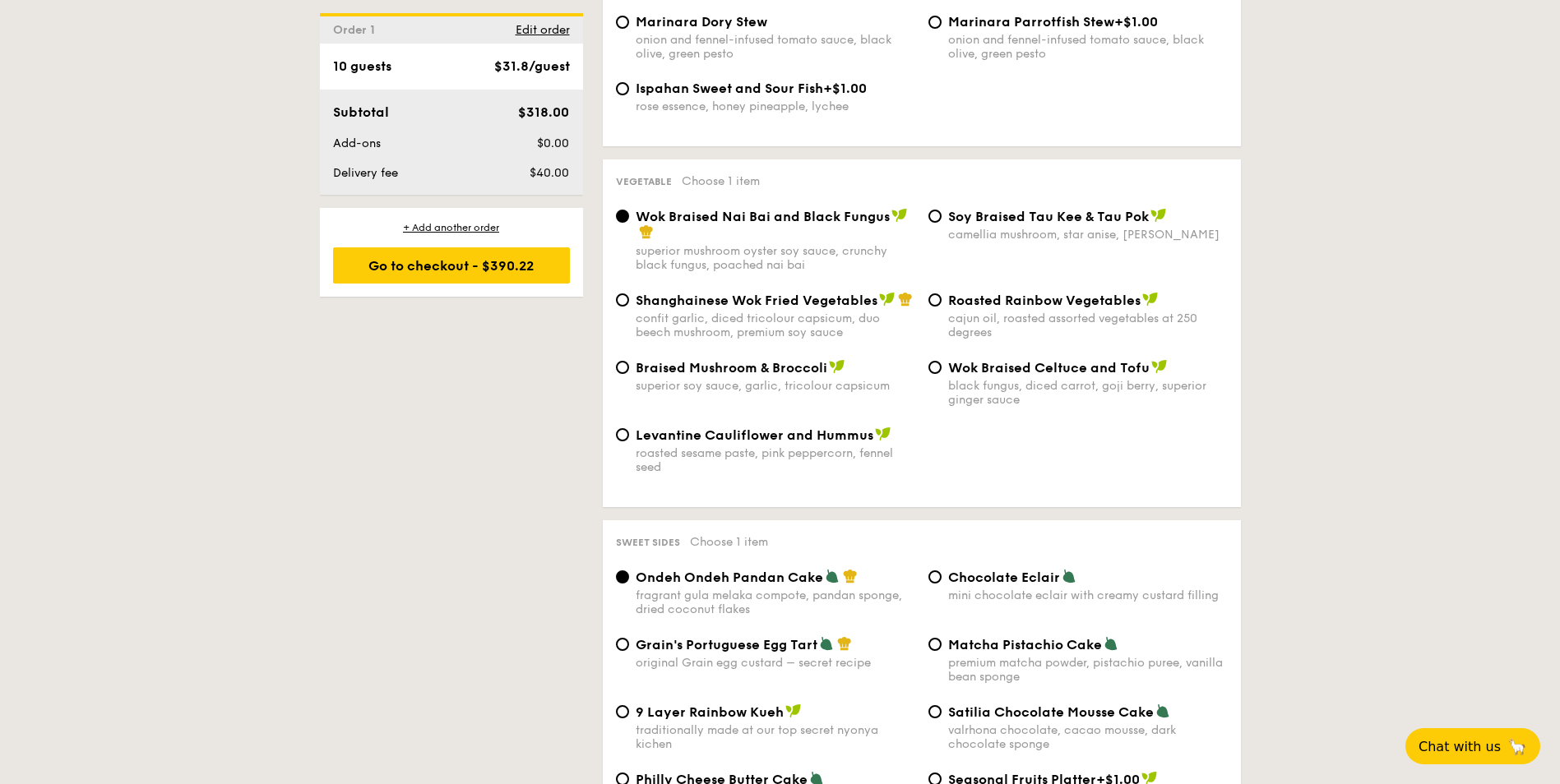
scroll to position [1977, 0]
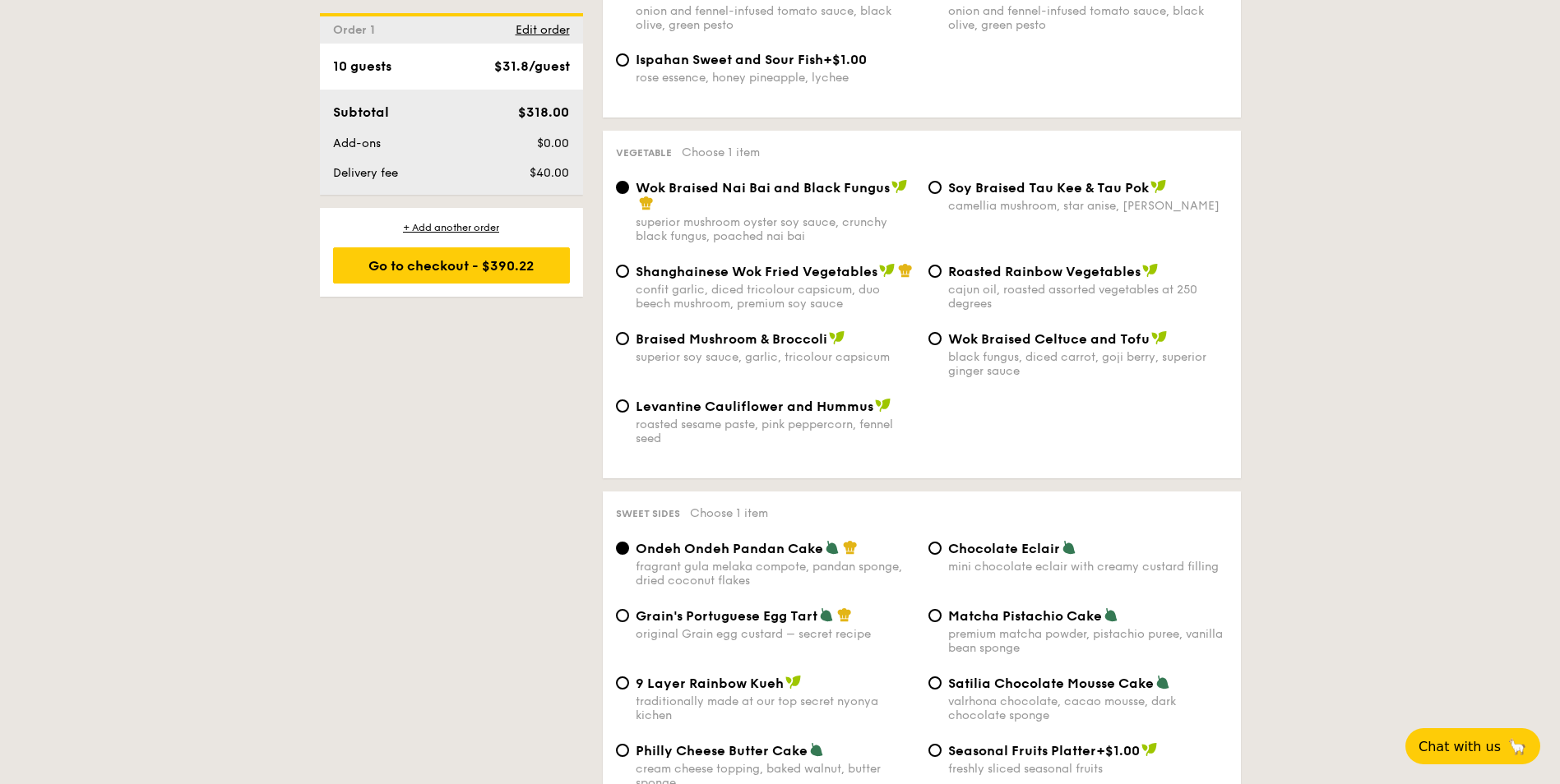
drag, startPoint x: 638, startPoint y: 287, endPoint x: 696, endPoint y: 289, distance: 58.0
click at [696, 289] on div "confit garlic, diced tricolour capsicum, duo beech mushroom, premium soy sauce" at bounding box center [775, 296] width 280 height 28
click at [764, 233] on div "superior mushroom oyster soy sauce, crunchy black fungus, poached nai bai" at bounding box center [775, 229] width 280 height 28
click at [629, 194] on input "Wok Braised Nai Bai and Black Fungus superior mushroom oyster soy sauce, crunch…" at bounding box center [623, 187] width 13 height 13
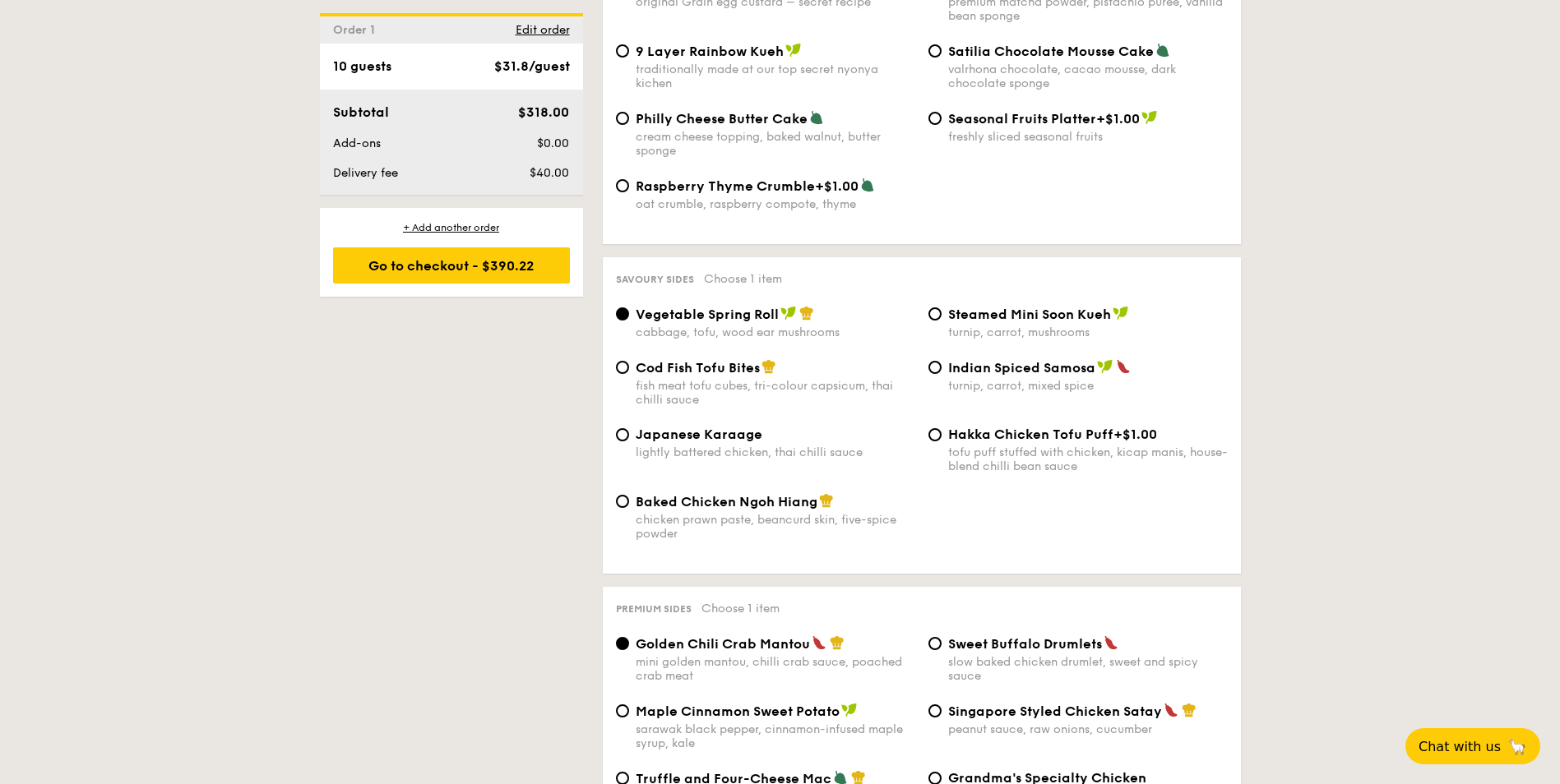
scroll to position [2717, 0]
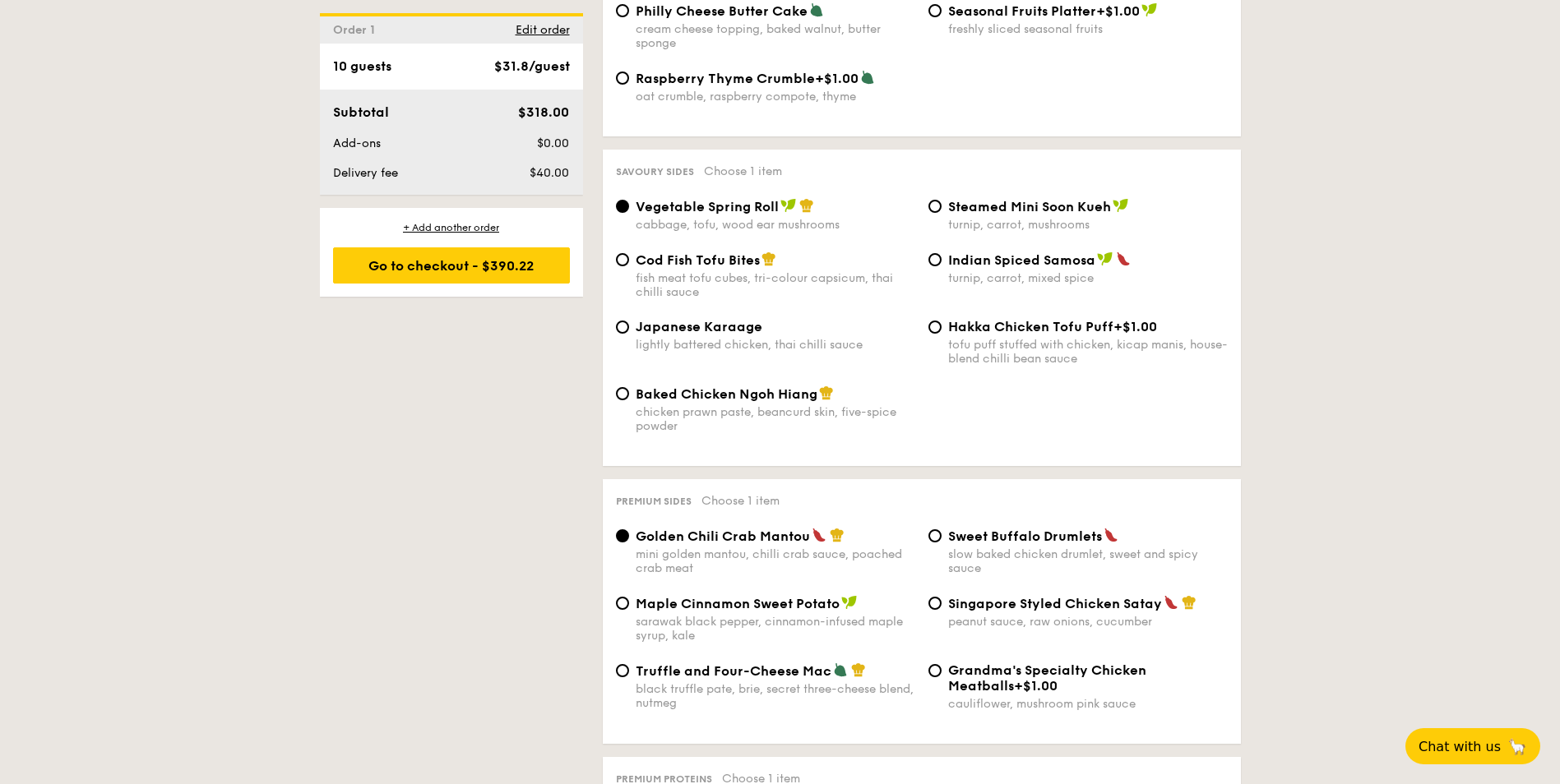
click at [998, 263] on span "Indian Spiced Samosa" at bounding box center [1021, 260] width 147 height 15
click at [941, 263] on input "Indian Spiced Samosa turnip, carrot, mixed spice" at bounding box center [935, 259] width 13 height 13
radio input "true"
click at [1430, 653] on div "1 - Select menu 2 - Select items 3 - Check out Order 1 Pick up from [STREET_ADD…" at bounding box center [780, 330] width 1560 height 5378
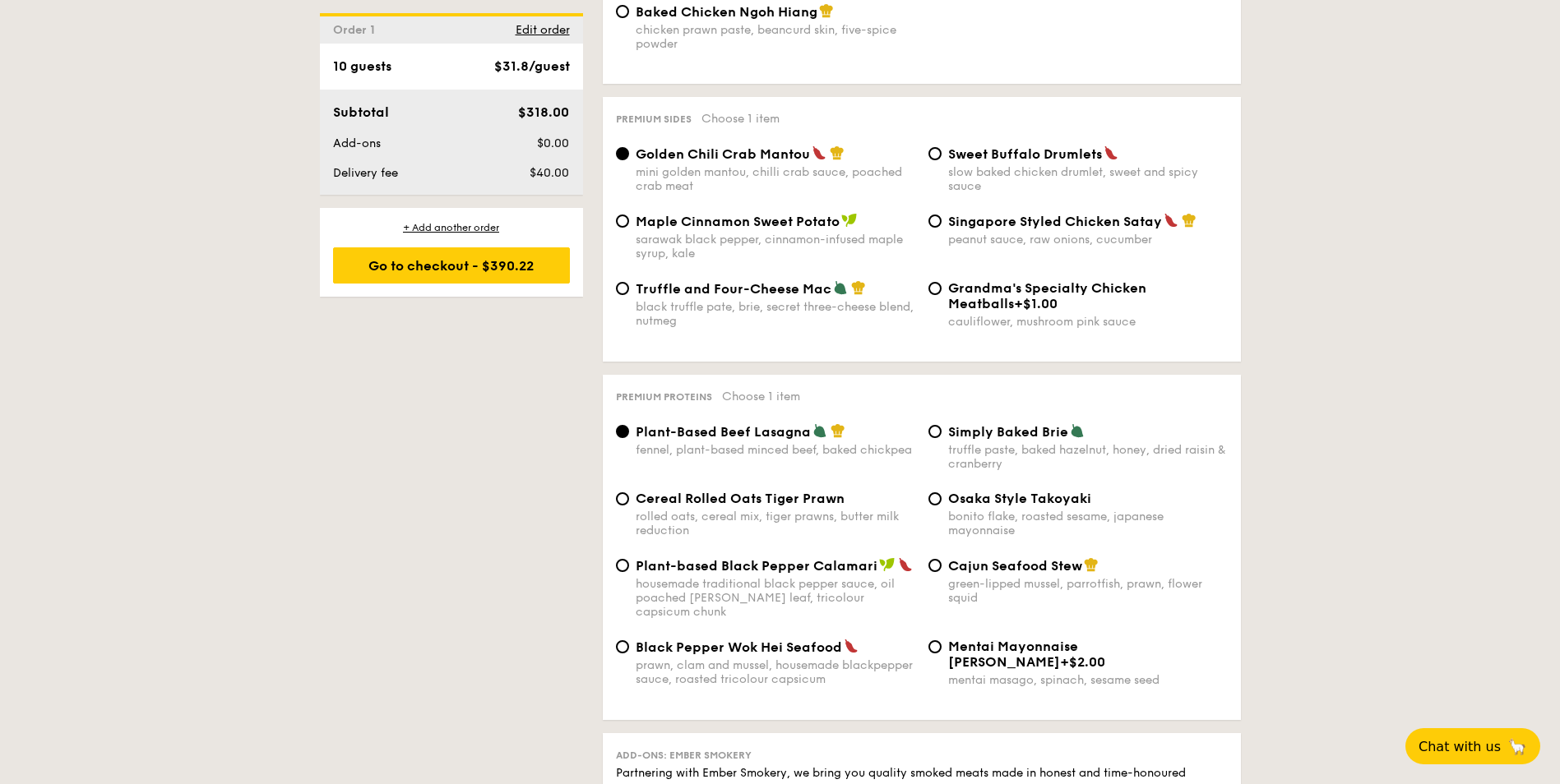
scroll to position [3210, 0]
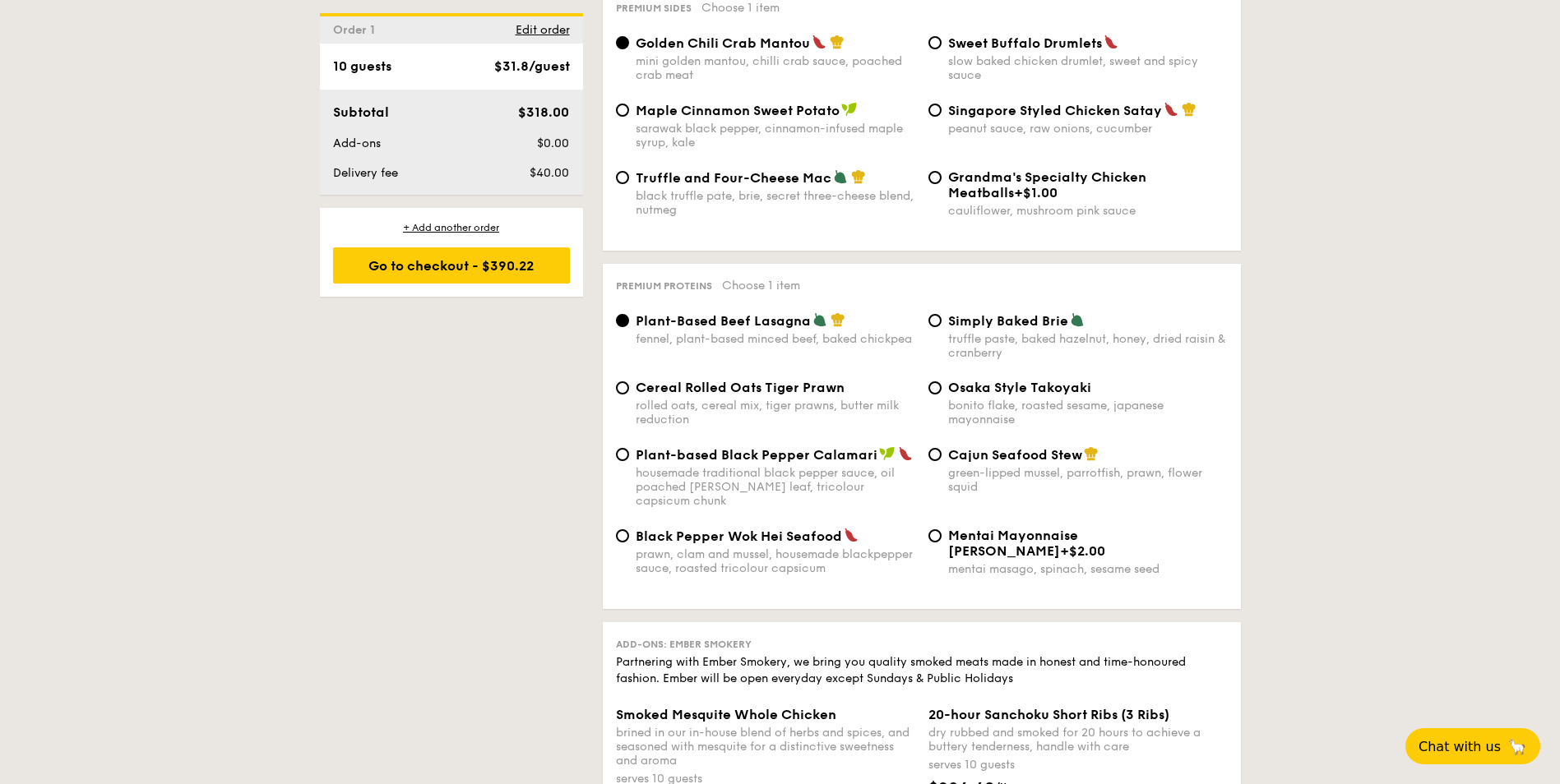
click at [702, 405] on div "rolled oats, cereal mix, tiger prawns, butter milk reduction" at bounding box center [775, 412] width 280 height 28
click at [629, 395] on input "Cereal Rolled Oats Tiger Prawn rolled oats, cereal mix, tiger prawns, butter mi…" at bounding box center [623, 388] width 13 height 13
radio input "true"
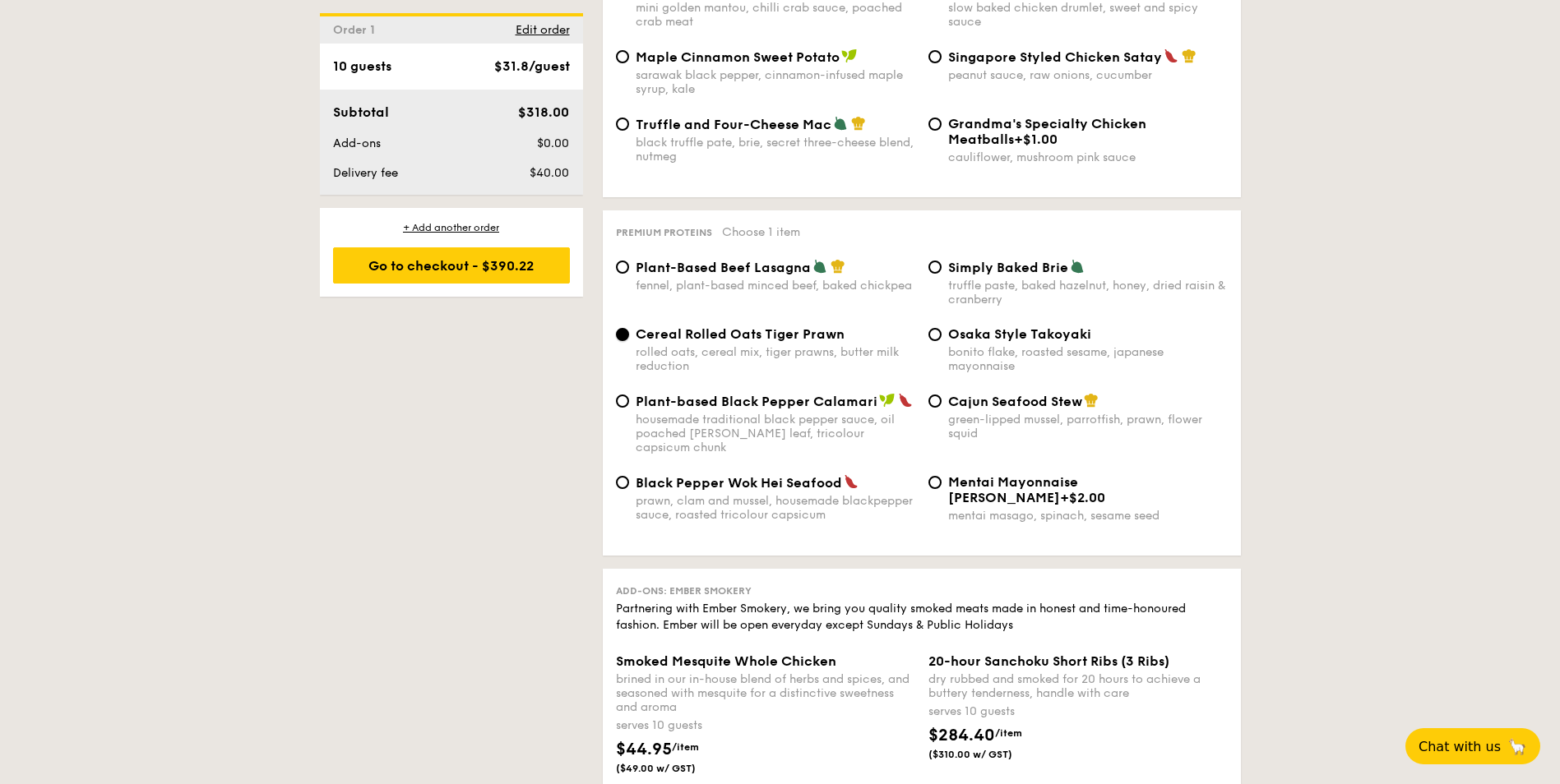
scroll to position [3292, 0]
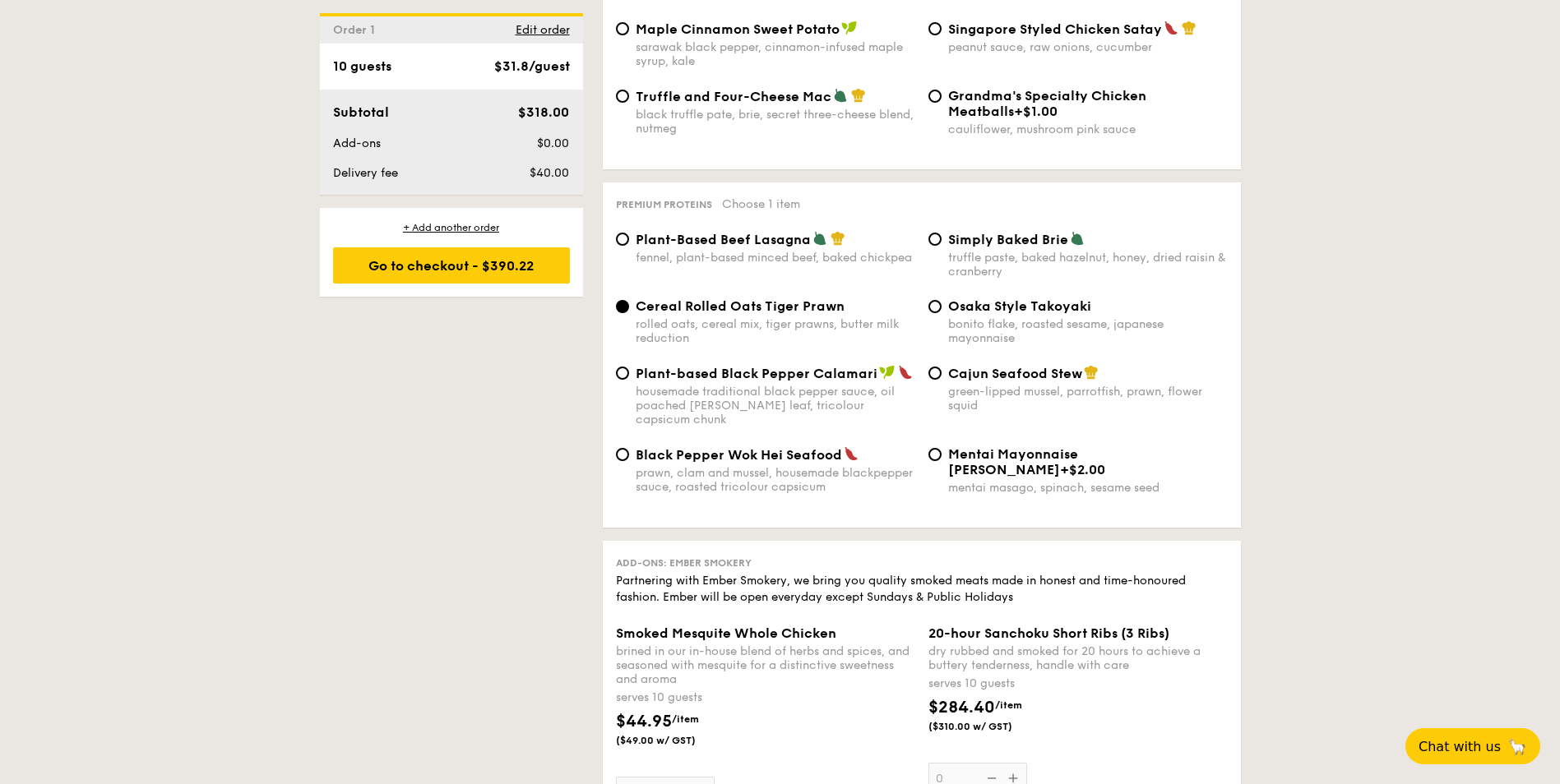
drag, startPoint x: 671, startPoint y: 617, endPoint x: 730, endPoint y: 621, distance: 59.1
click at [730, 625] on span "Smoked Mesquite Whole Chicken" at bounding box center [726, 633] width 220 height 15
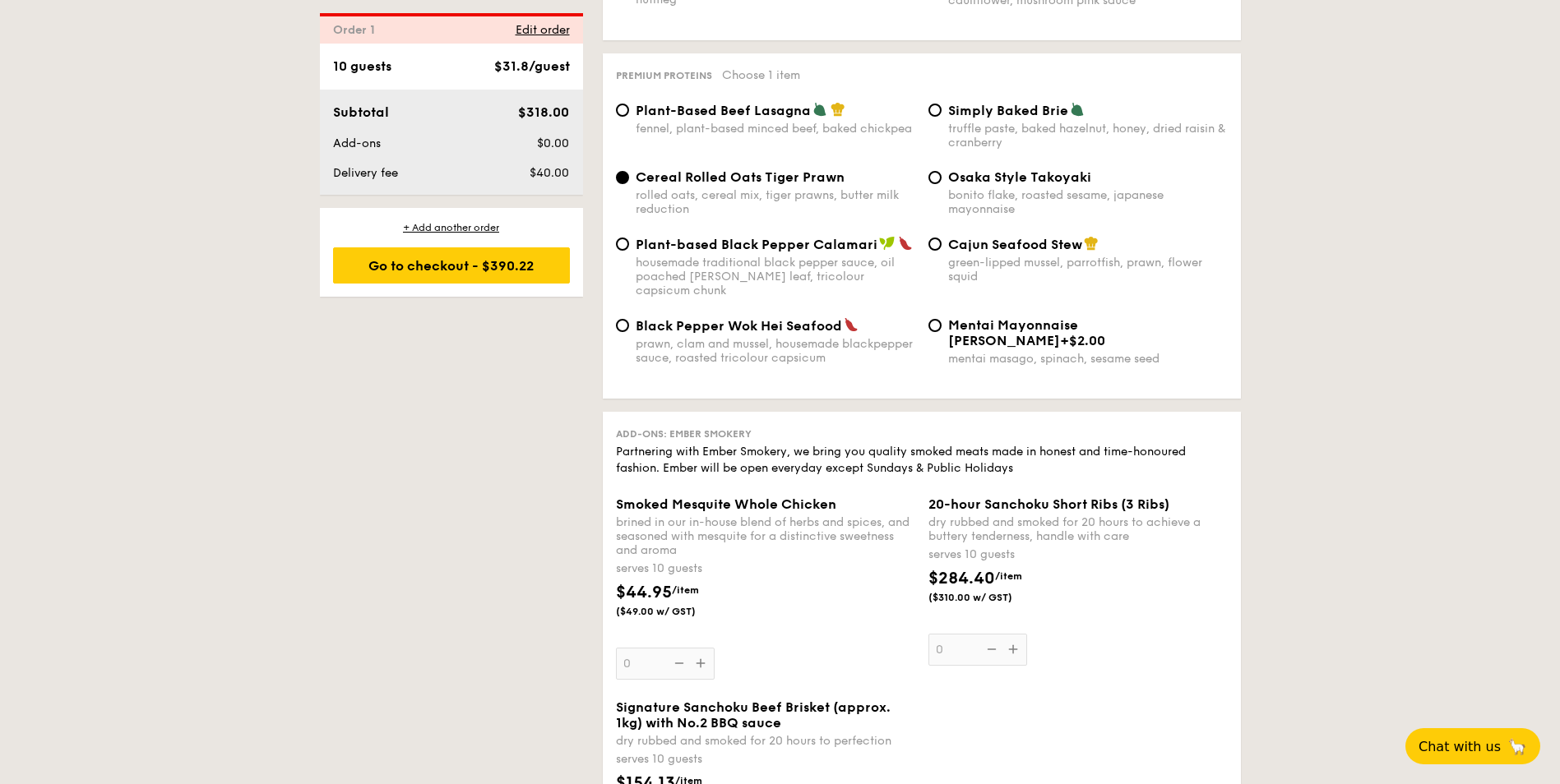
scroll to position [3397, 0]
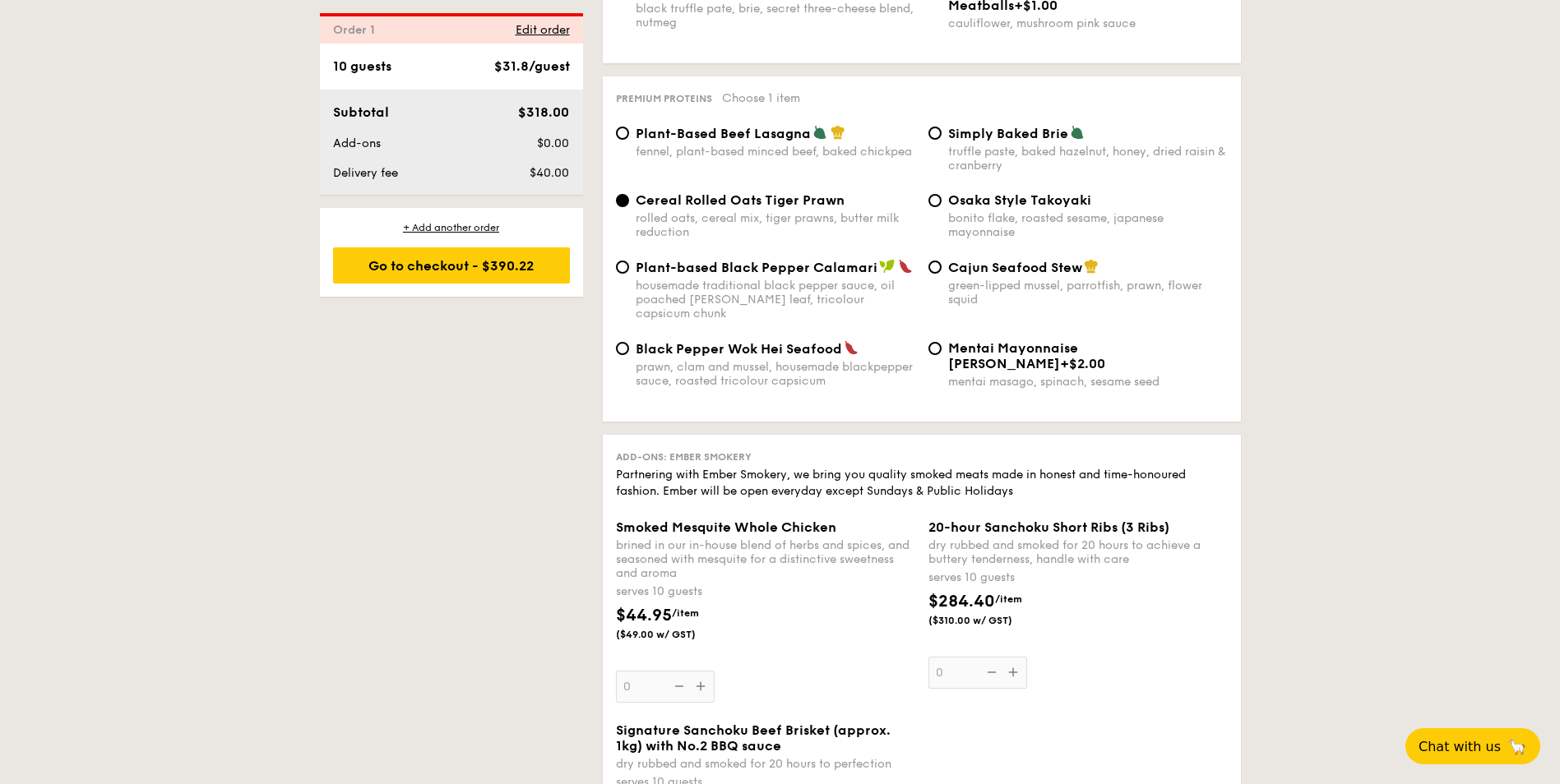
click at [801, 603] on div "$44.95 /item ($49.00 w/ GST)" at bounding box center [765, 632] width 312 height 58
click at [714, 671] on input "0" at bounding box center [665, 686] width 99 height 32
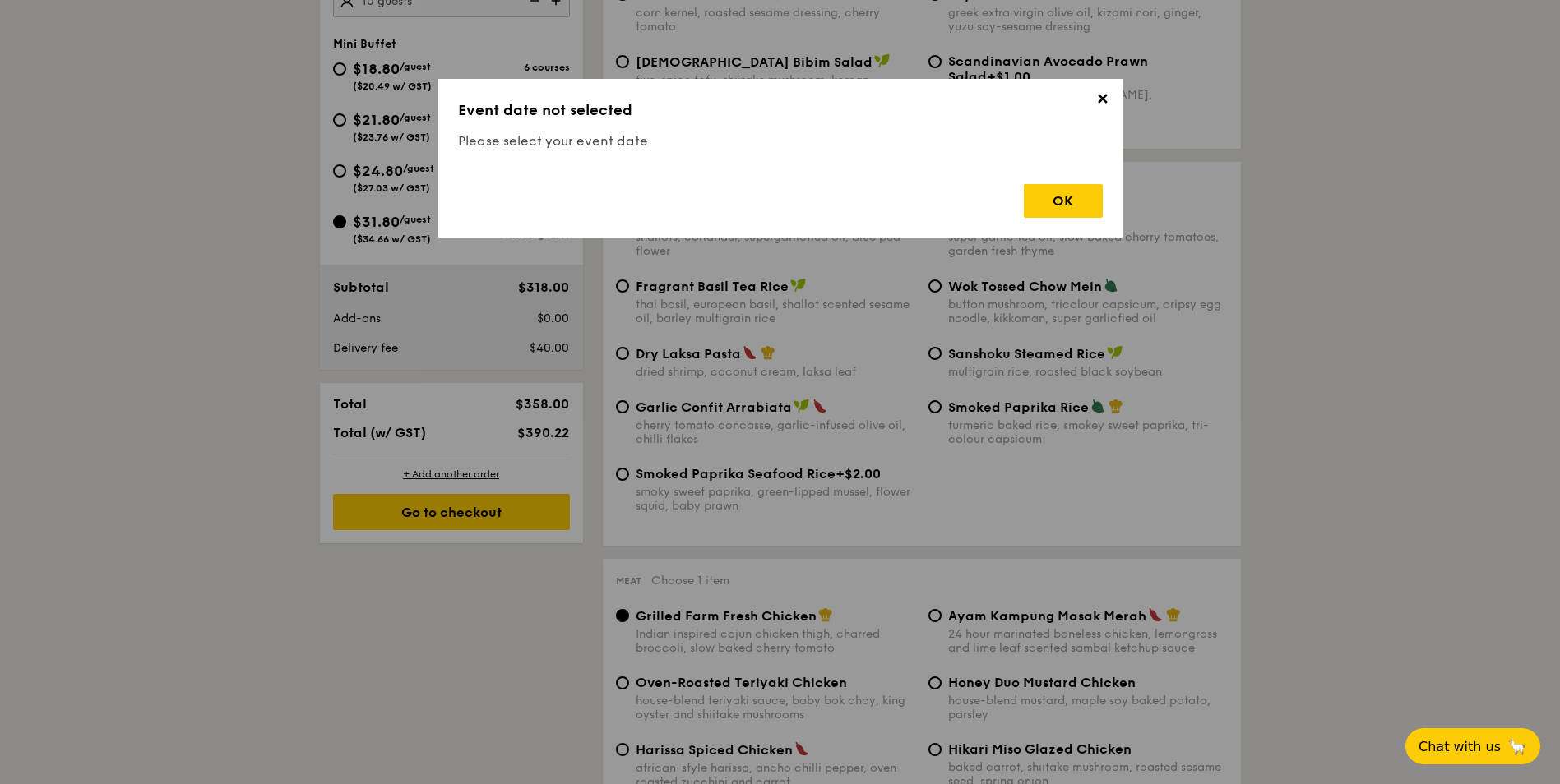
scroll to position [439, 0]
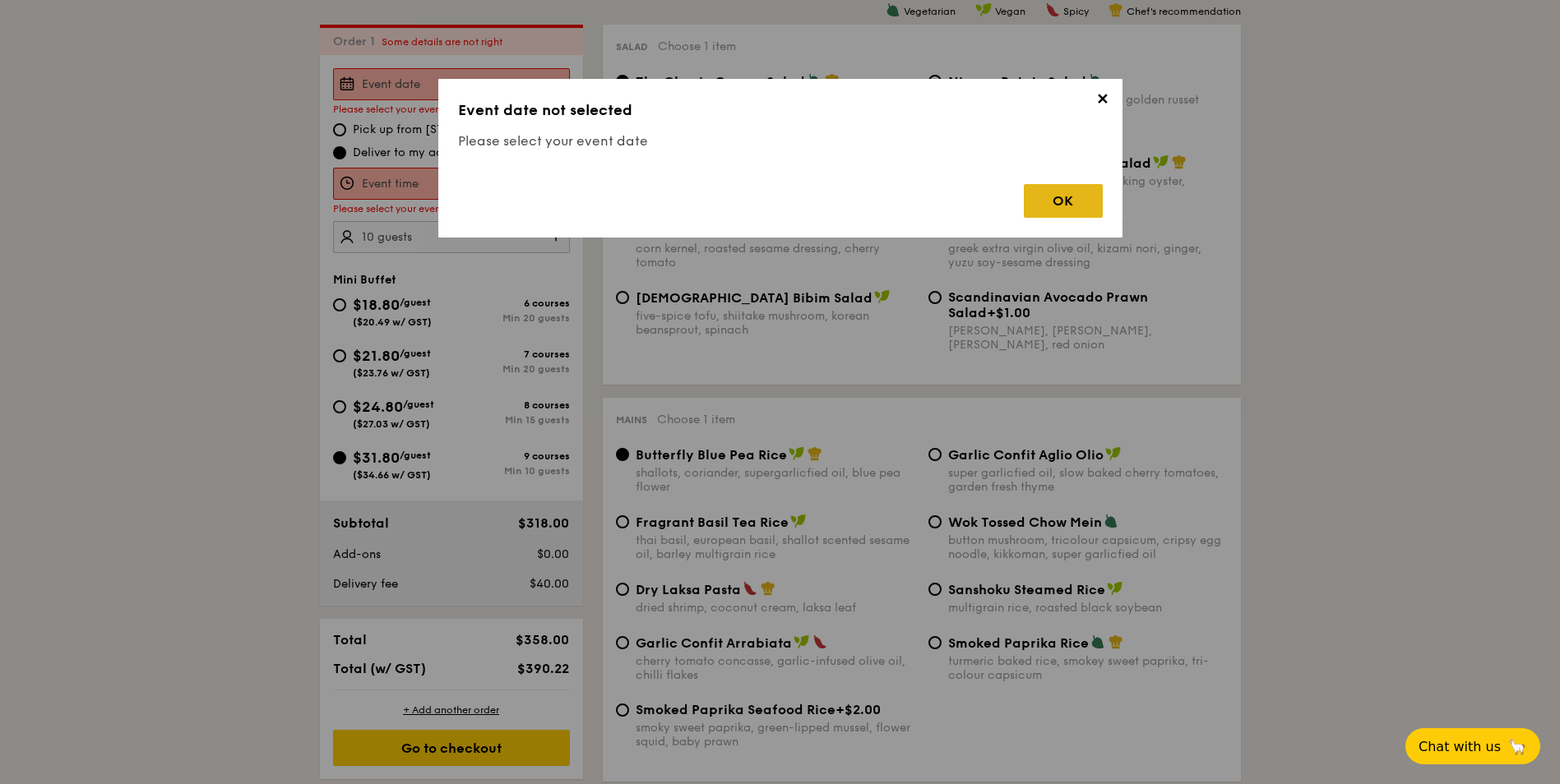
click at [1038, 205] on div "OK" at bounding box center [1063, 201] width 79 height 34
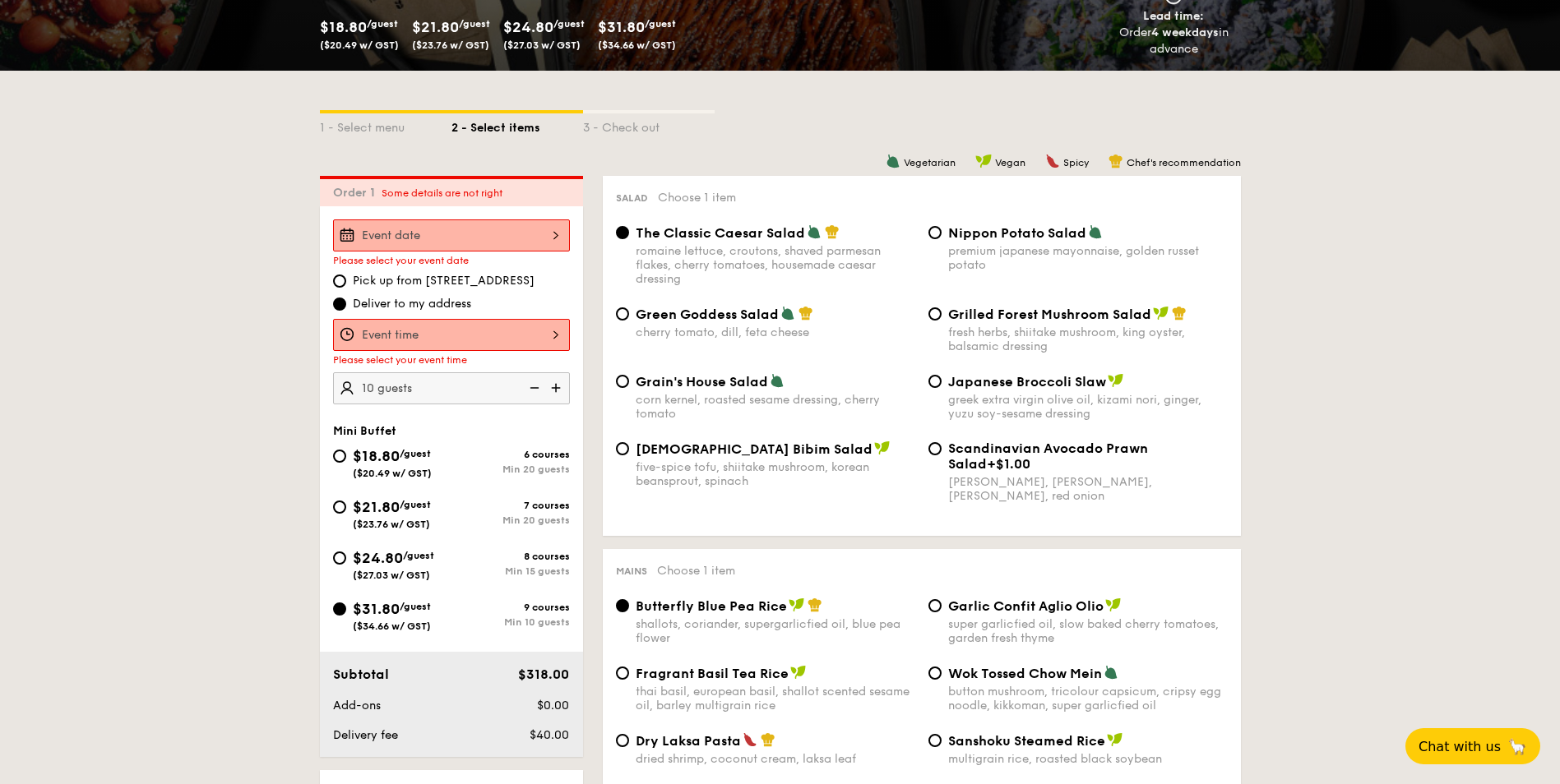
scroll to position [275, 0]
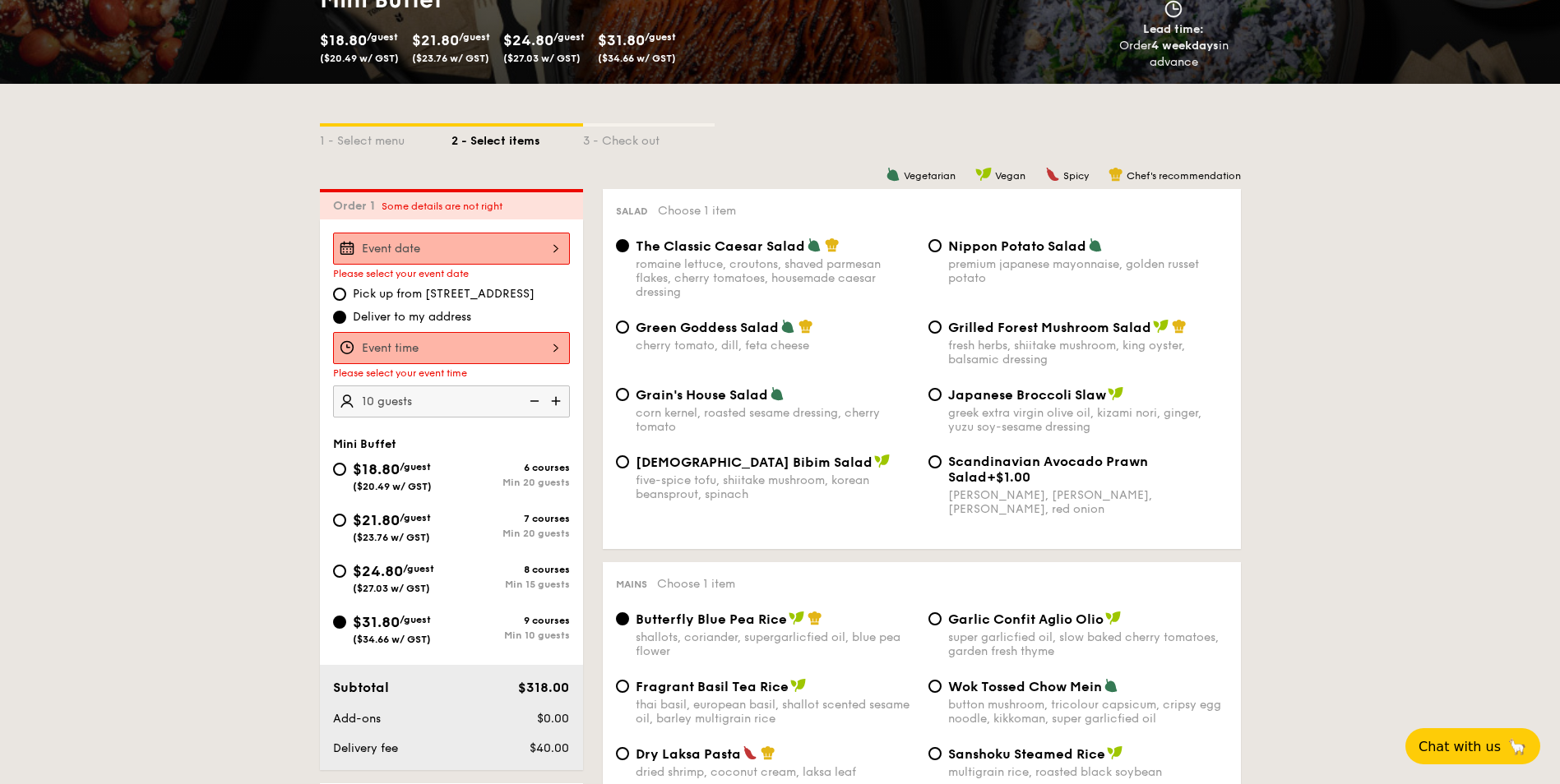
click at [456, 245] on input "Smoked Mesquite Whole Chicken brined in our in-house blend of herbs and spices,…" at bounding box center [451, 248] width 236 height 32
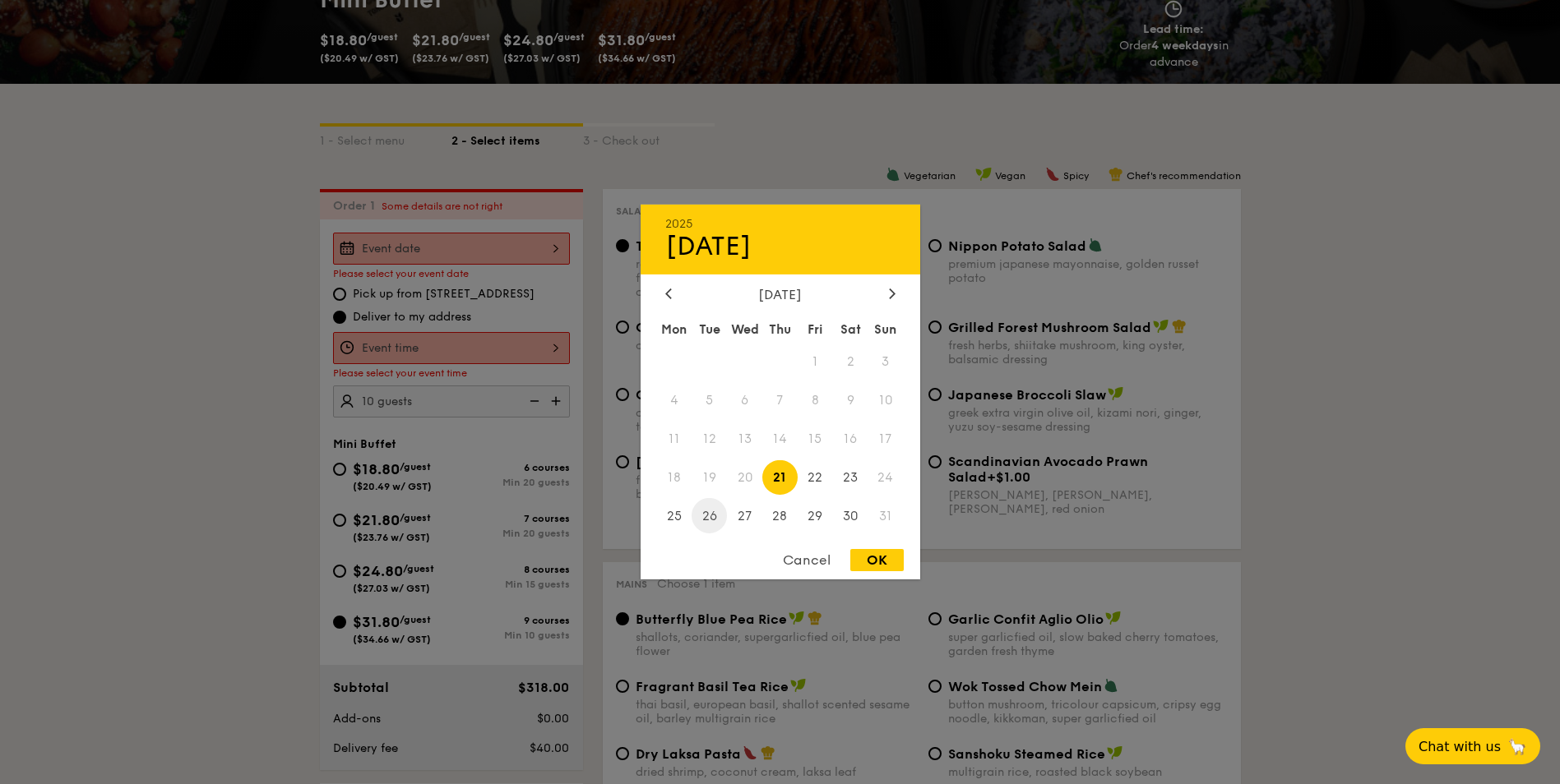
click at [708, 518] on span "26" at bounding box center [708, 515] width 36 height 36
click at [863, 559] on div "OK" at bounding box center [877, 559] width 54 height 22
type input "[DATE]"
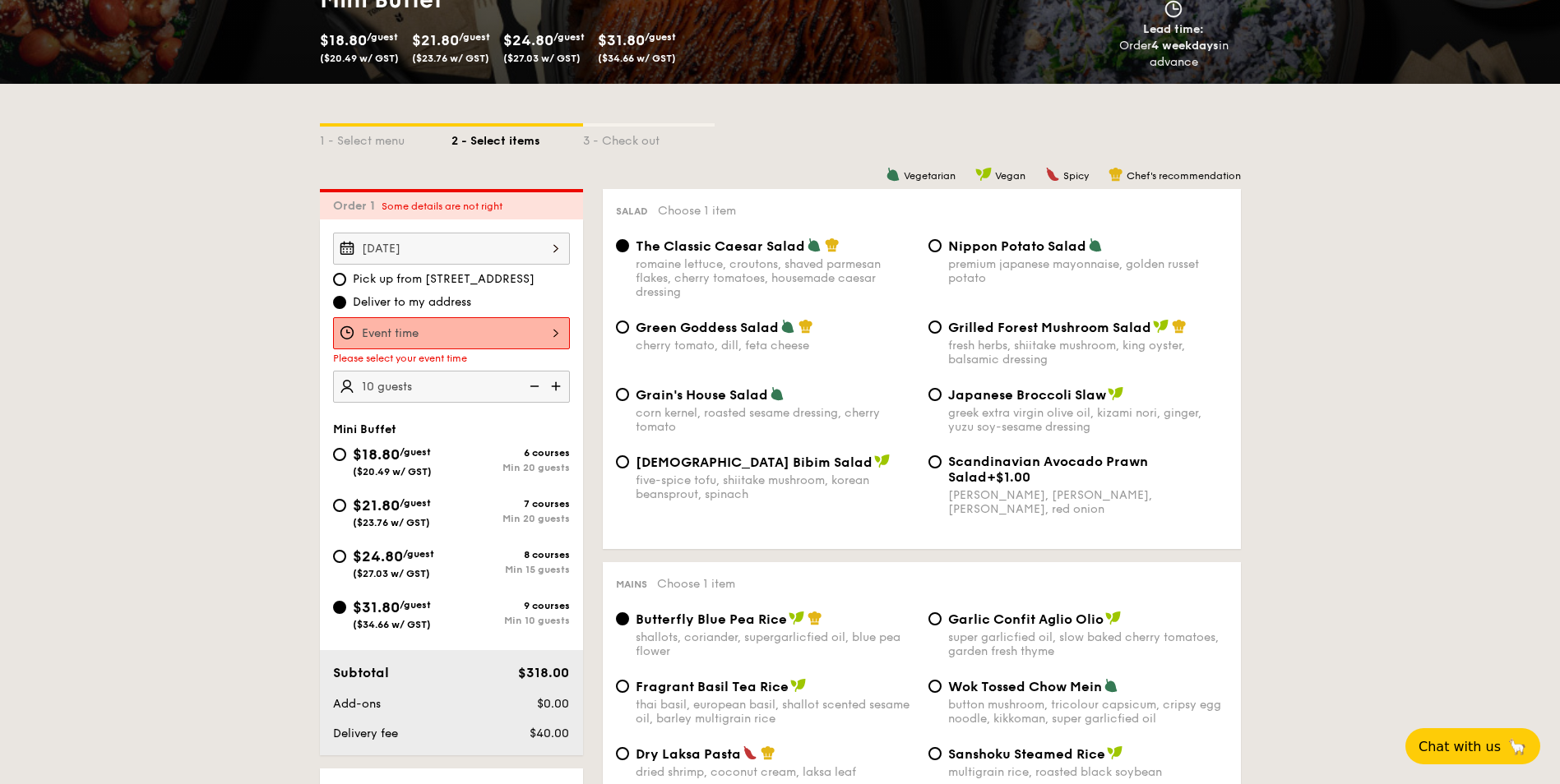
click at [536, 327] on input "Smoked Mesquite Whole Chicken brined in our in-house blend of herbs and spices,…" at bounding box center [451, 332] width 236 height 32
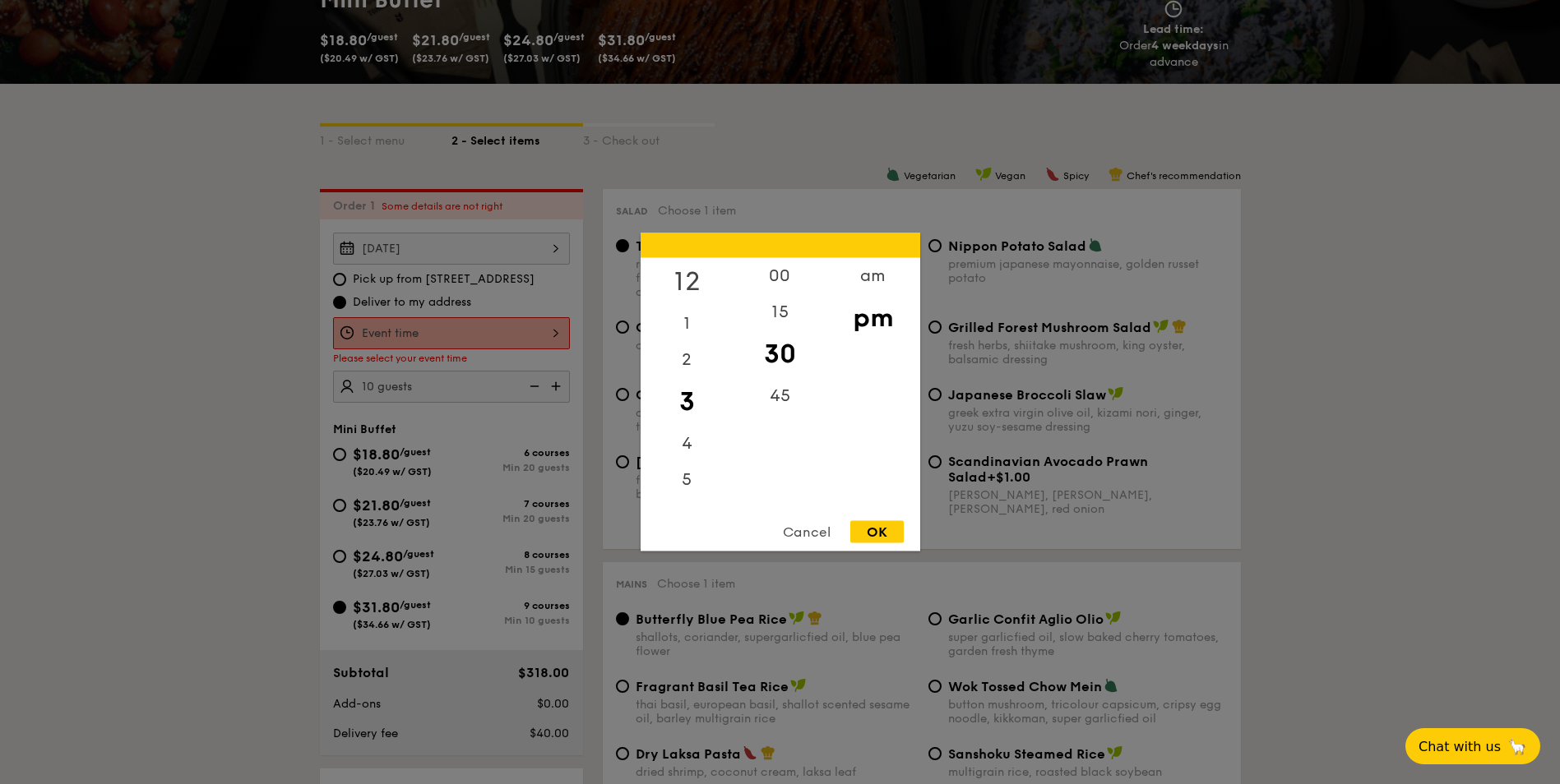
click at [684, 279] on div "12" at bounding box center [686, 282] width 93 height 48
click at [790, 282] on div "00" at bounding box center [780, 282] width 93 height 48
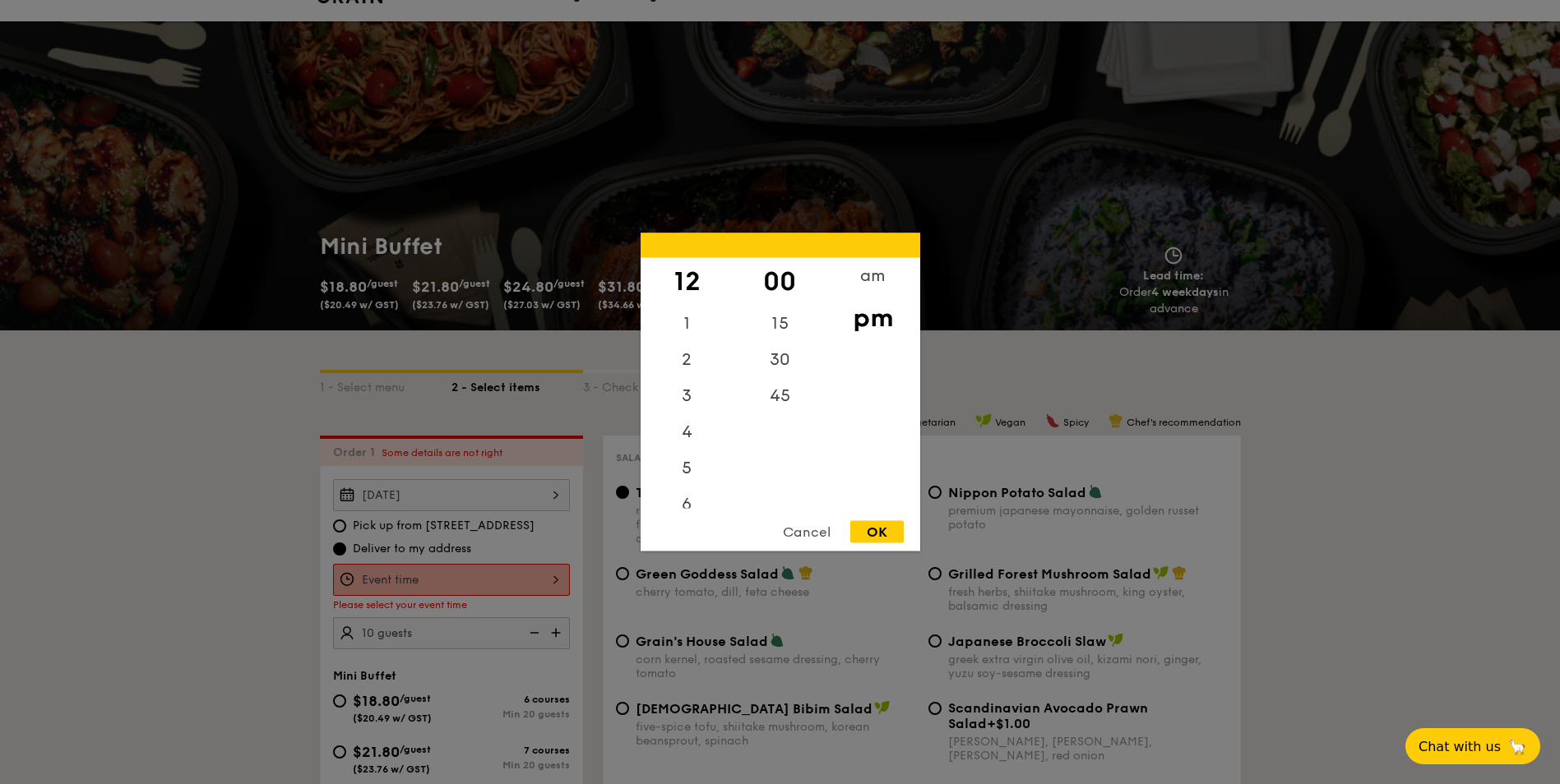
click at [864, 532] on div "OK" at bounding box center [877, 531] width 54 height 22
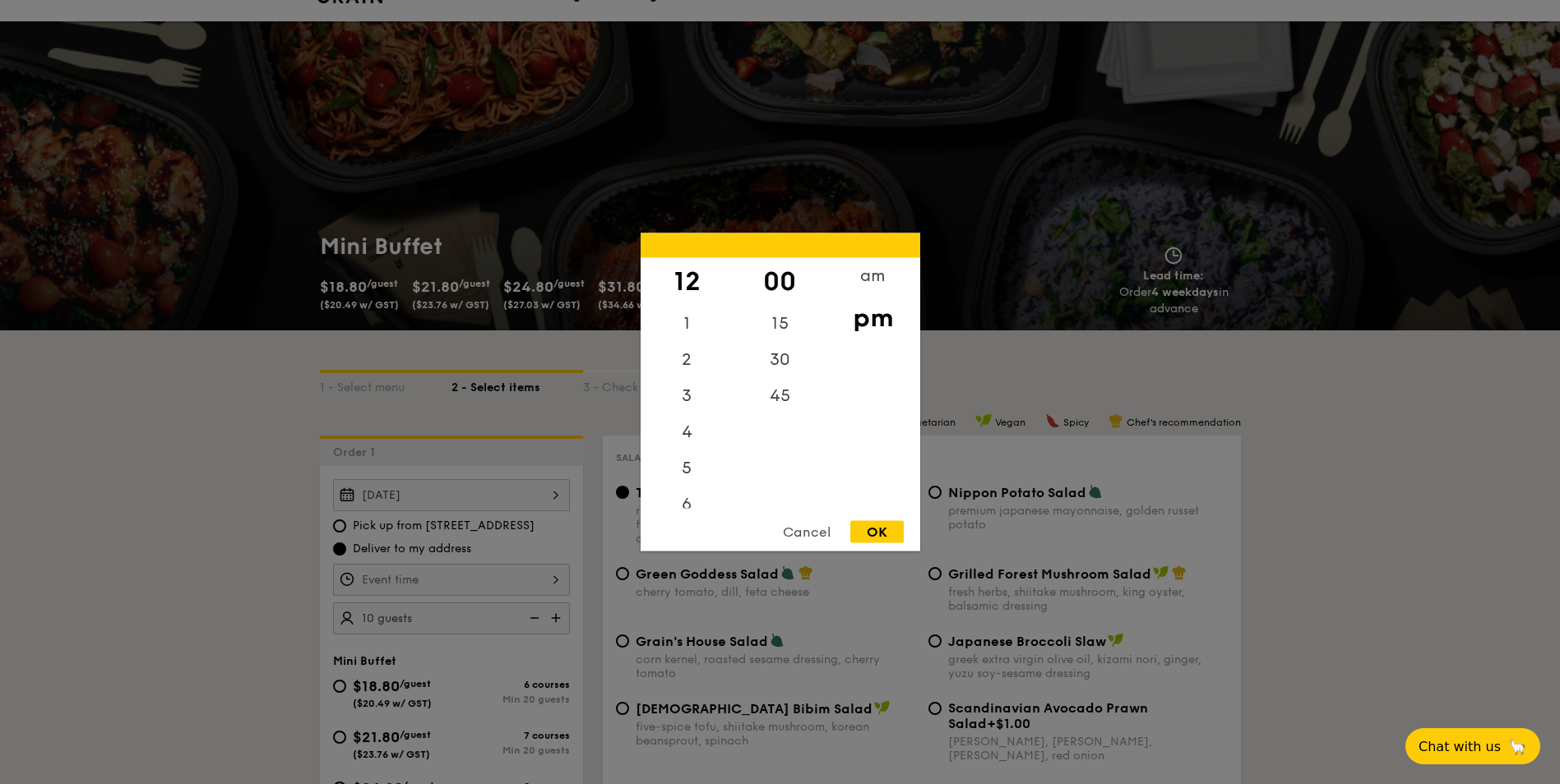
type input "12:00PM"
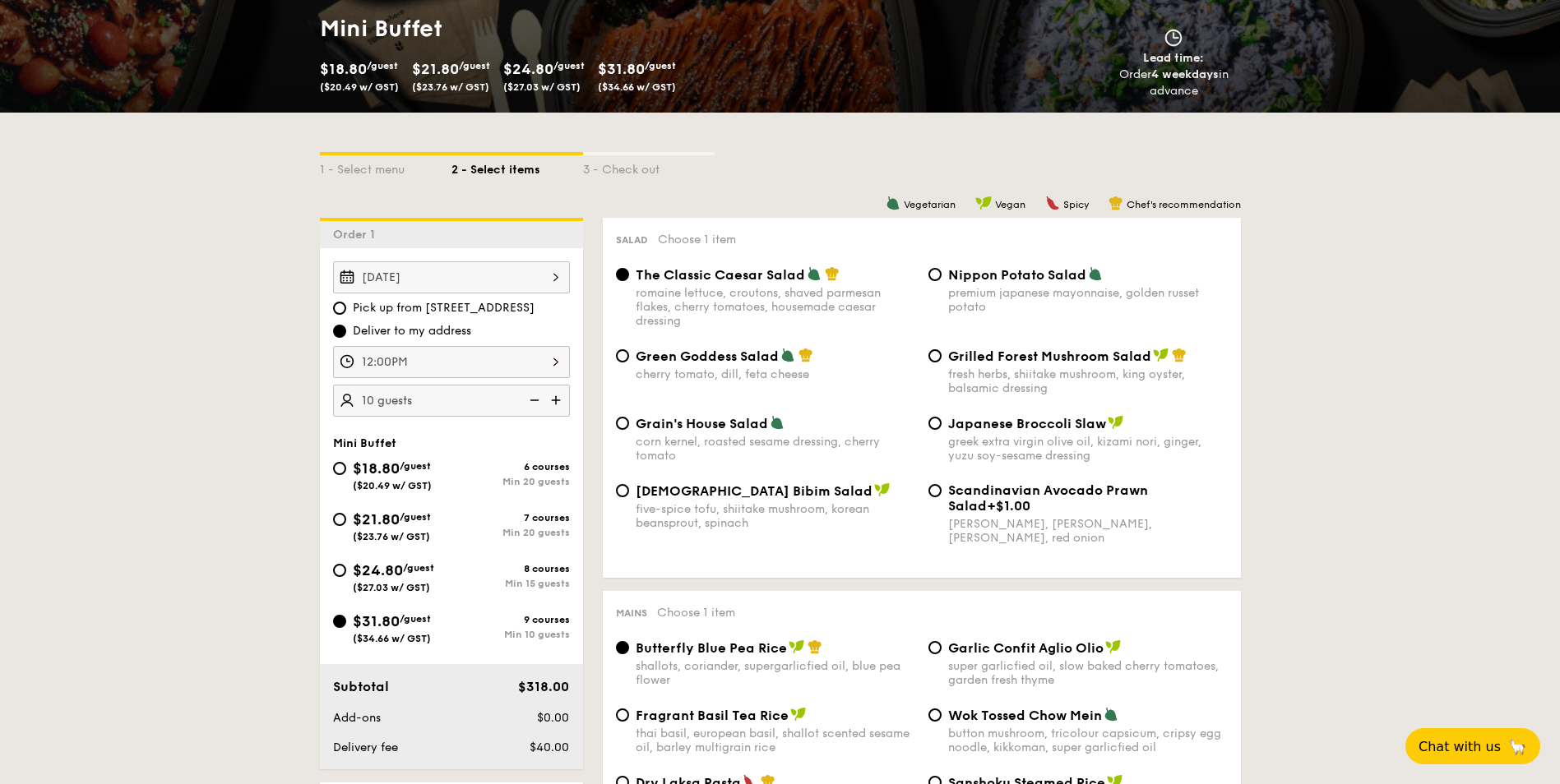
scroll to position [275, 0]
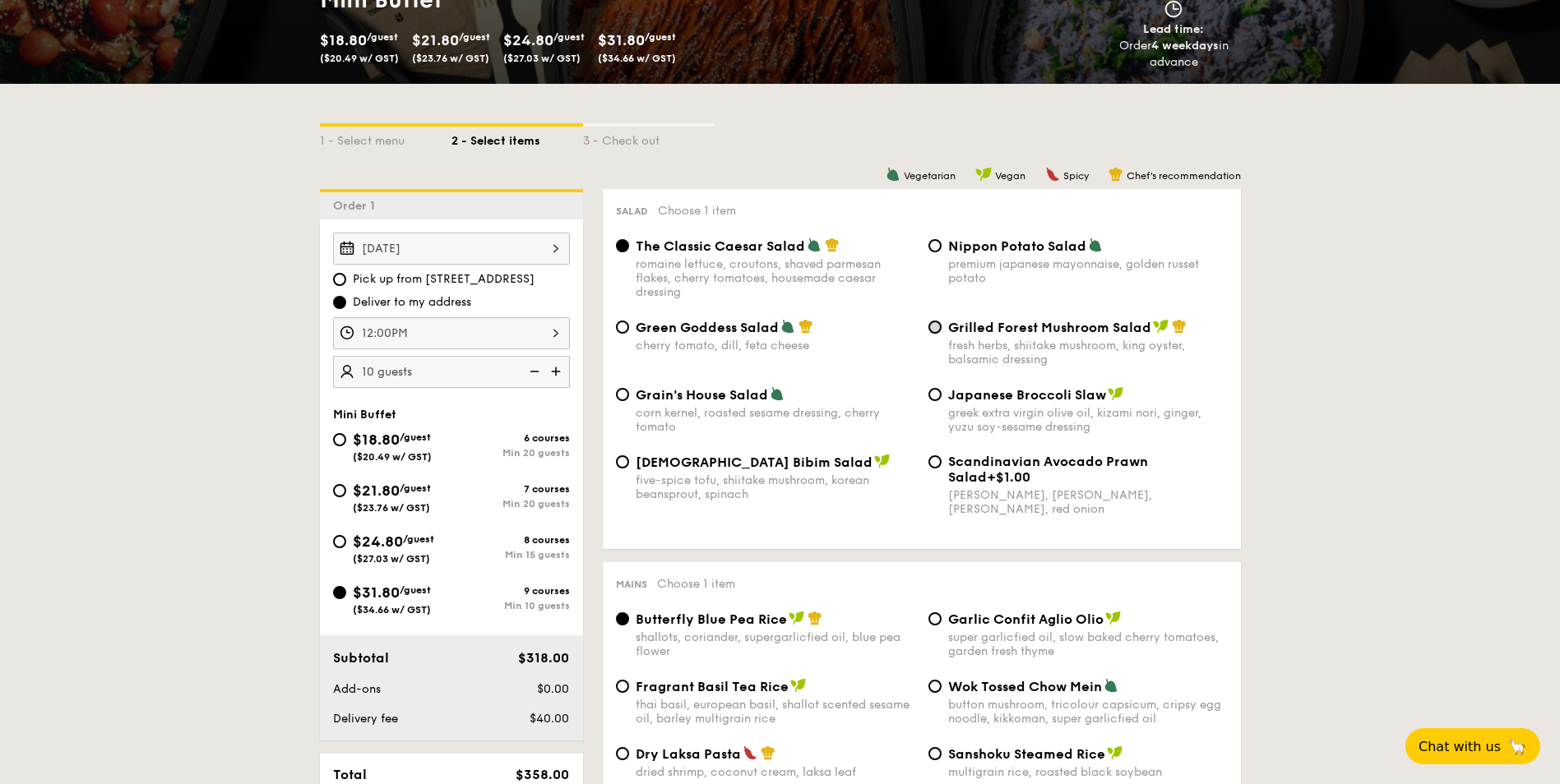
click at [940, 328] on input "Grilled Forest Mushroom Salad fresh herbs, shiitake mushroom, king oyster, bals…" at bounding box center [935, 328] width 13 height 13
radio input "true"
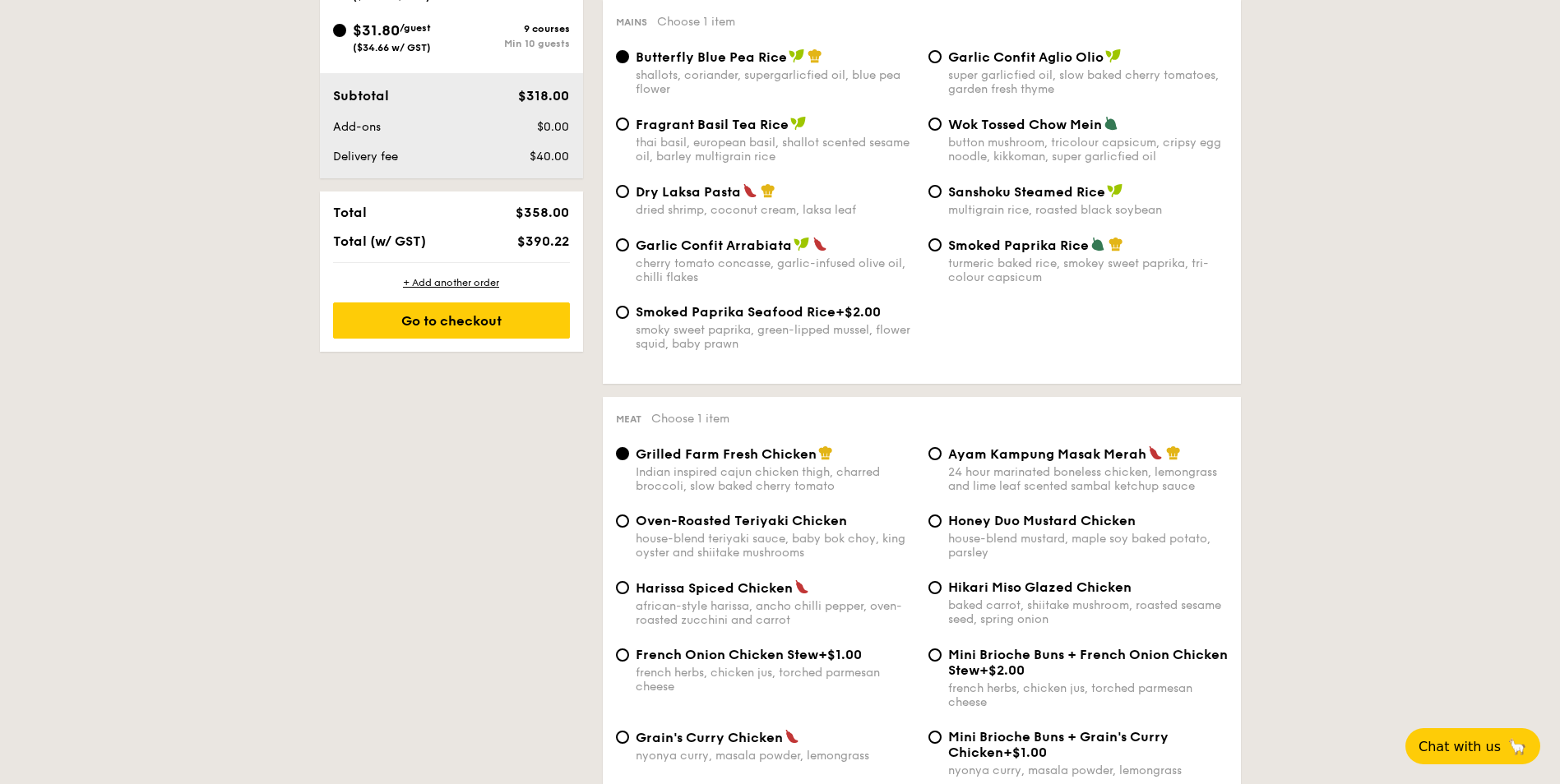
scroll to position [768, 0]
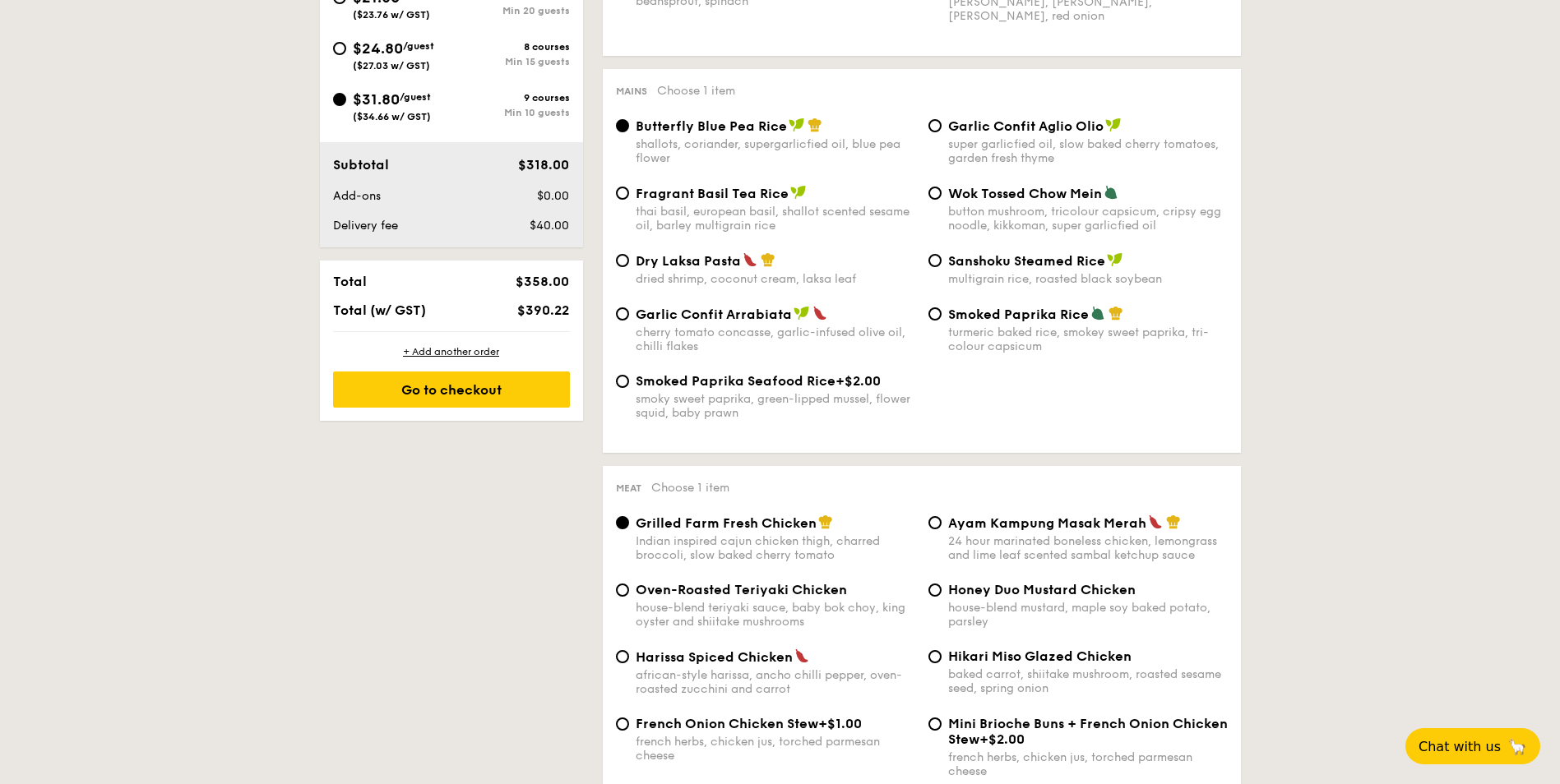
click at [953, 525] on span "Ayam Kampung Masak Merah" at bounding box center [1047, 523] width 198 height 15
click at [941, 525] on input "Ayam Kampung Masak Merah 24 hour marinated boneless chicken, lemongrass and lim…" at bounding box center [935, 523] width 13 height 13
radio input "true"
click at [694, 540] on div "Indian inspired cajun chicken thigh, charred broccoli, slow baked cherry tomato" at bounding box center [775, 548] width 280 height 28
click at [629, 529] on input "Grilled Farm Fresh Chicken Indian inspired cajun chicken thigh, charred broccol…" at bounding box center [623, 523] width 13 height 13
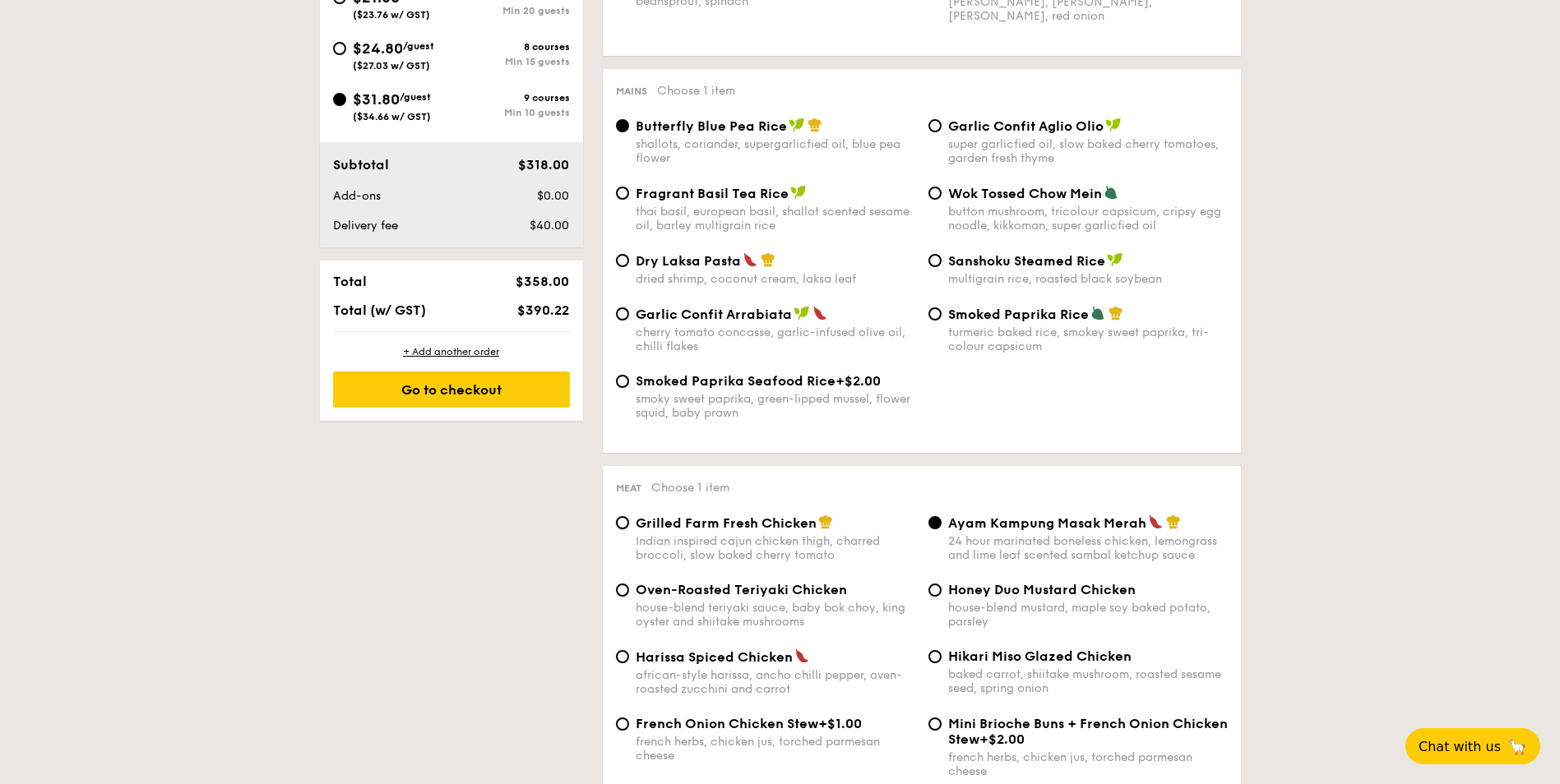
radio input "true"
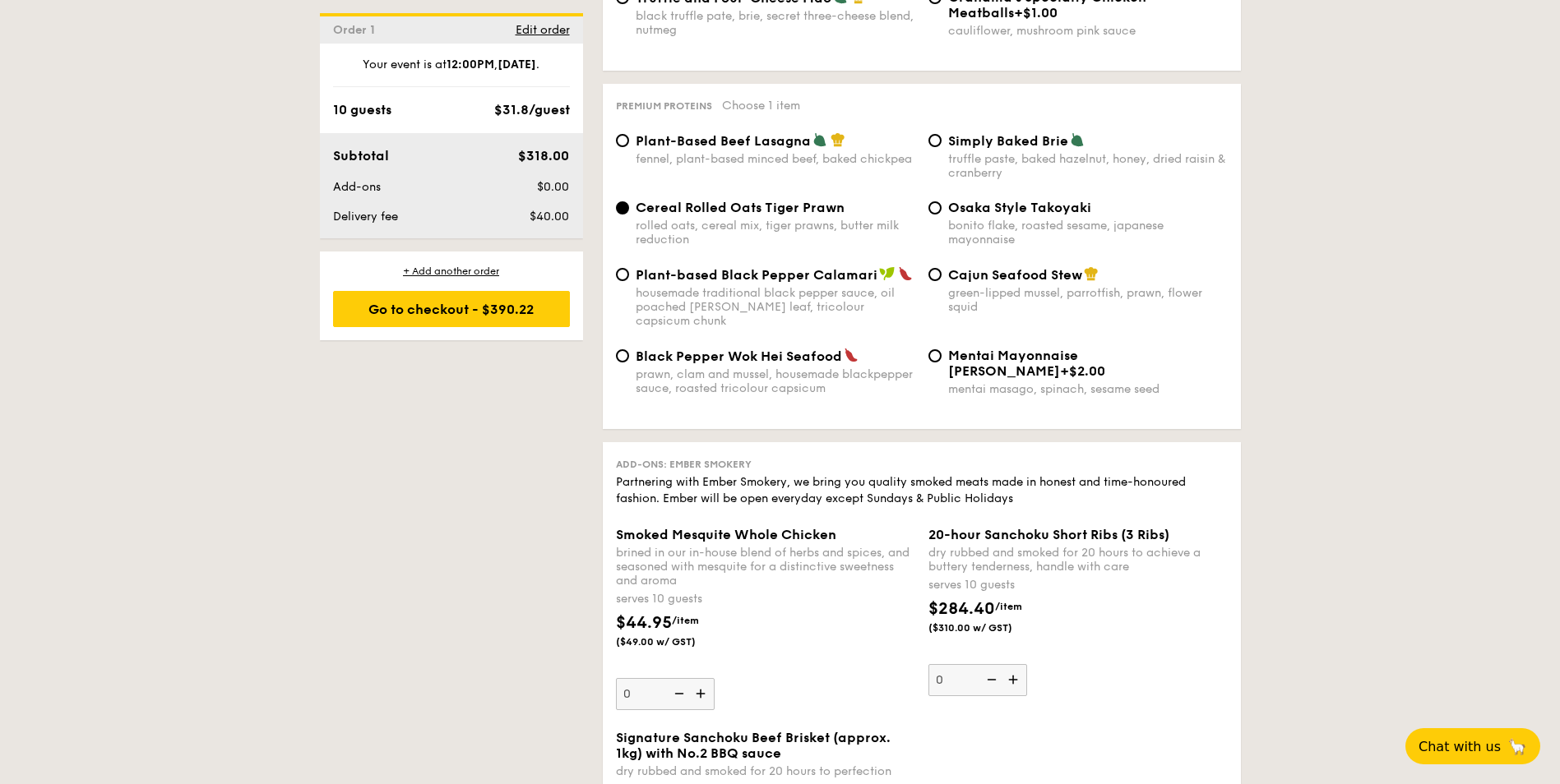
scroll to position [3397, 0]
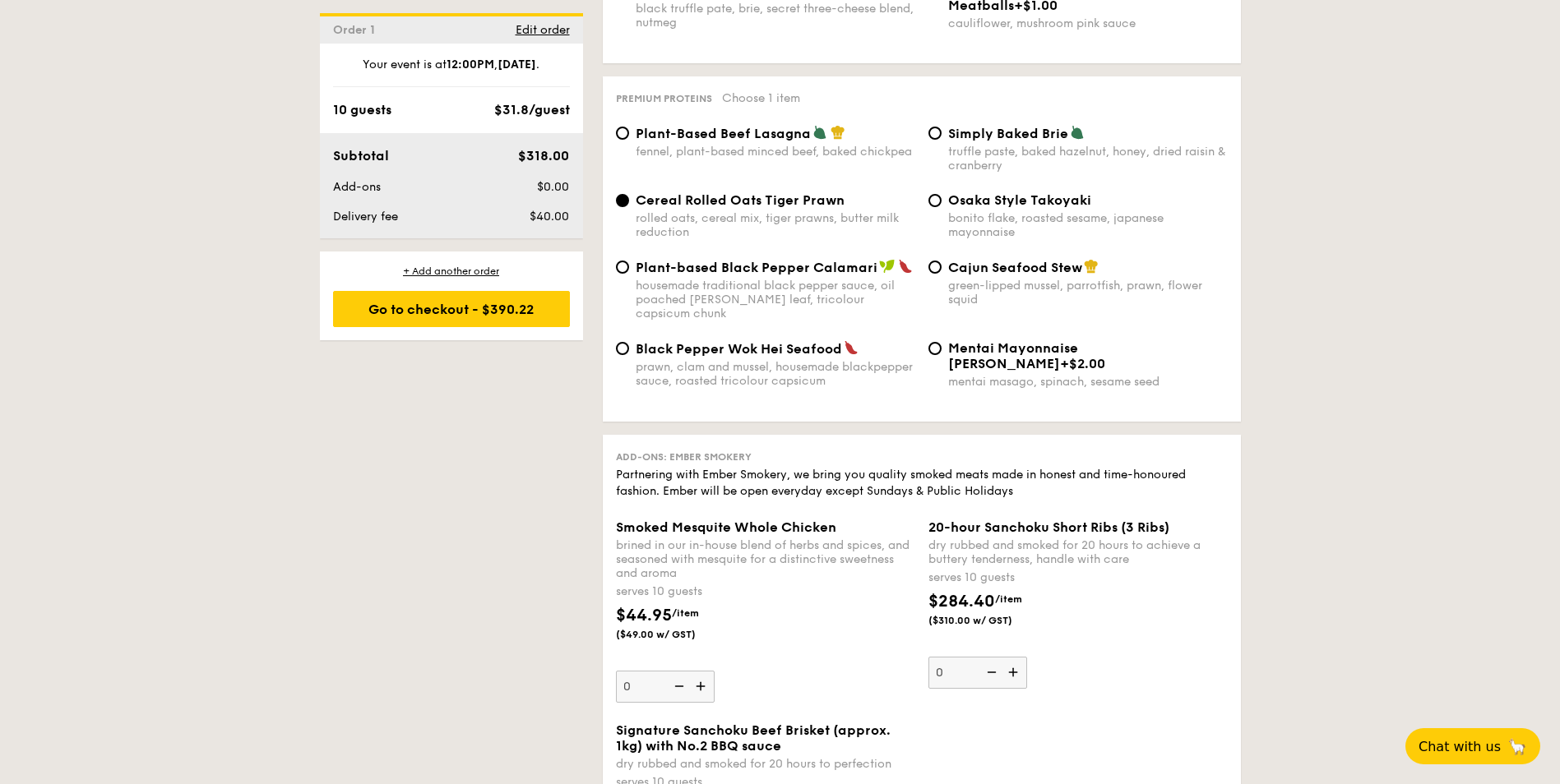
click at [631, 340] on div "Black Pepper Wok Hei Seafood prawn, clam and mussel, housemade blackpepper sauc…" at bounding box center [765, 364] width 312 height 48
click at [619, 342] on input "Black Pepper Wok Hei Seafood prawn, clam and mussel, housemade blackpepper sauc…" at bounding box center [623, 349] width 13 height 13
radio input "true"
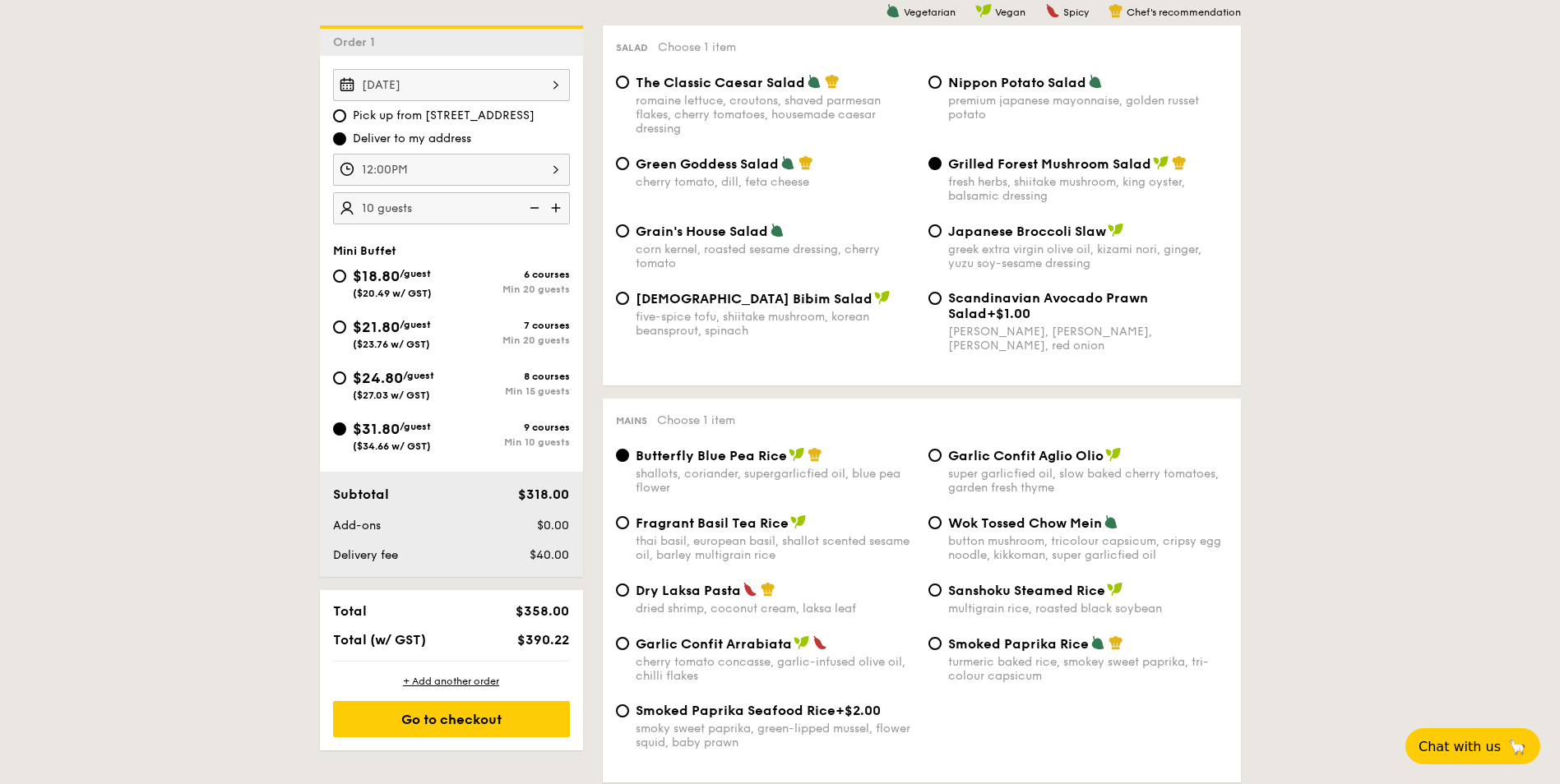
scroll to position [439, 0]
click at [420, 678] on div "+ Add another order" at bounding box center [451, 680] width 236 height 13
radio input "true"
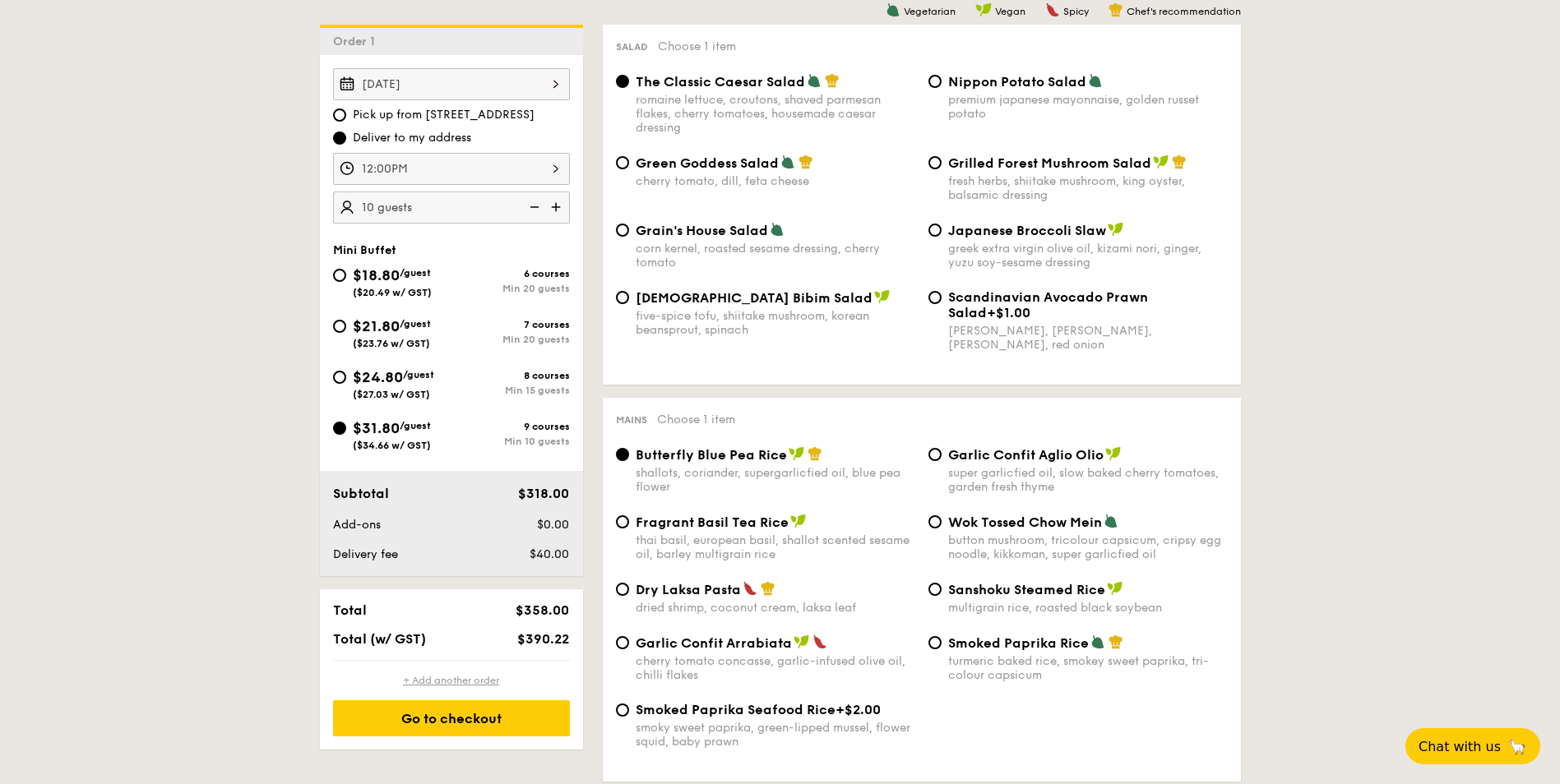
radio input "true"
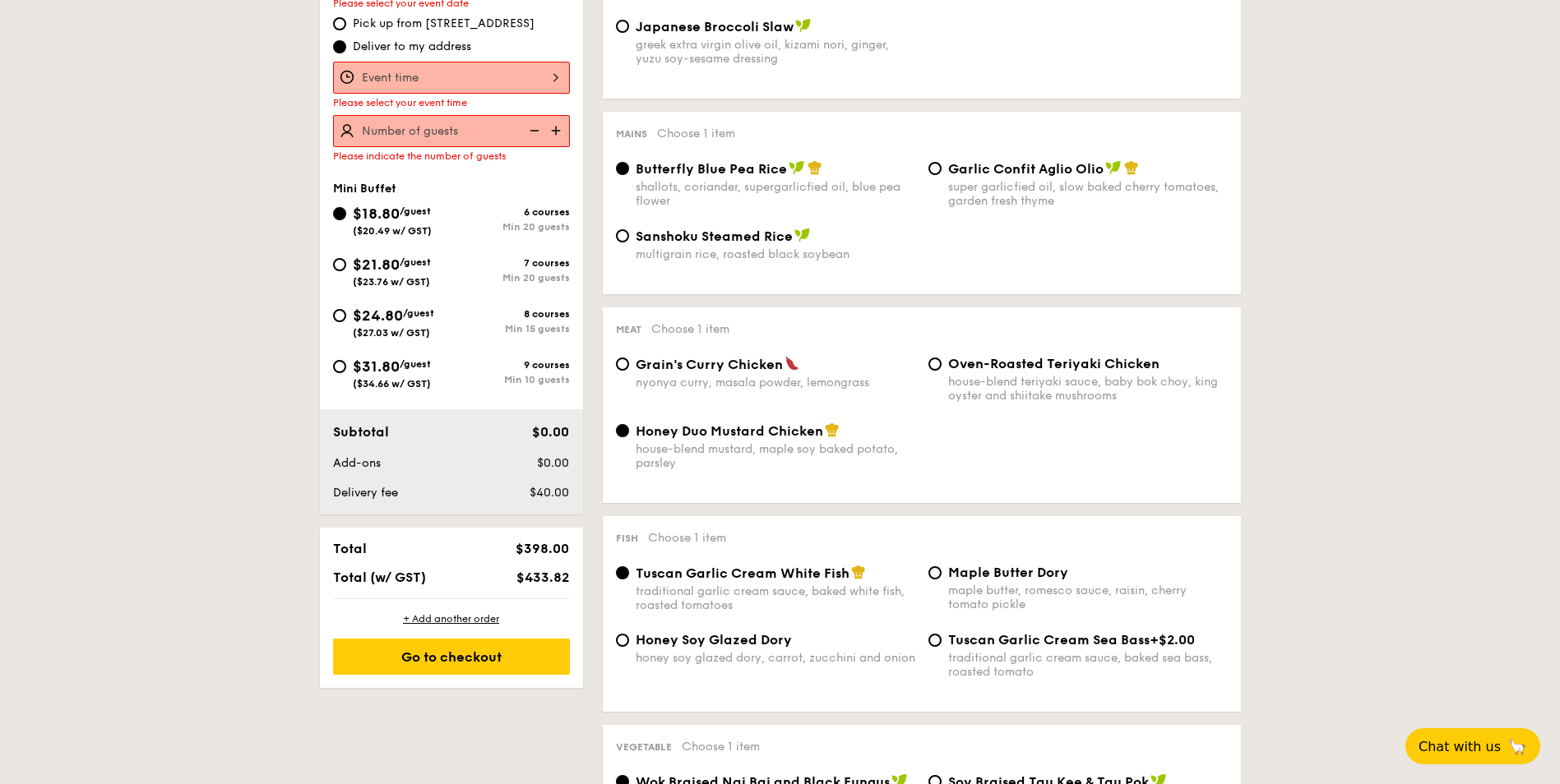
scroll to position [329, 0]
